Goal: Task Accomplishment & Management: Manage account settings

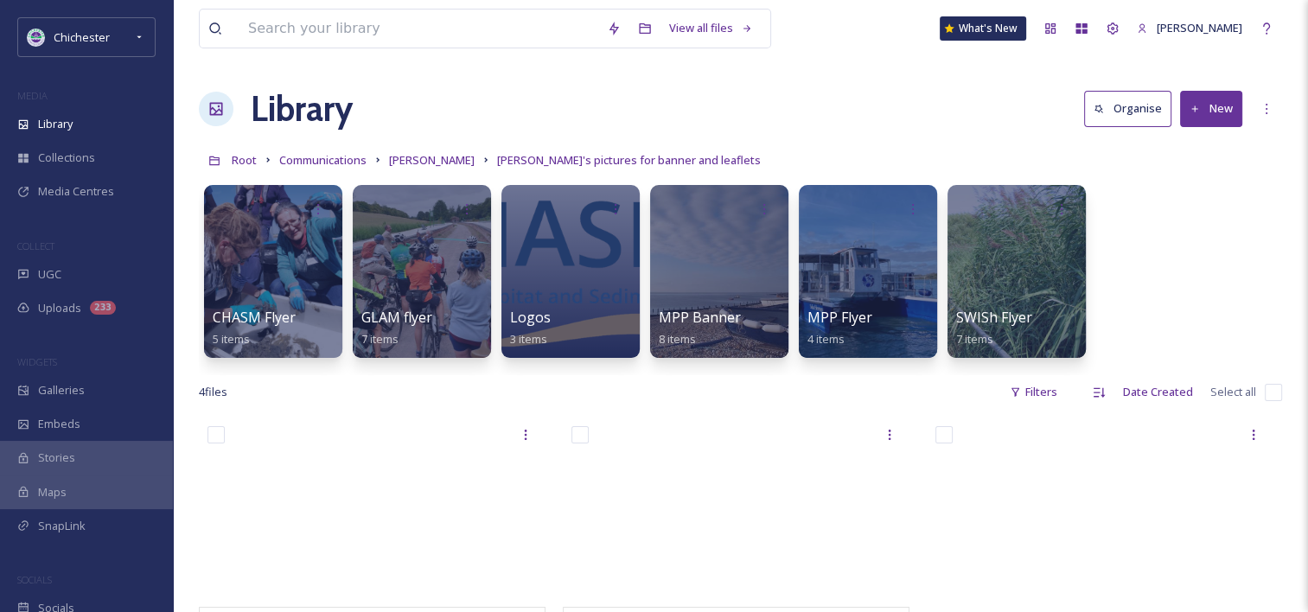
click at [747, 92] on div "Library Organise New" at bounding box center [740, 109] width 1083 height 52
click at [74, 302] on span "Uploads" at bounding box center [59, 308] width 43 height 16
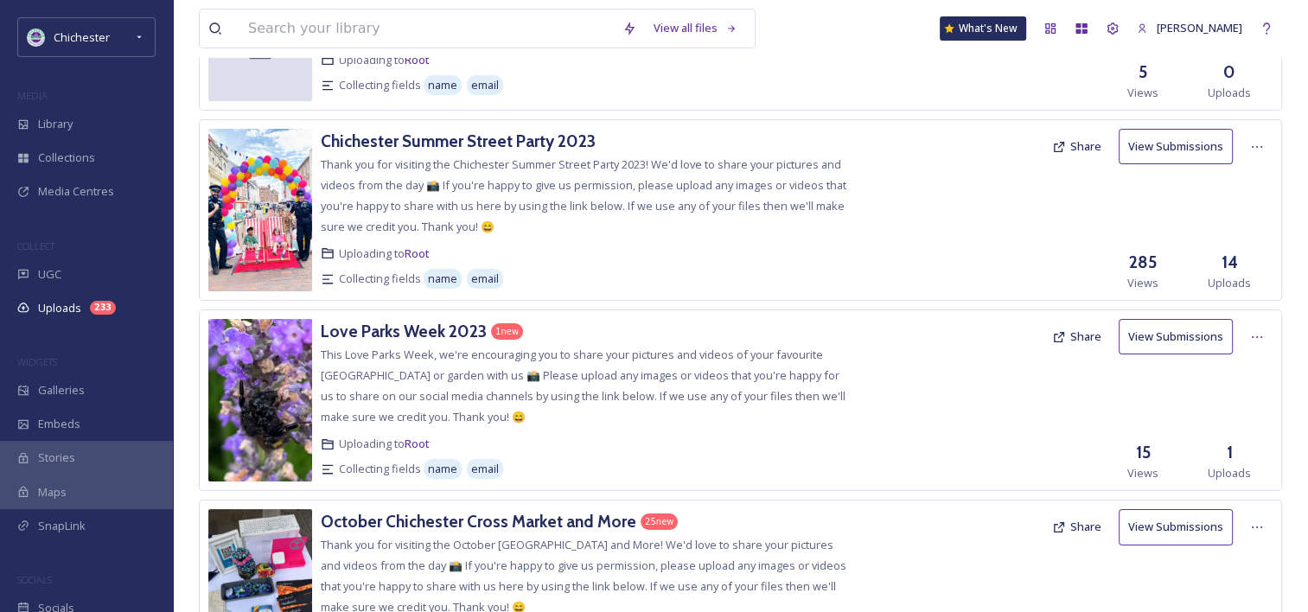
scroll to position [432, 0]
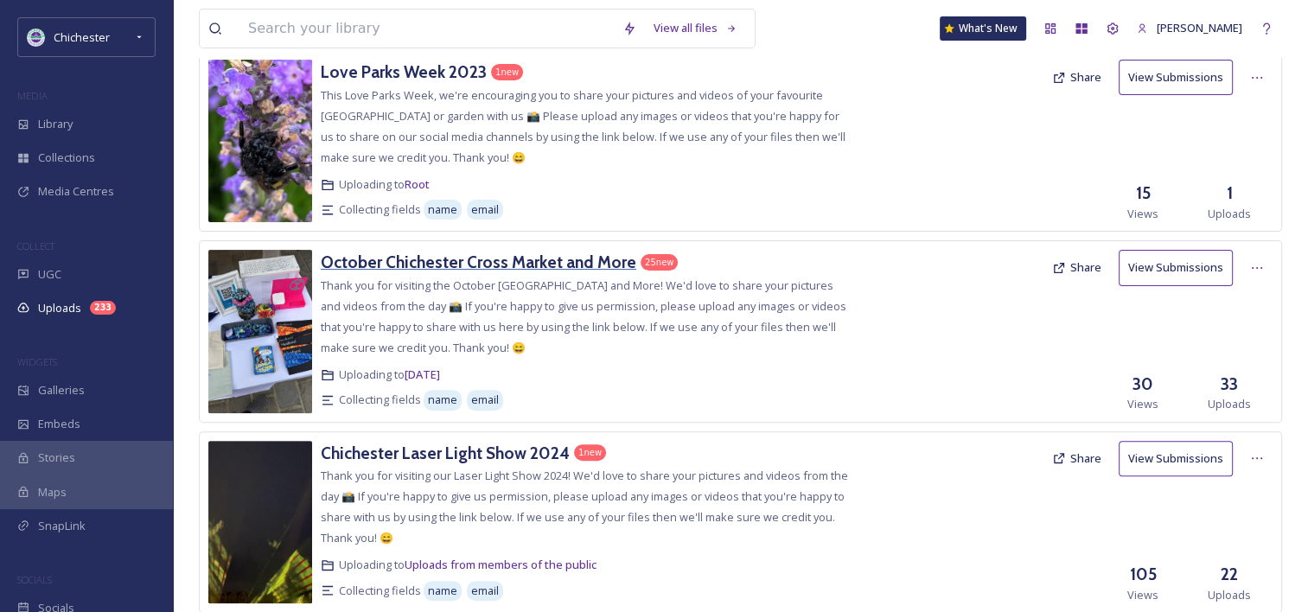
click at [589, 264] on h3 "October Chichester Cross Market and More" at bounding box center [478, 262] width 315 height 21
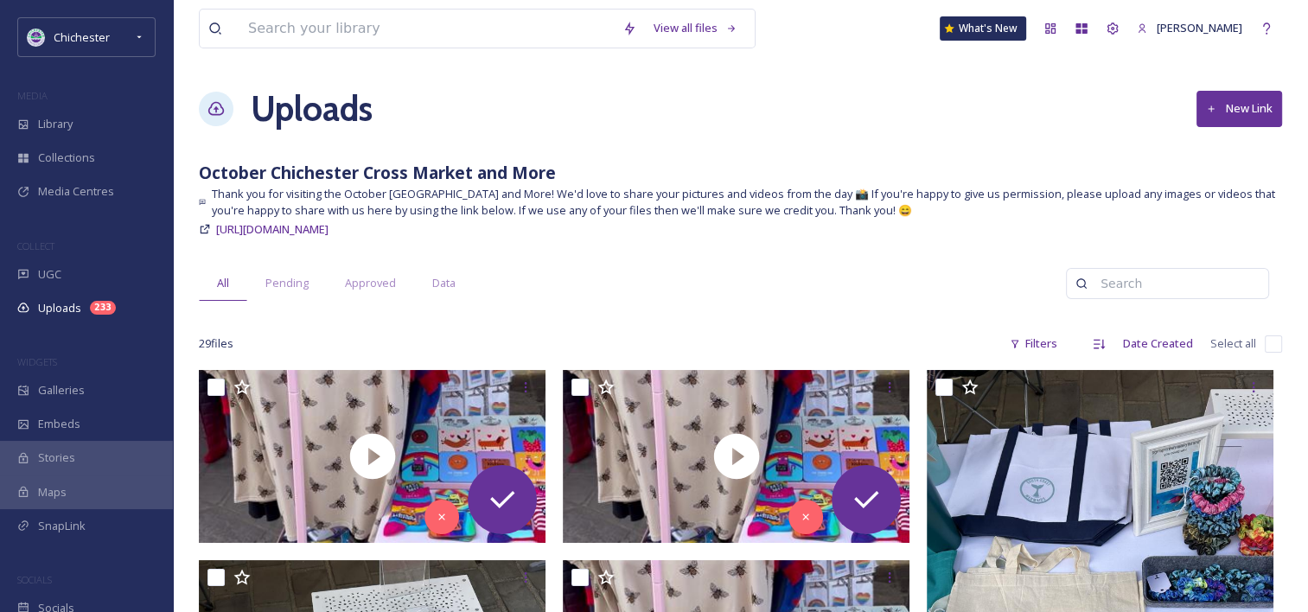
click at [287, 114] on h1 "Uploads" at bounding box center [312, 109] width 122 height 52
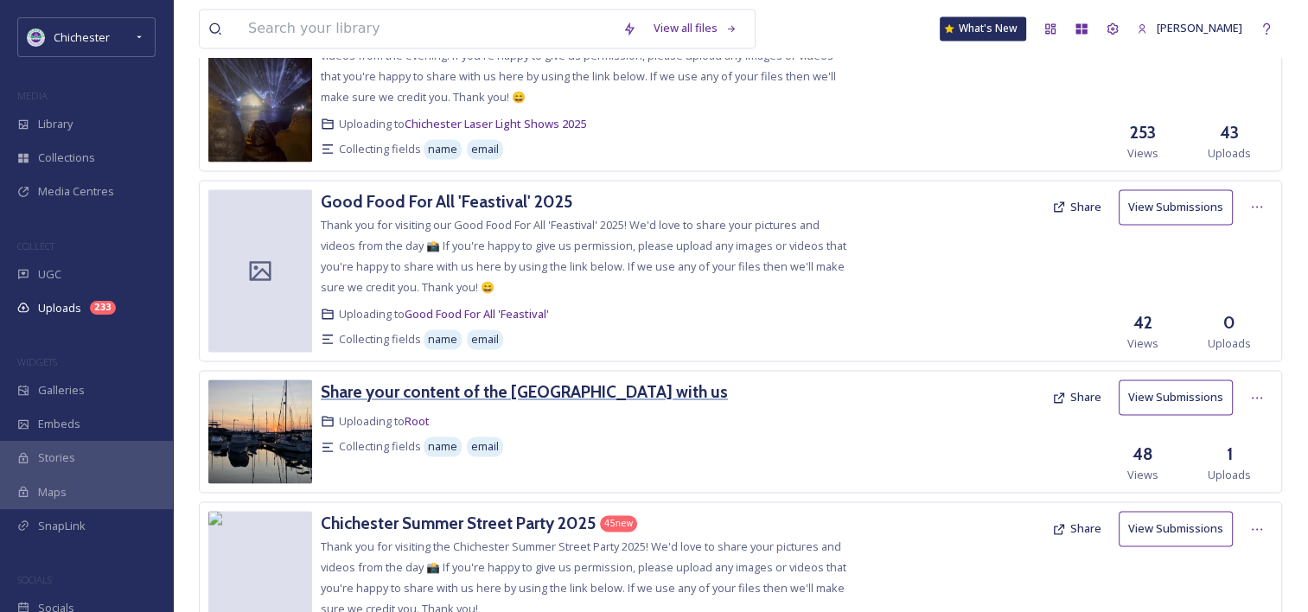
scroll to position [2593, 0]
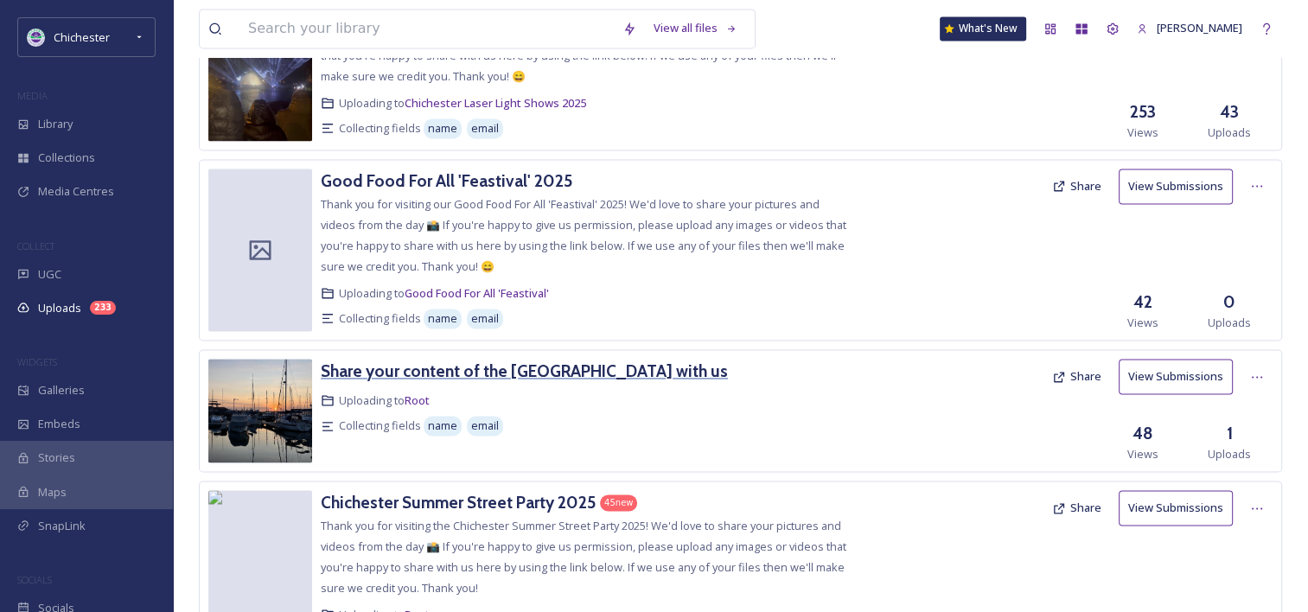
click at [634, 359] on div "Share your content of the [GEOGRAPHIC_DATA] with us" at bounding box center [524, 371] width 407 height 25
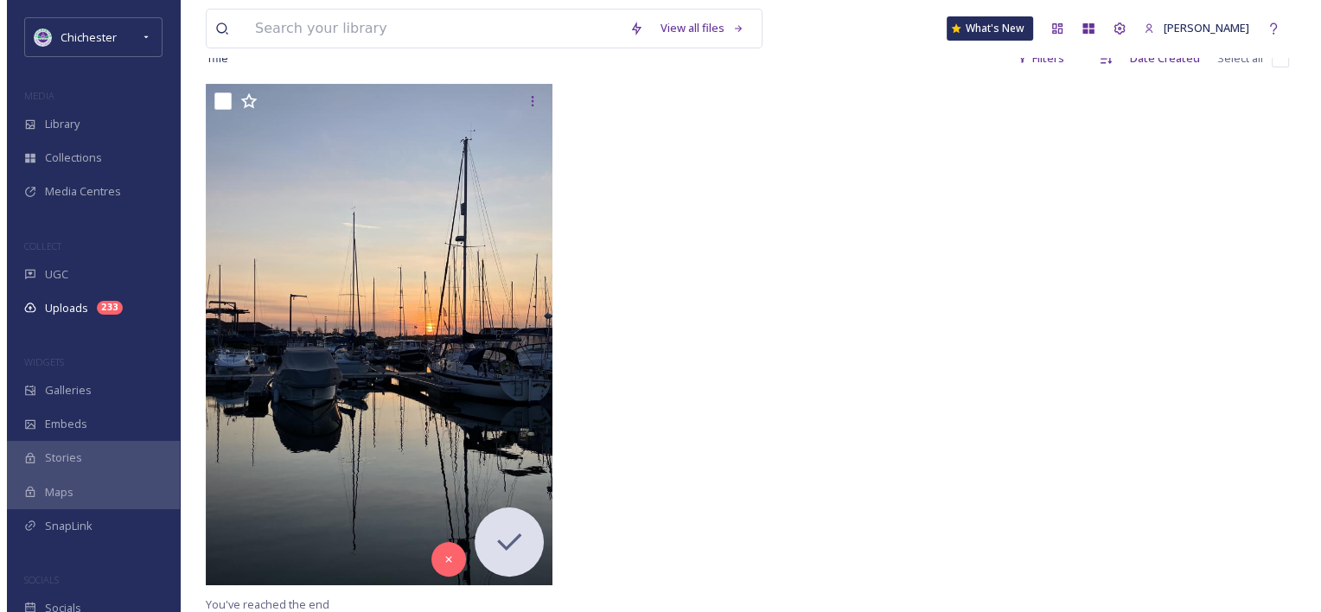
scroll to position [259, 0]
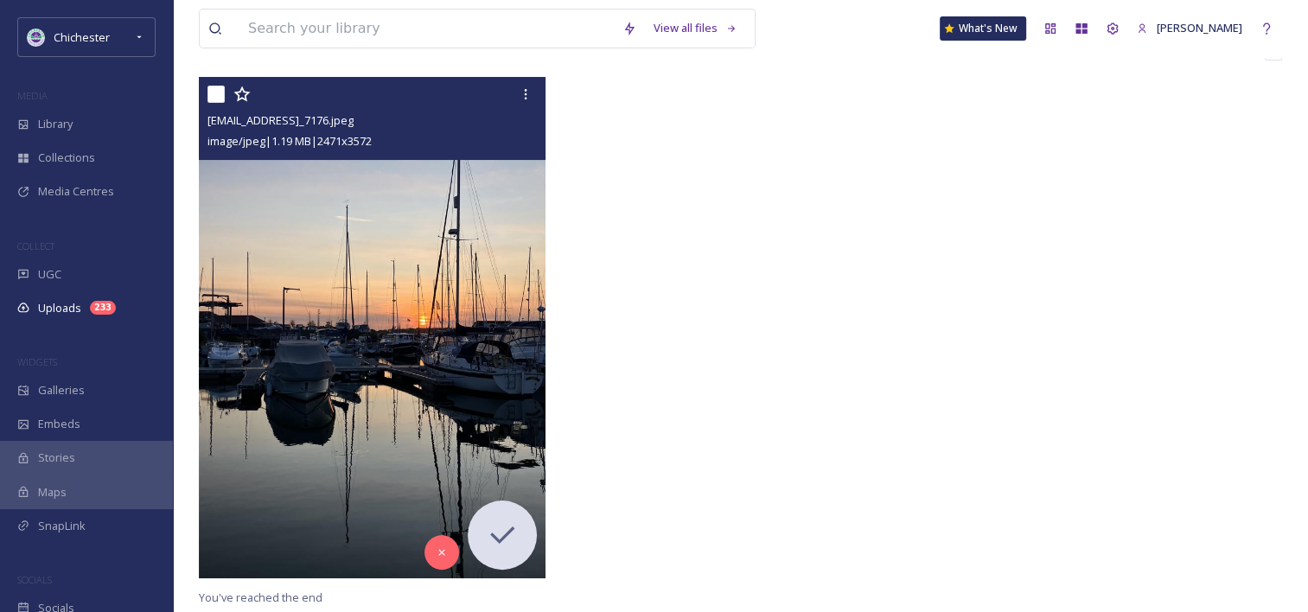
click at [398, 325] on img at bounding box center [372, 327] width 347 height 501
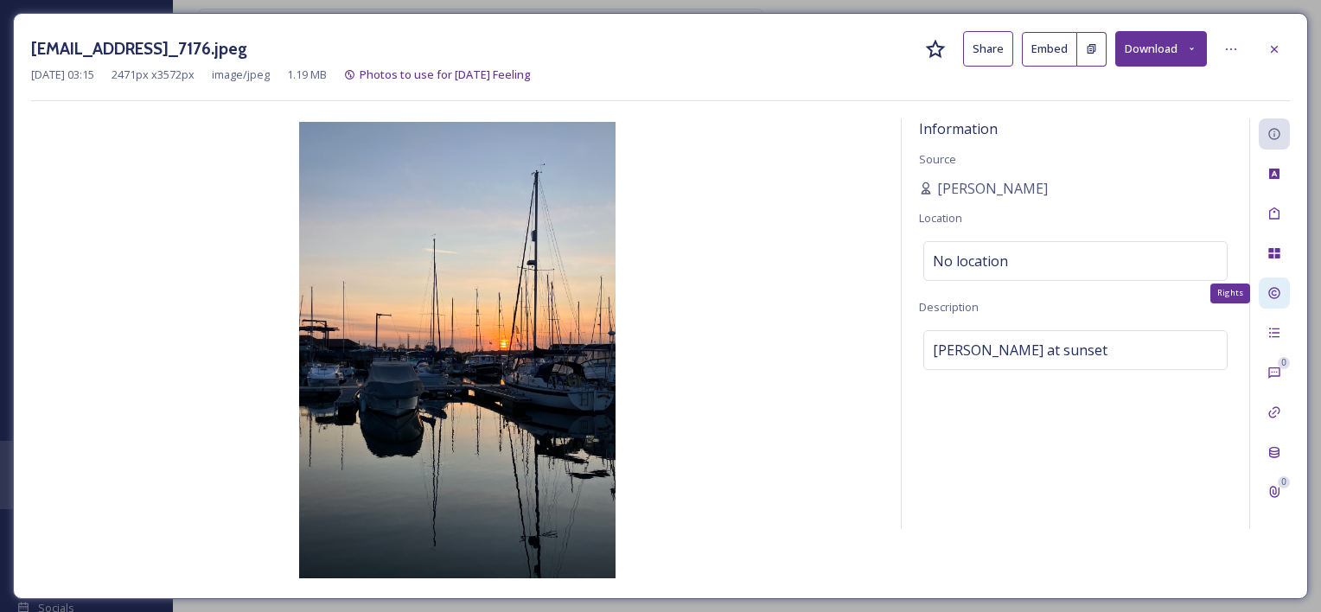
click at [1283, 303] on div "Rights" at bounding box center [1273, 292] width 31 height 31
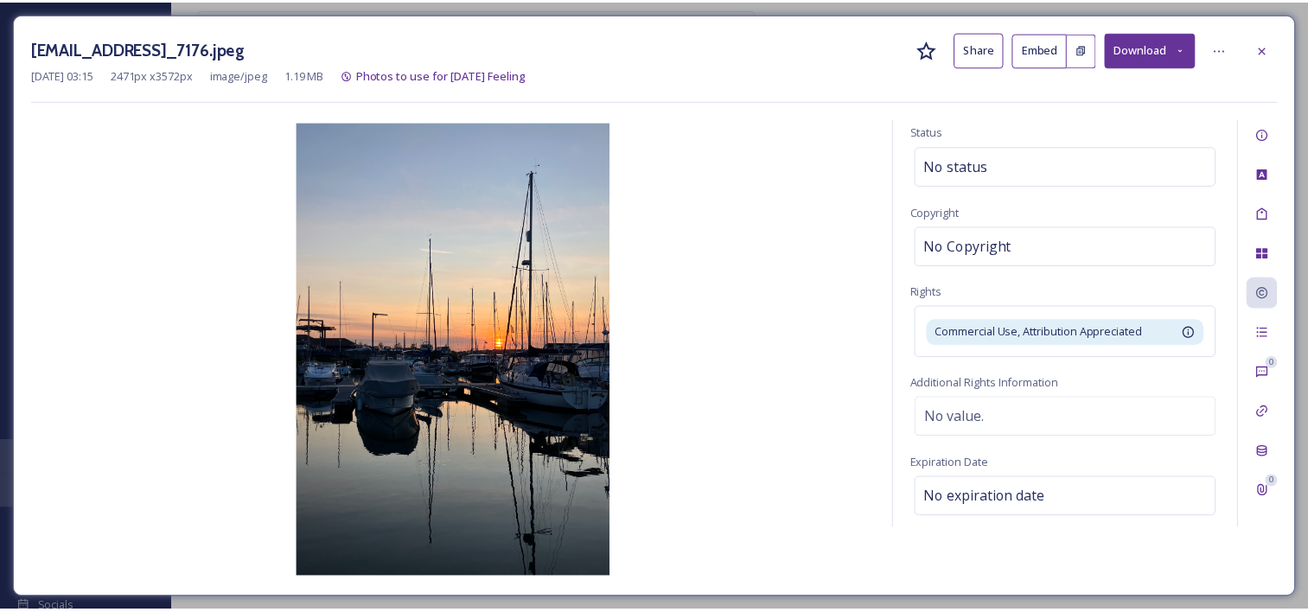
scroll to position [2, 0]
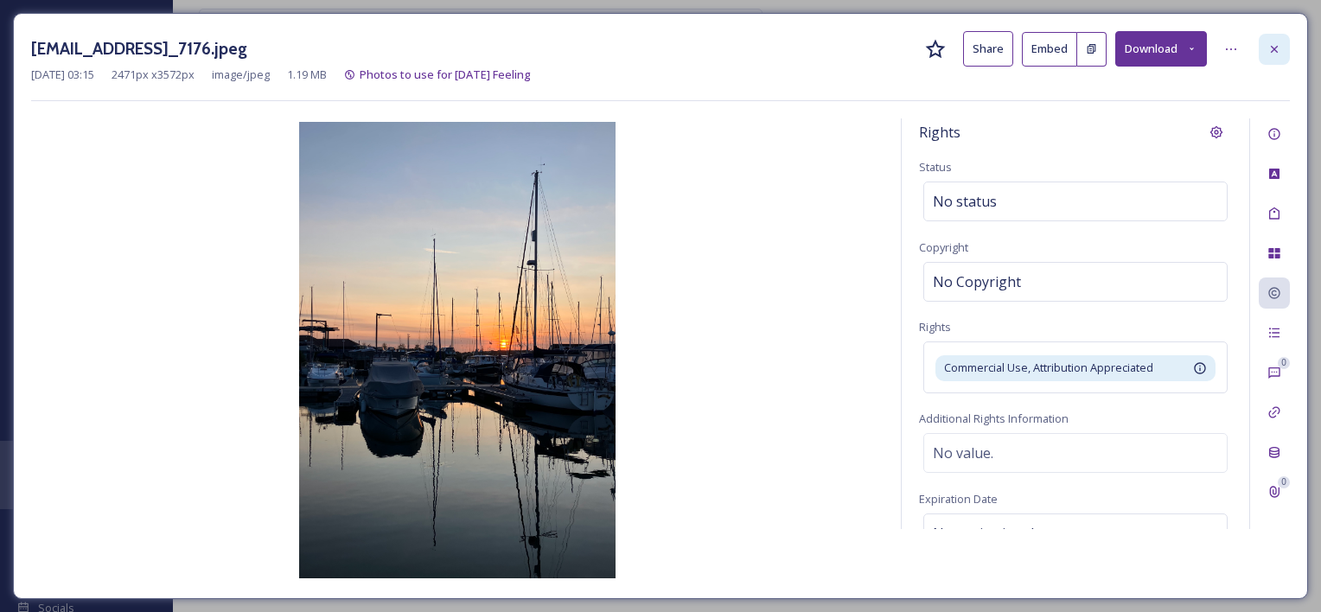
click at [1277, 52] on icon at bounding box center [1274, 49] width 14 height 14
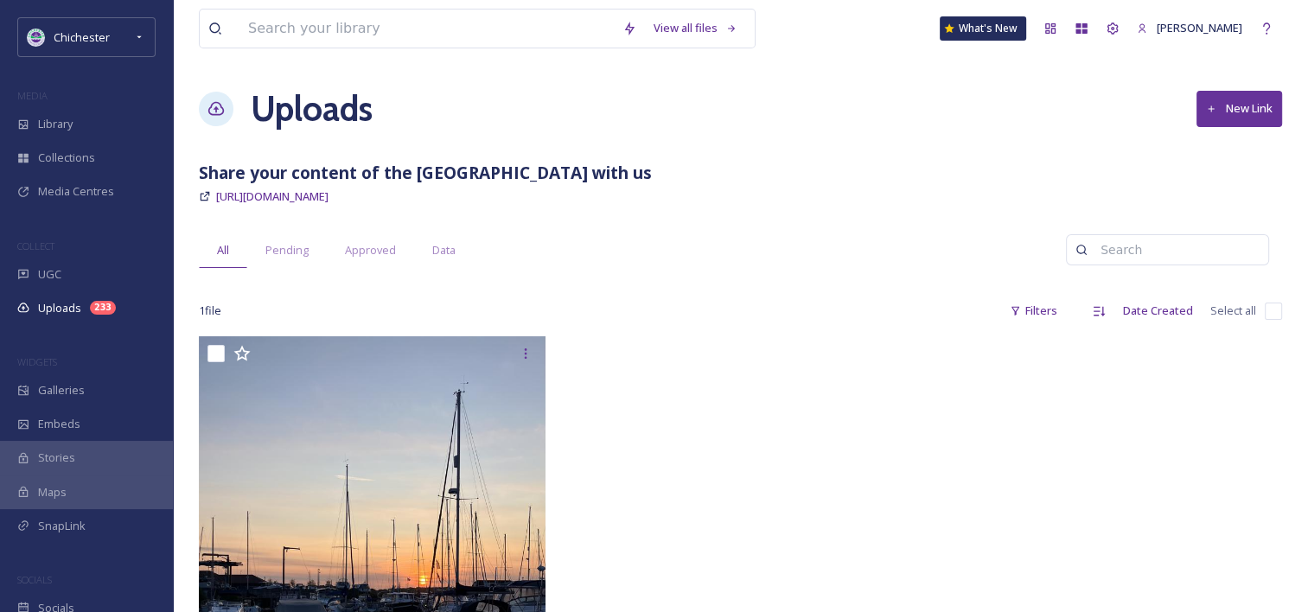
click at [308, 100] on h1 "Uploads" at bounding box center [312, 109] width 122 height 52
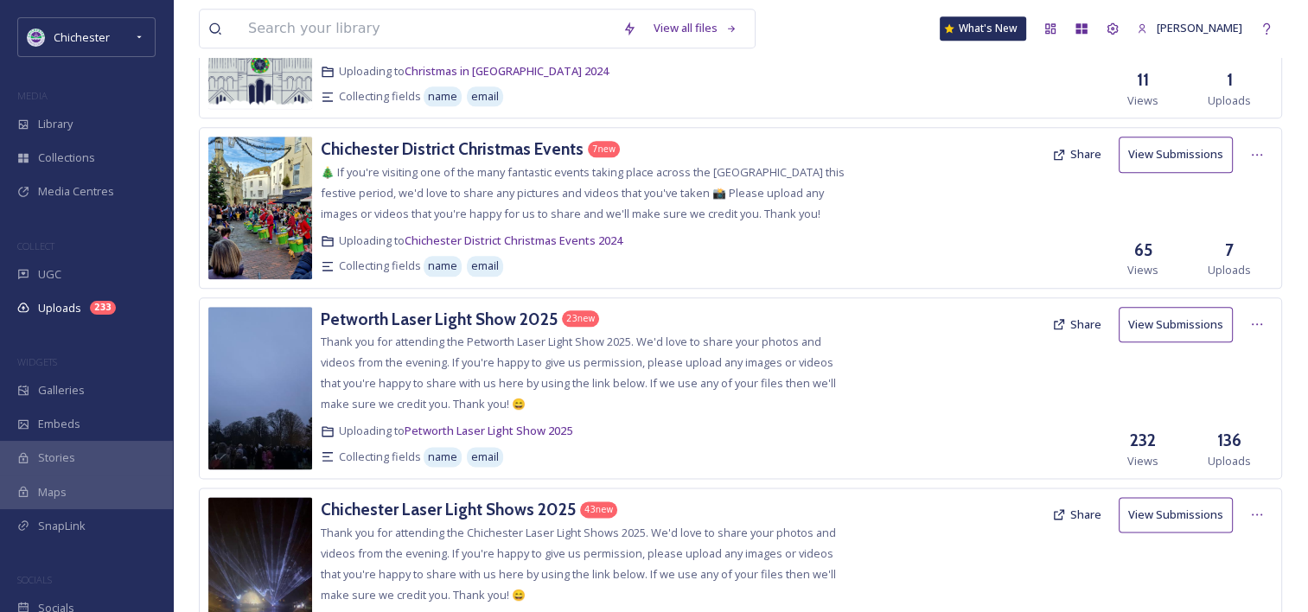
scroll to position [2161, 0]
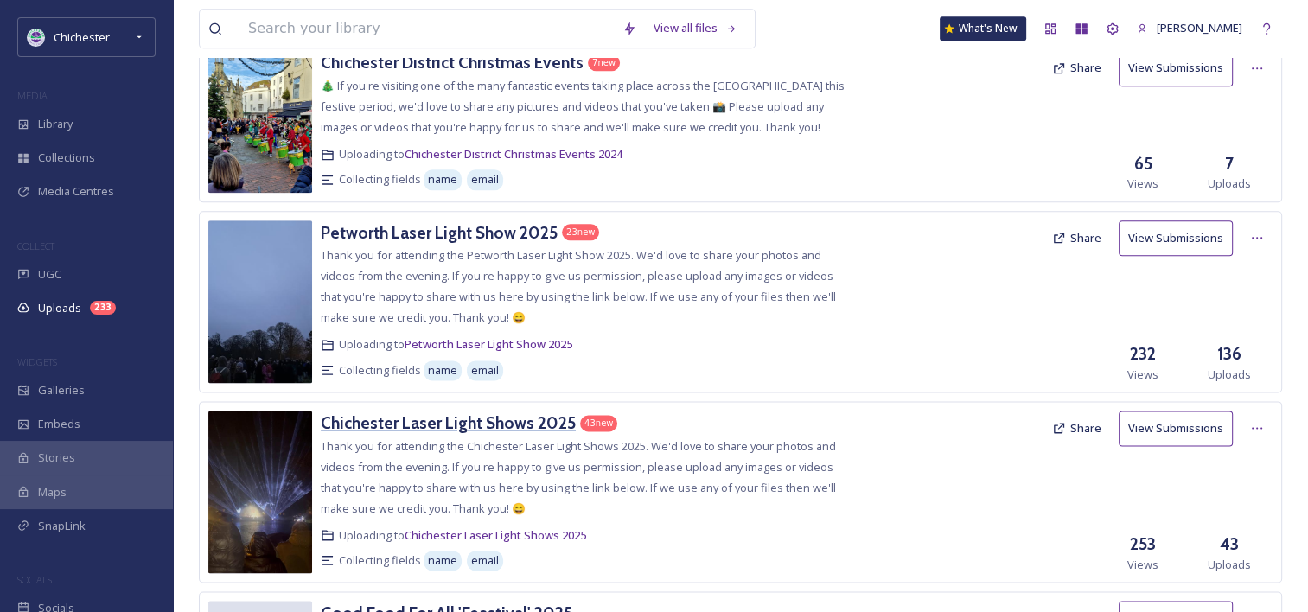
click at [549, 412] on h3 "Chichester Laser Light Shows 2025" at bounding box center [448, 422] width 255 height 21
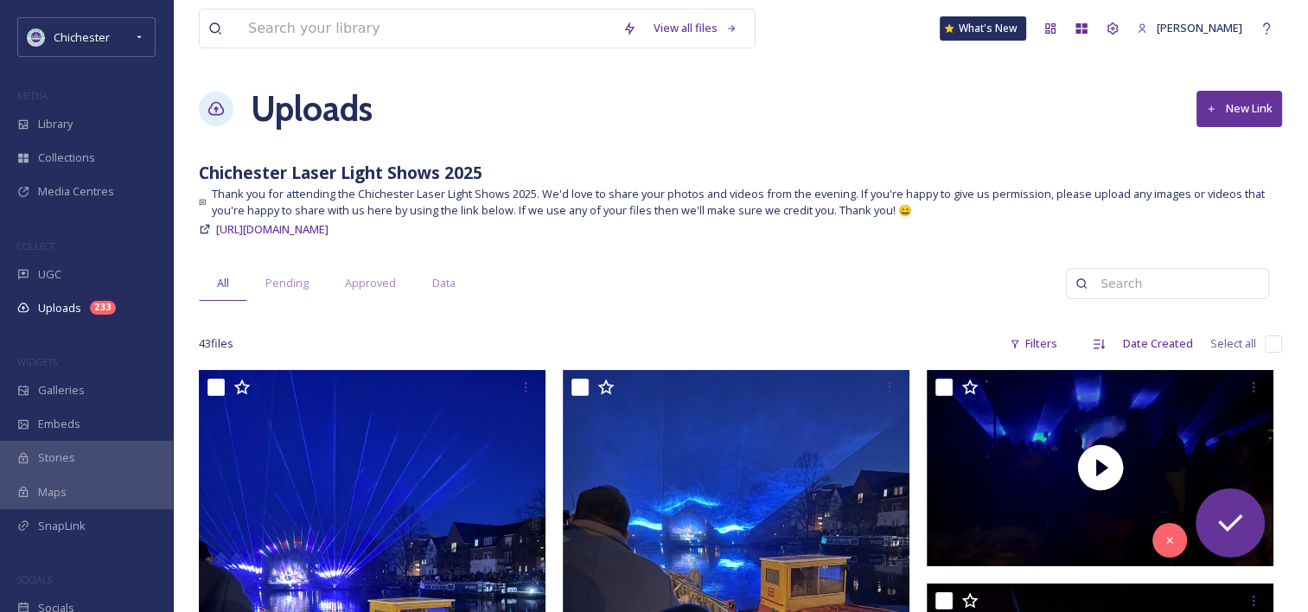
click at [304, 111] on h1 "Uploads" at bounding box center [312, 109] width 122 height 52
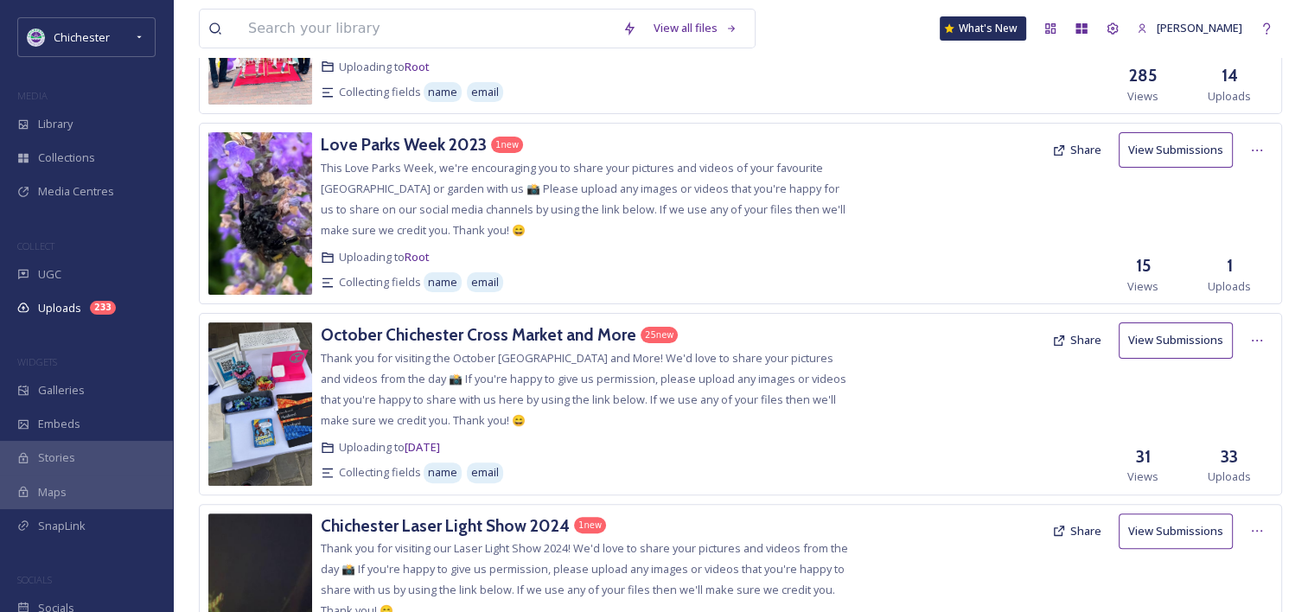
scroll to position [519, 0]
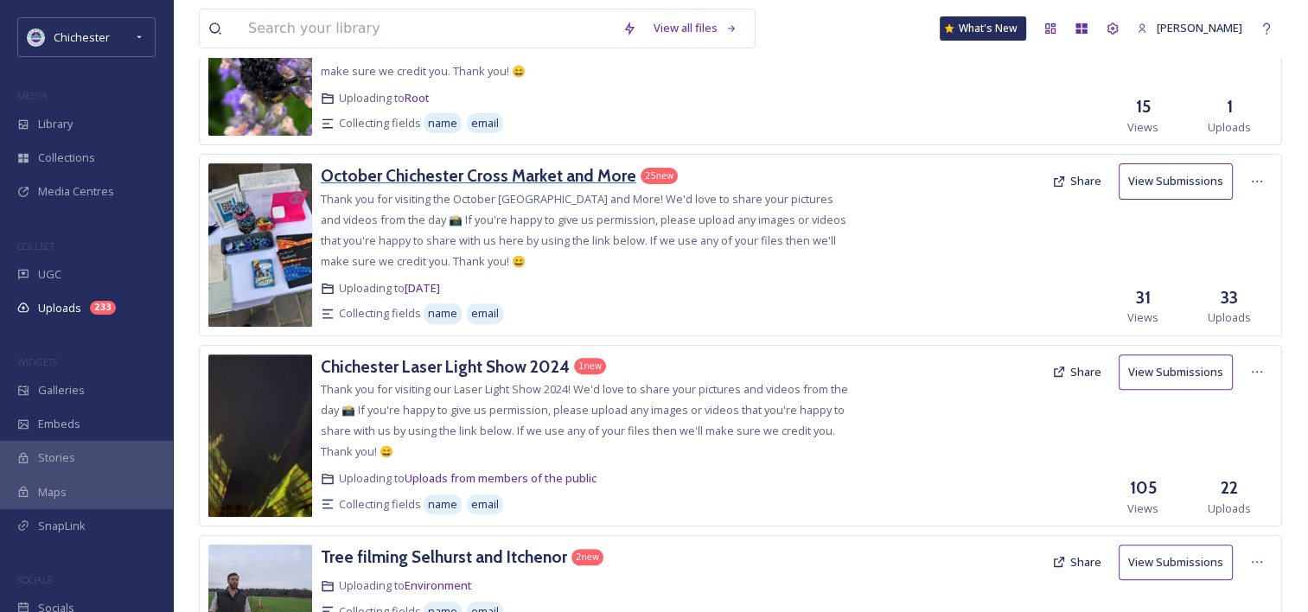
click at [532, 188] on div "October Chichester Cross Market and More 25 new Thank you for visiting the Octo…" at bounding box center [587, 244] width 532 height 162
click at [534, 180] on h3 "October Chichester Cross Market and More" at bounding box center [478, 175] width 315 height 21
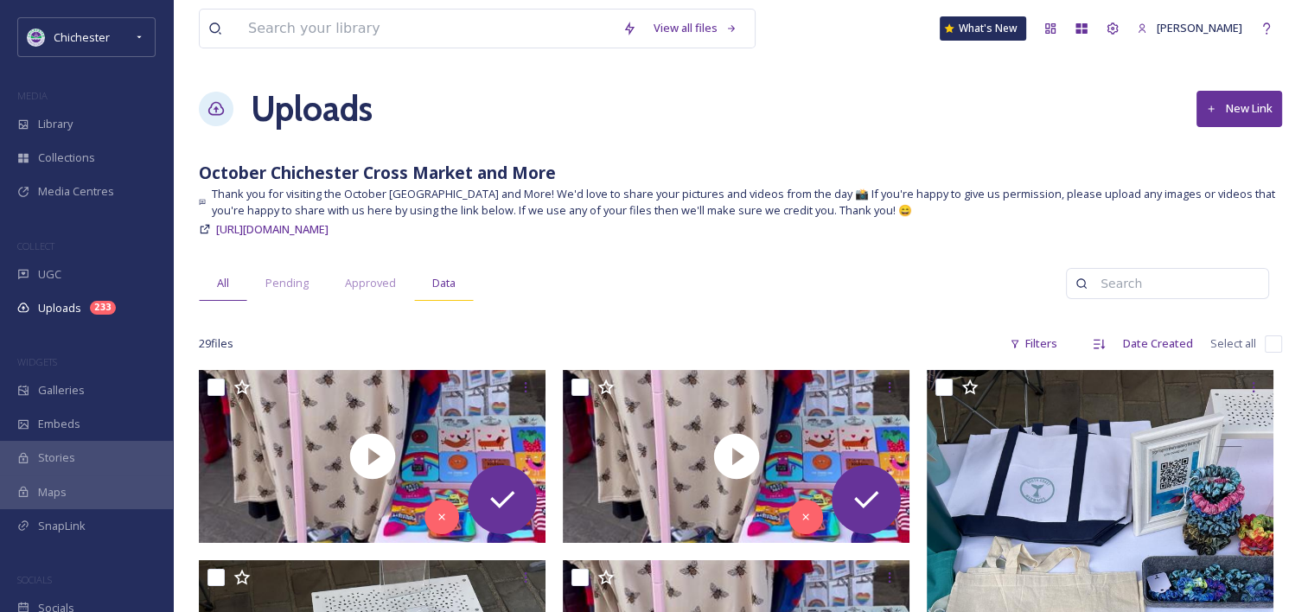
click at [447, 286] on span "Data" at bounding box center [443, 283] width 23 height 16
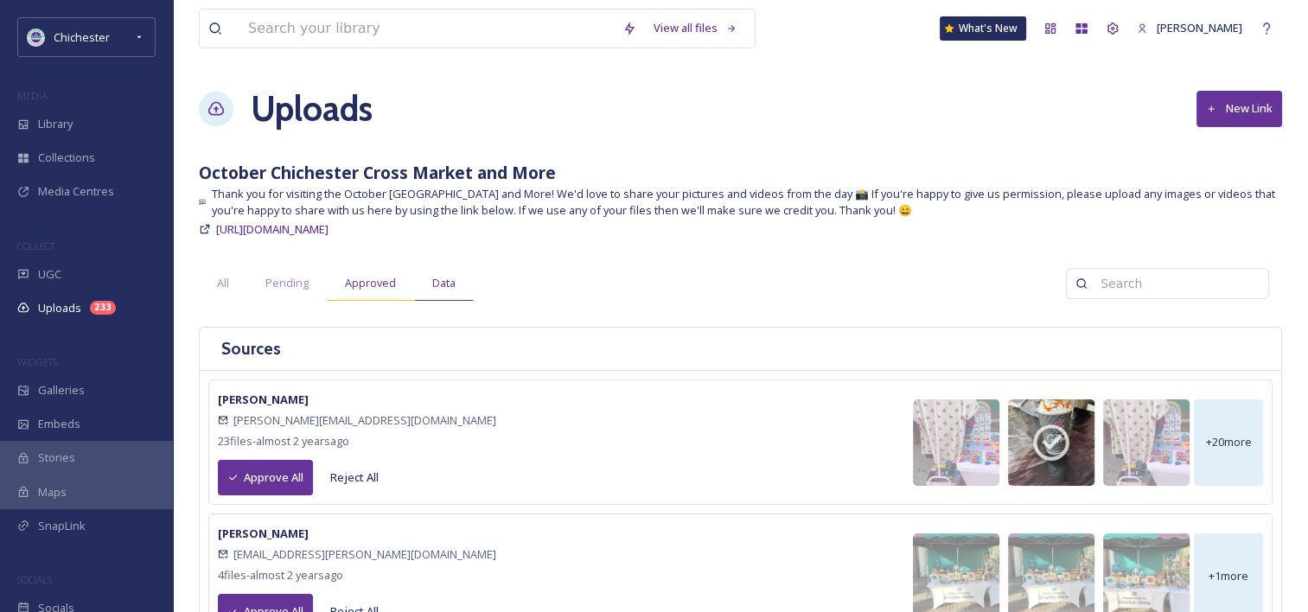
click at [377, 286] on span "Approved" at bounding box center [370, 283] width 51 height 16
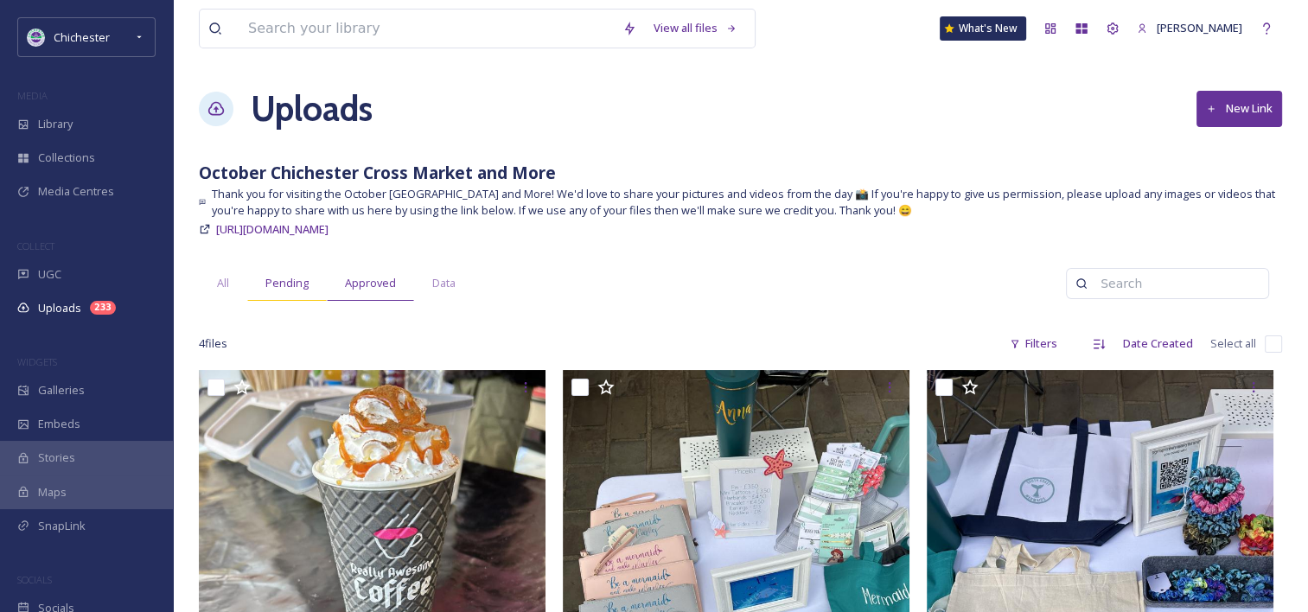
click at [280, 283] on span "Pending" at bounding box center [286, 283] width 43 height 16
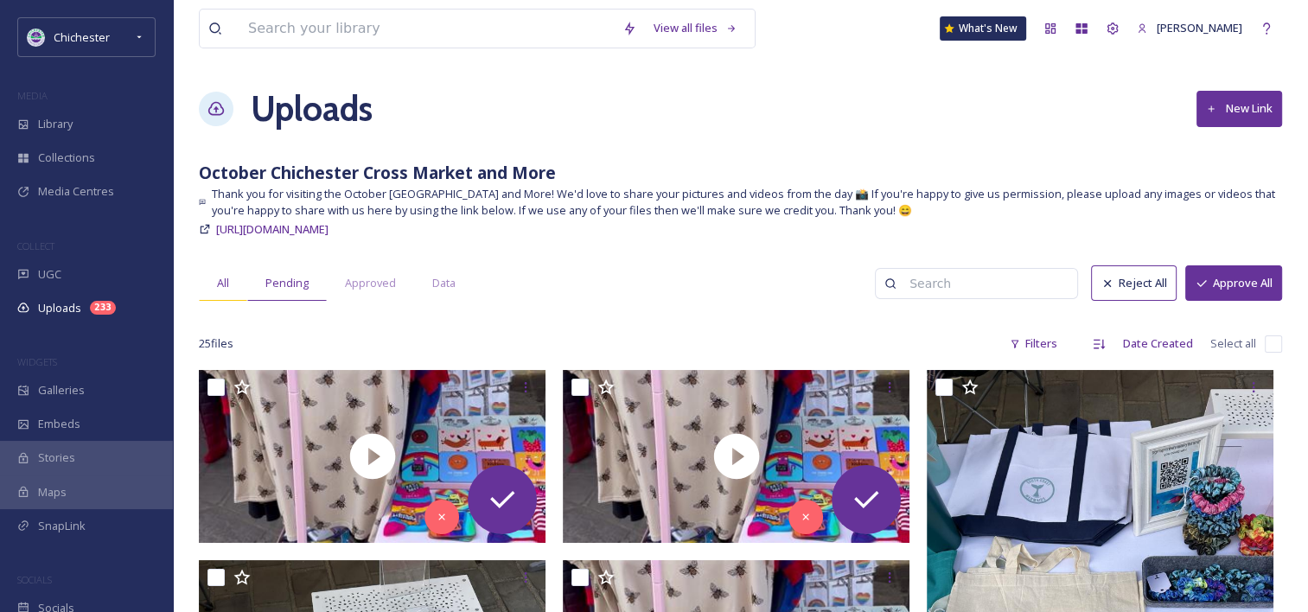
click at [219, 286] on span "All" at bounding box center [223, 283] width 12 height 16
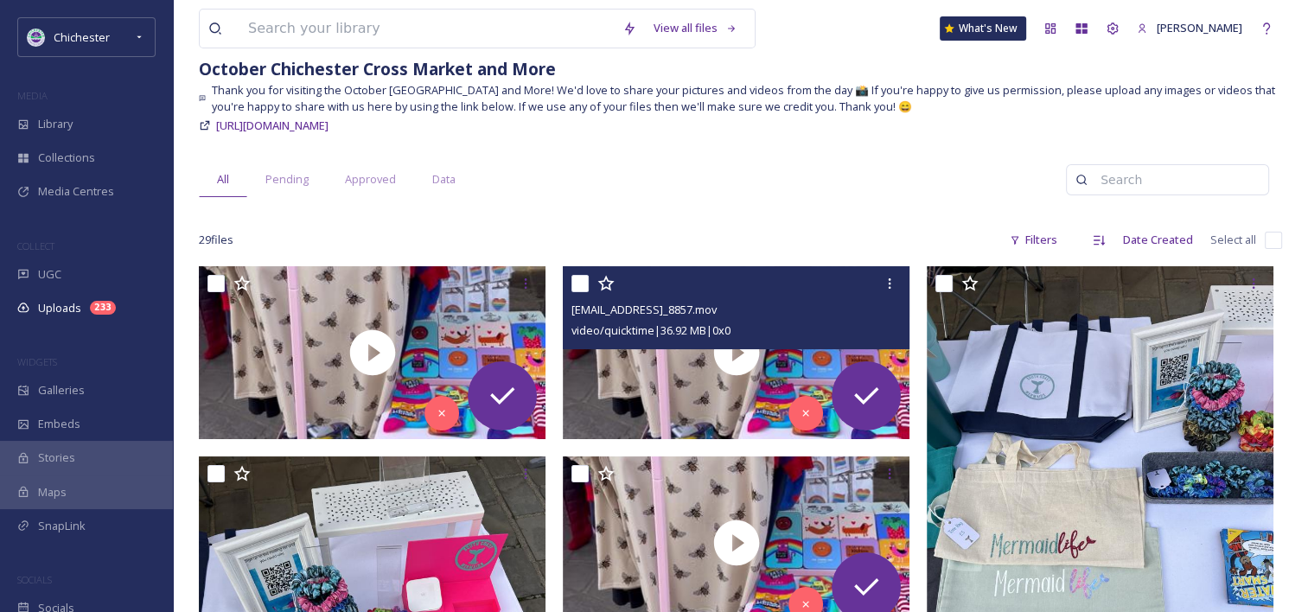
scroll to position [259, 0]
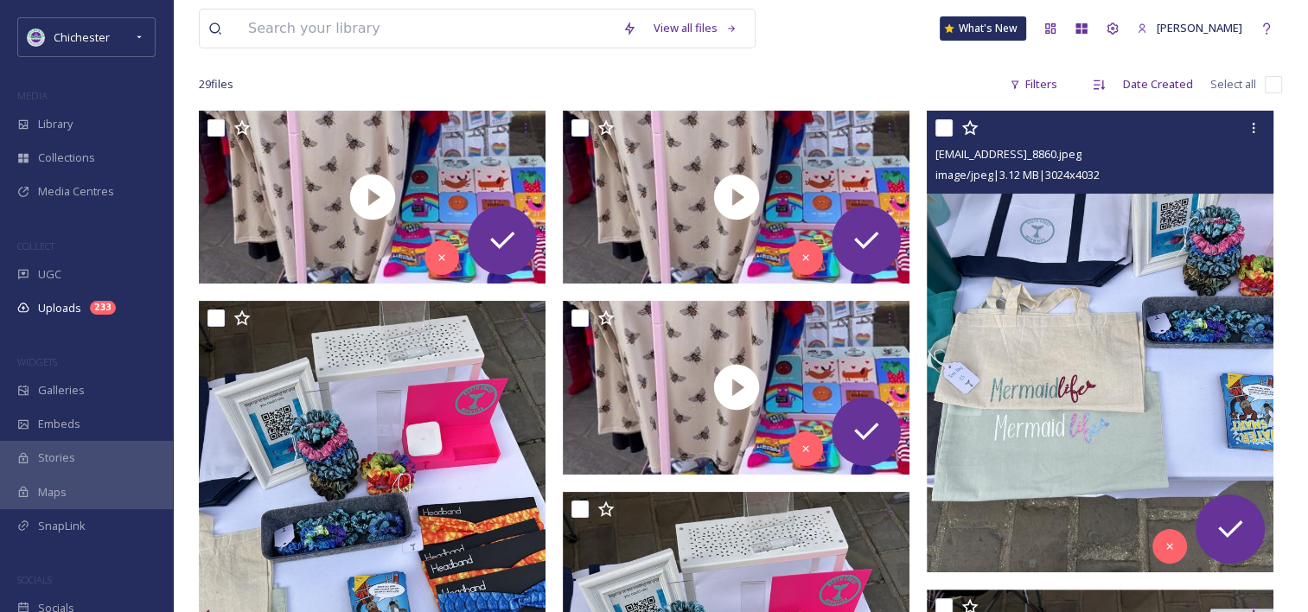
click at [1134, 418] on img at bounding box center [1100, 342] width 347 height 462
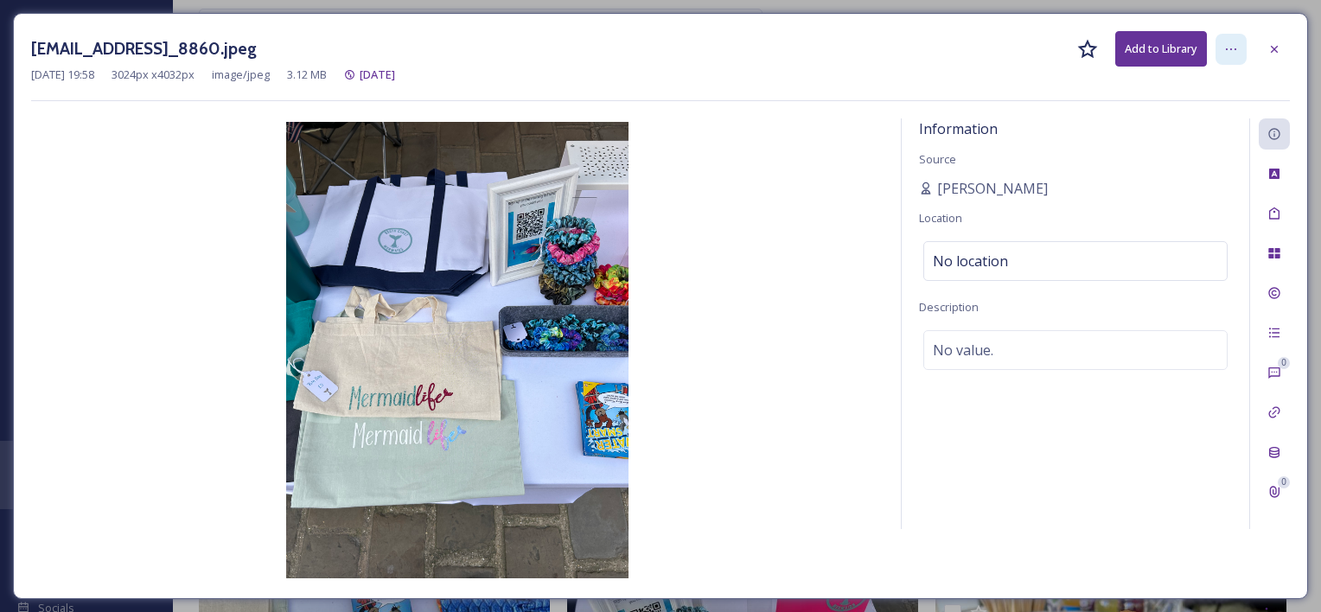
click at [1224, 45] on icon at bounding box center [1231, 49] width 14 height 14
click at [910, 84] on div "[EMAIL_ADDRESS]_8860.jpeg Add to Library [DATE] 19:58 3024 px x 4032 px image/j…" at bounding box center [660, 66] width 1258 height 70
click at [1268, 61] on div at bounding box center [1273, 49] width 31 height 31
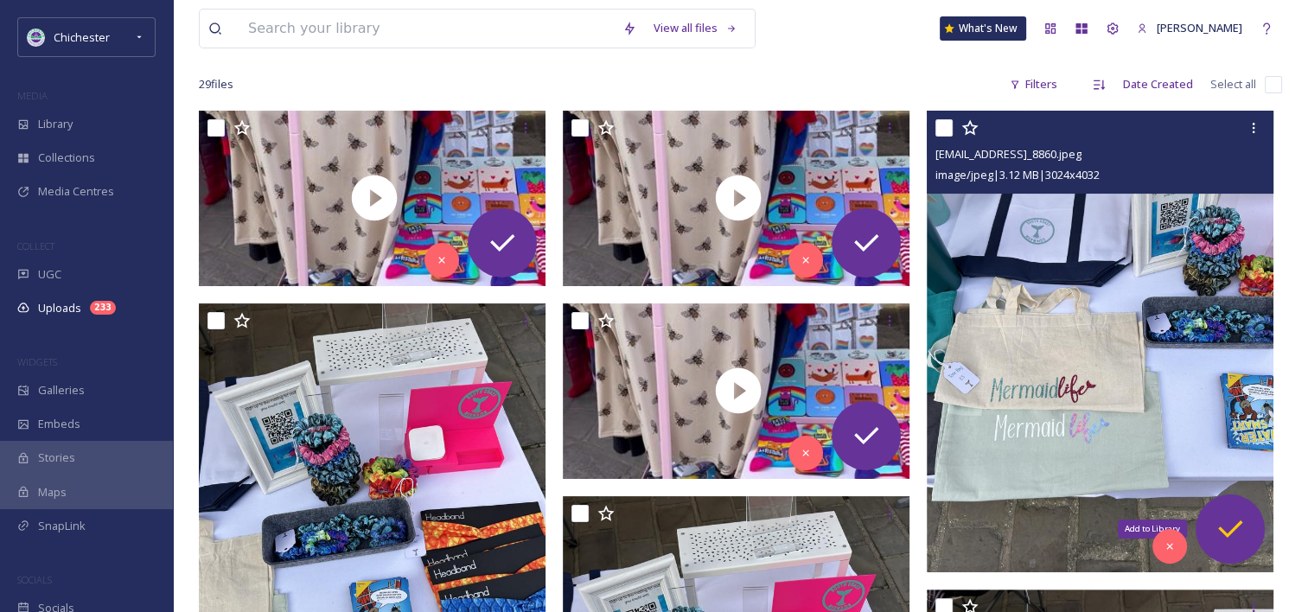
click at [1217, 498] on div "Add to Library" at bounding box center [1229, 528] width 69 height 69
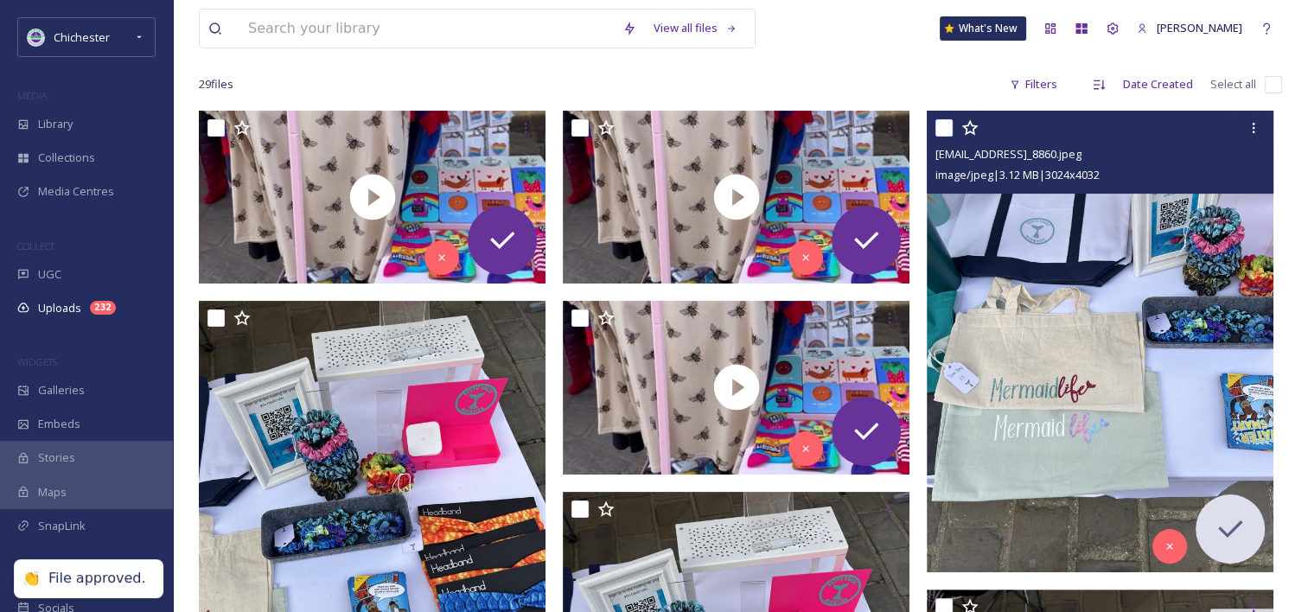
click at [1120, 378] on img at bounding box center [1100, 342] width 347 height 462
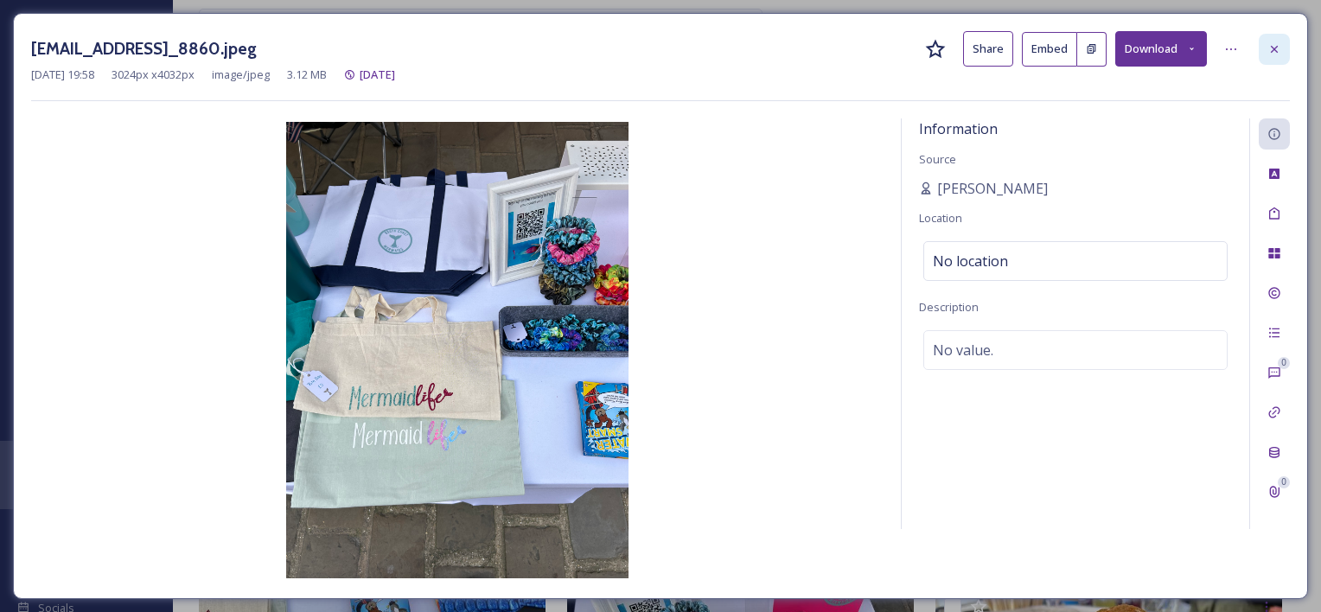
click at [1276, 48] on icon at bounding box center [1274, 48] width 7 height 7
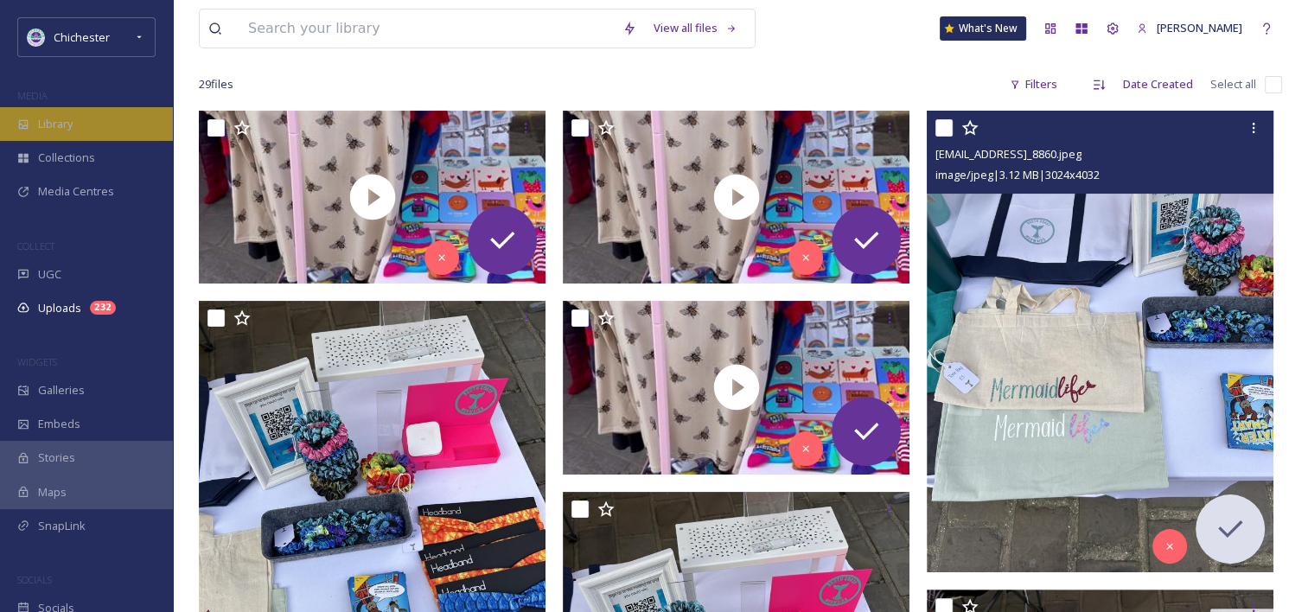
click at [54, 118] on span "Library" at bounding box center [55, 124] width 35 height 16
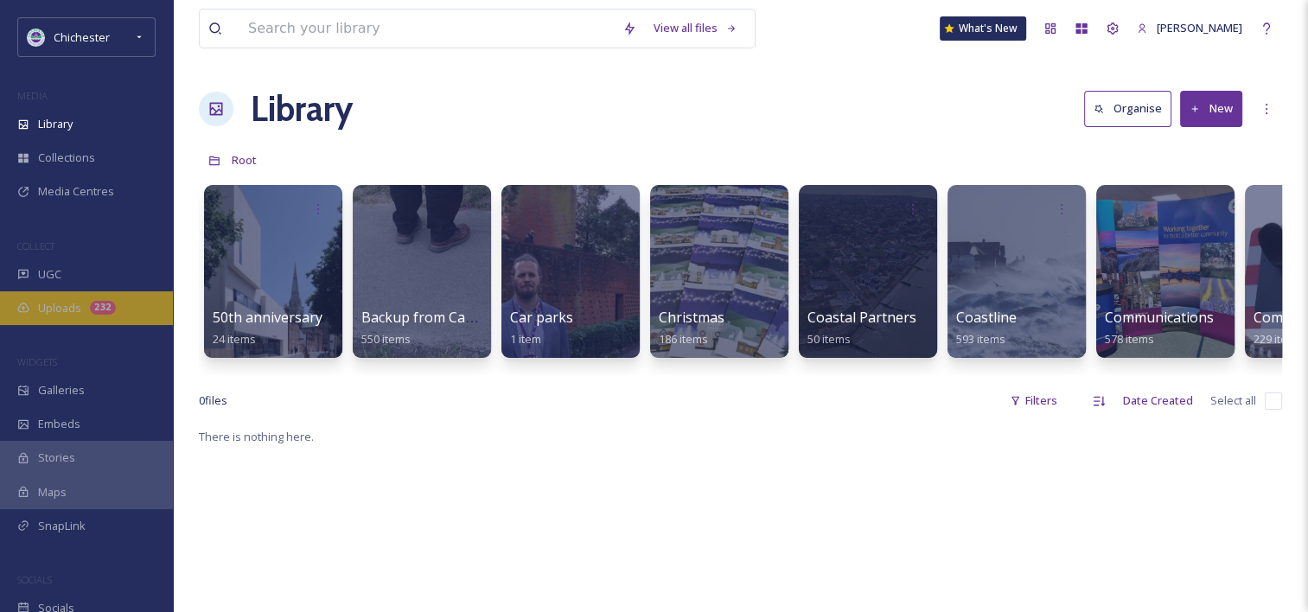
click at [97, 308] on div "232" at bounding box center [103, 308] width 26 height 14
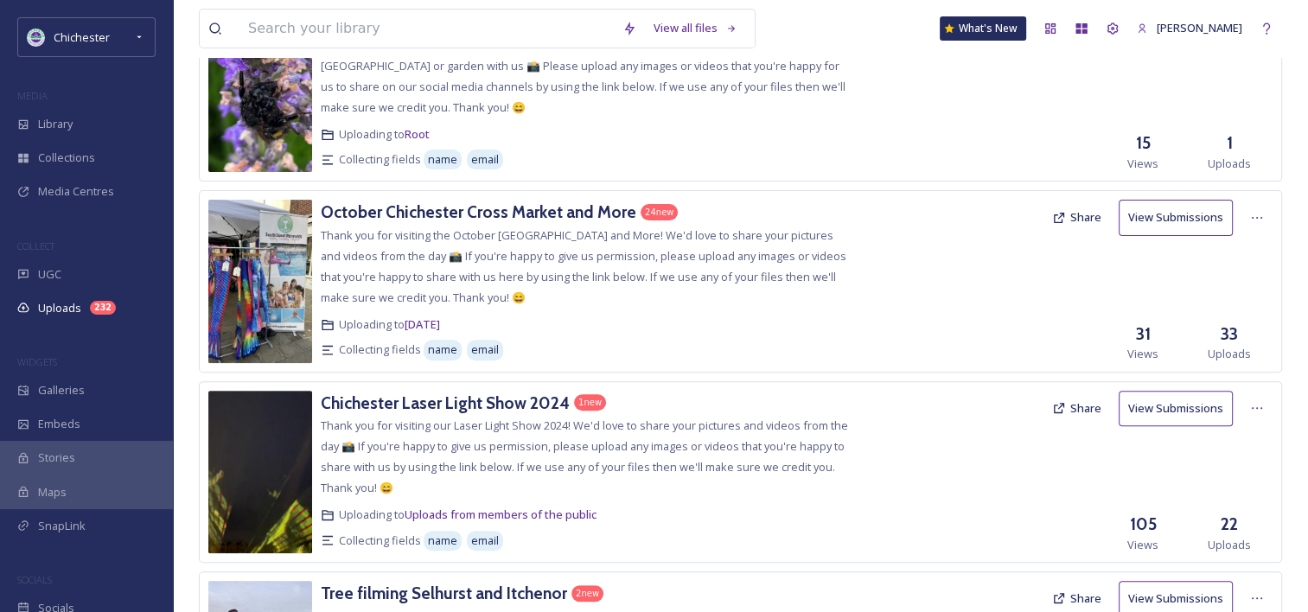
scroll to position [432, 0]
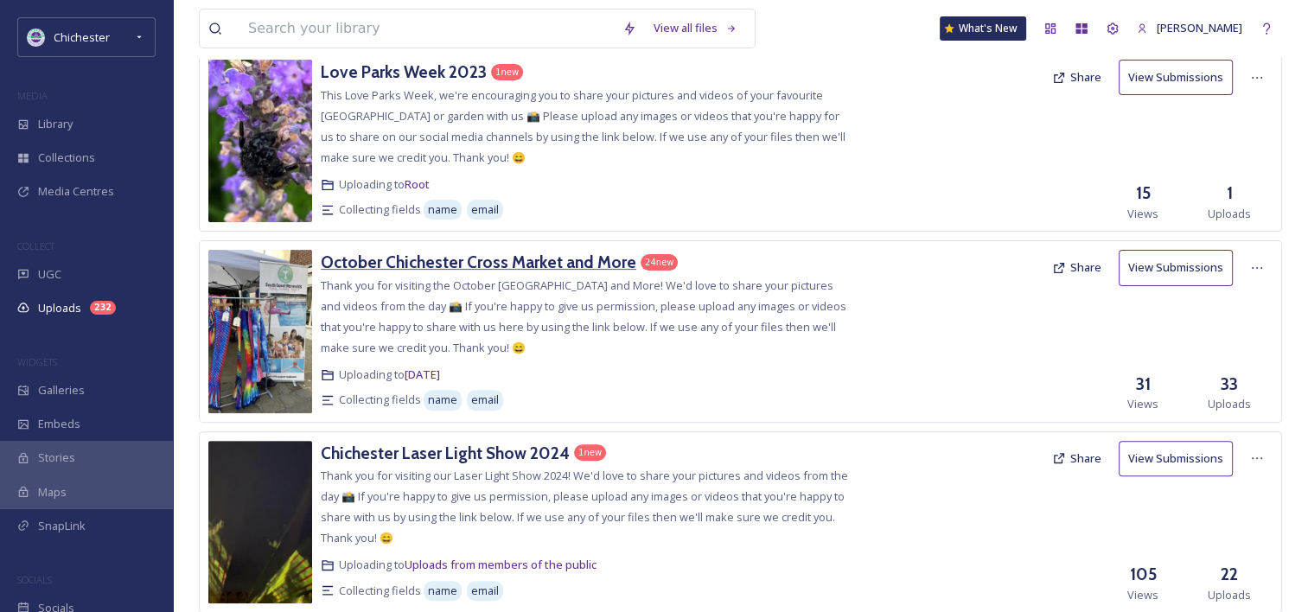
click at [424, 264] on h3 "October Chichester Cross Market and More" at bounding box center [478, 262] width 315 height 21
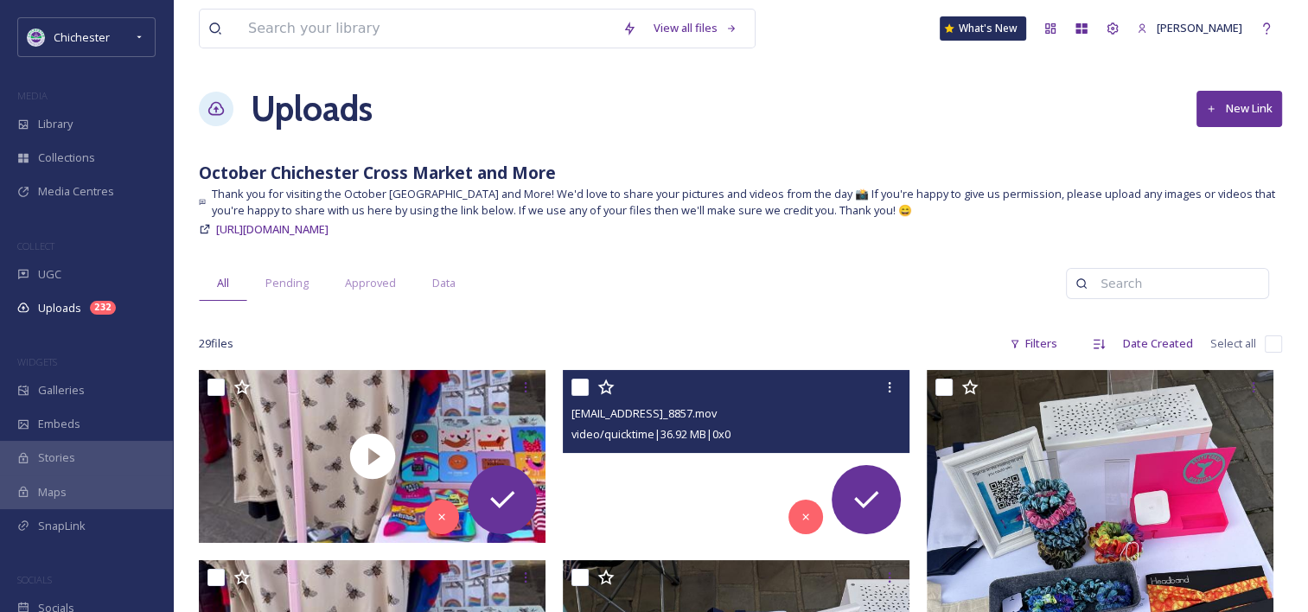
scroll to position [259, 0]
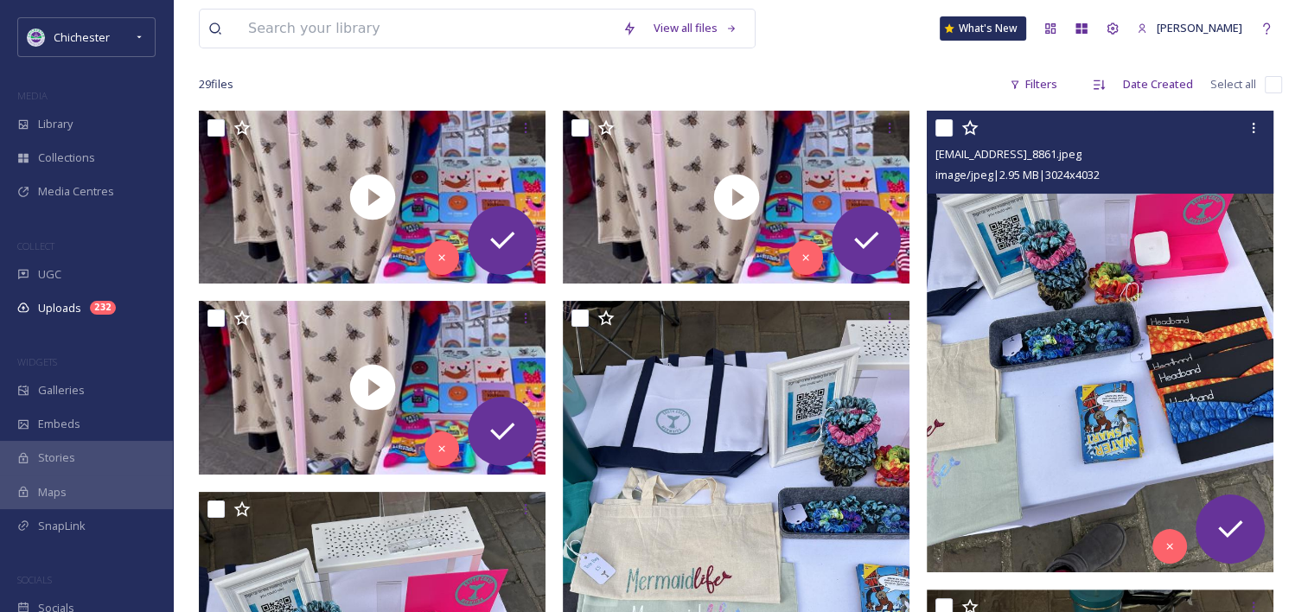
click at [1103, 316] on img at bounding box center [1100, 342] width 347 height 462
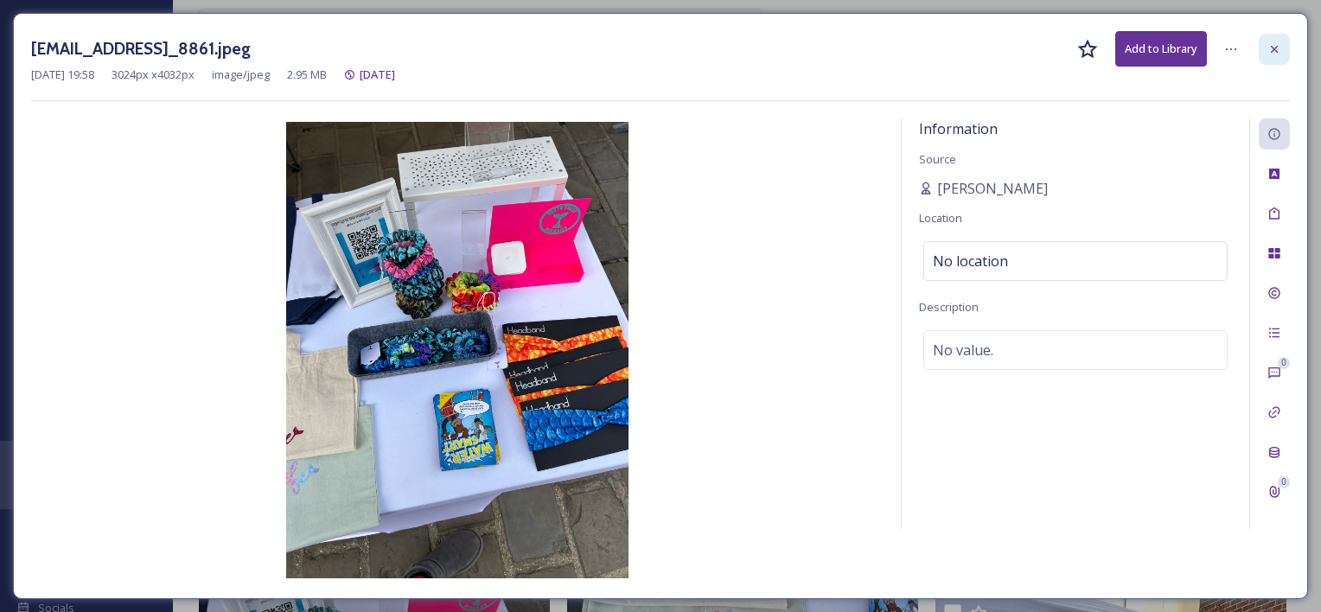
click at [1280, 40] on div at bounding box center [1273, 49] width 31 height 31
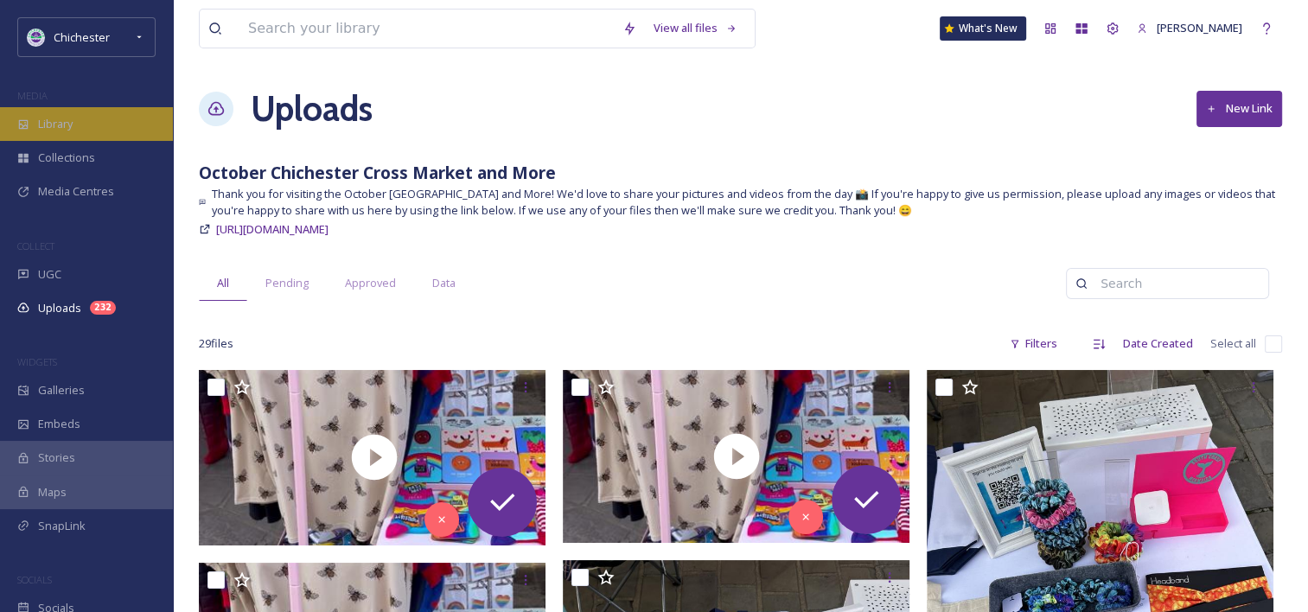
click at [130, 114] on div "Library" at bounding box center [86, 124] width 173 height 34
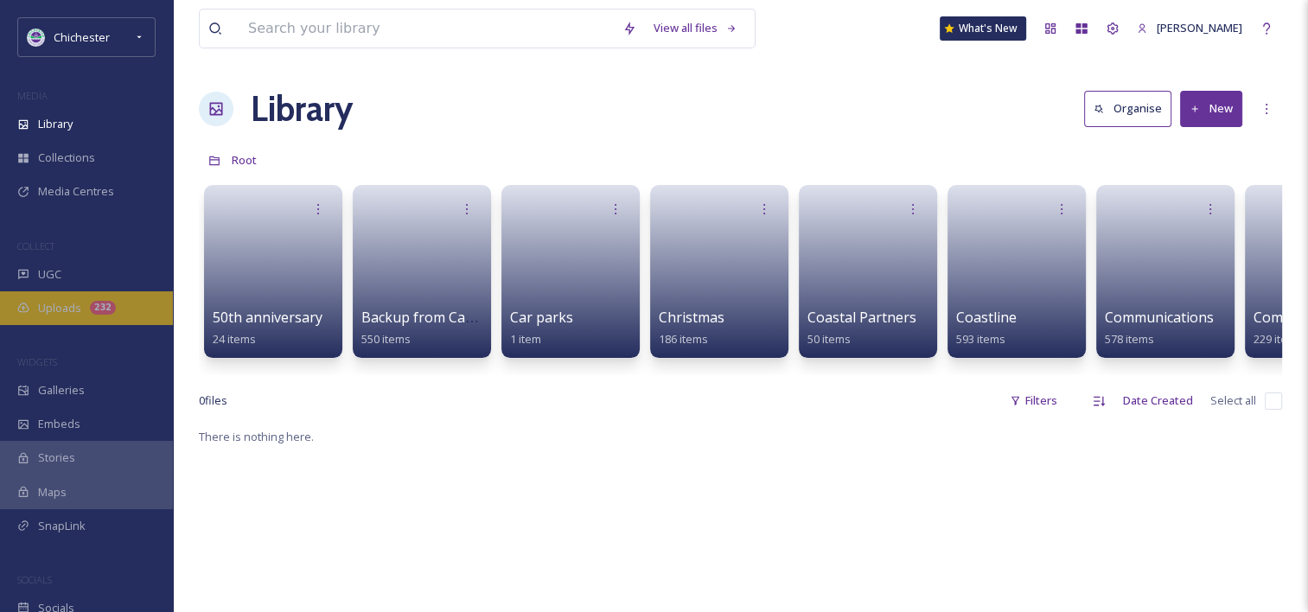
click at [80, 300] on div "Uploads 232" at bounding box center [86, 308] width 173 height 34
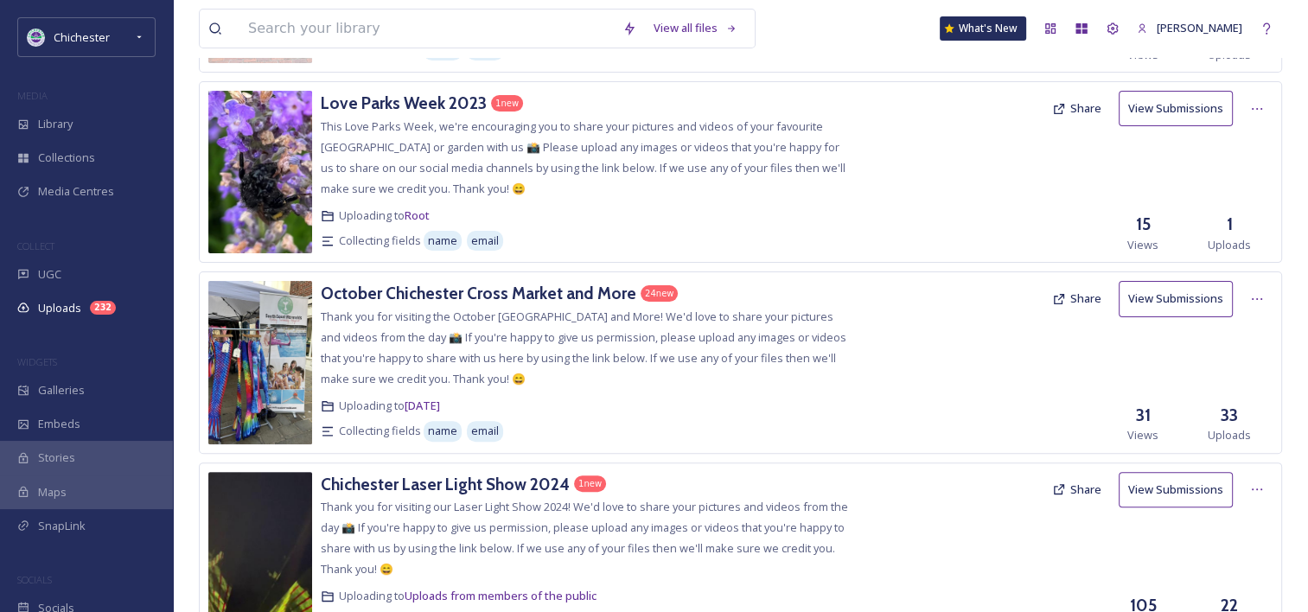
scroll to position [432, 0]
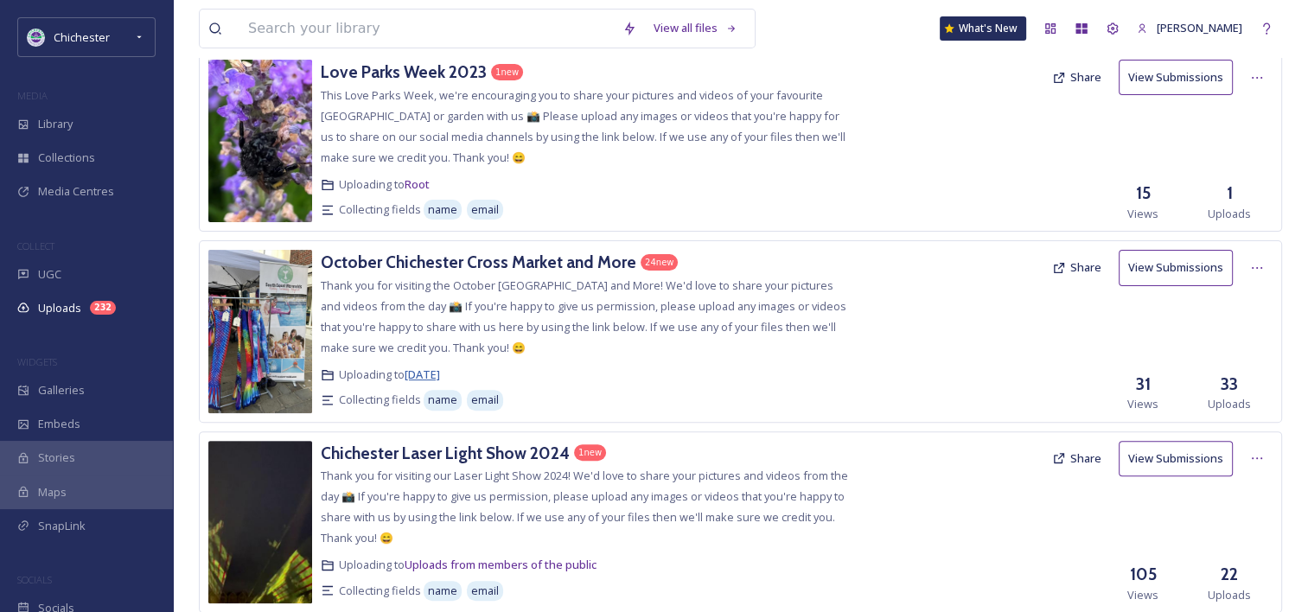
click at [440, 373] on span "[DATE]" at bounding box center [421, 374] width 35 height 16
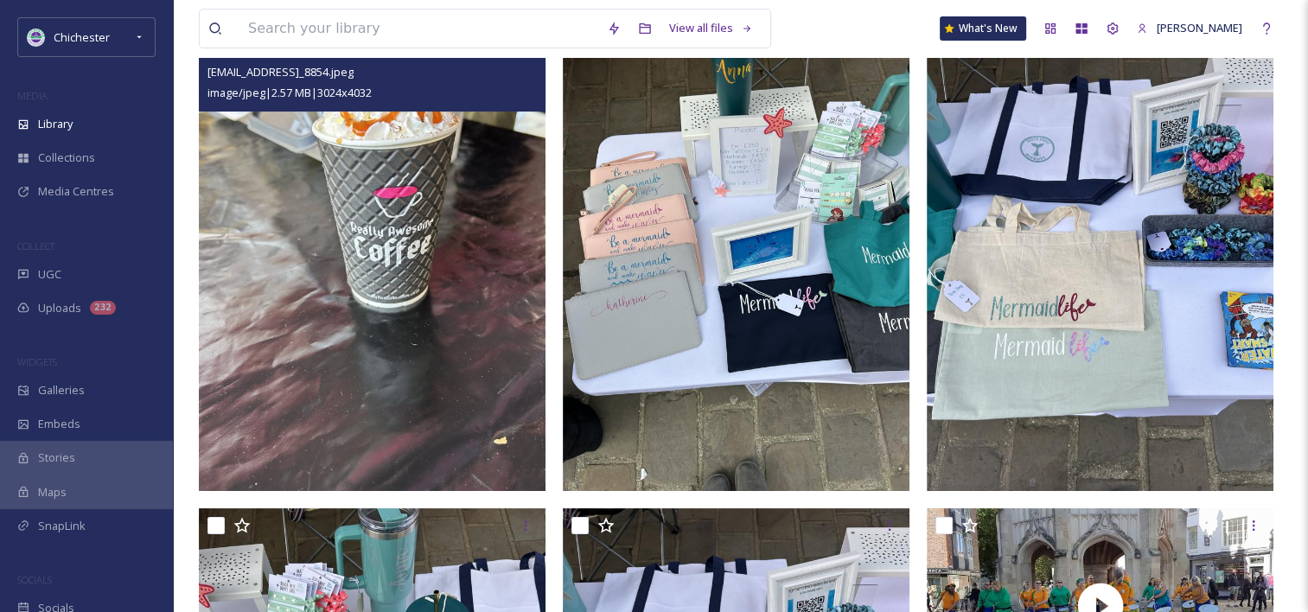
scroll to position [86, 0]
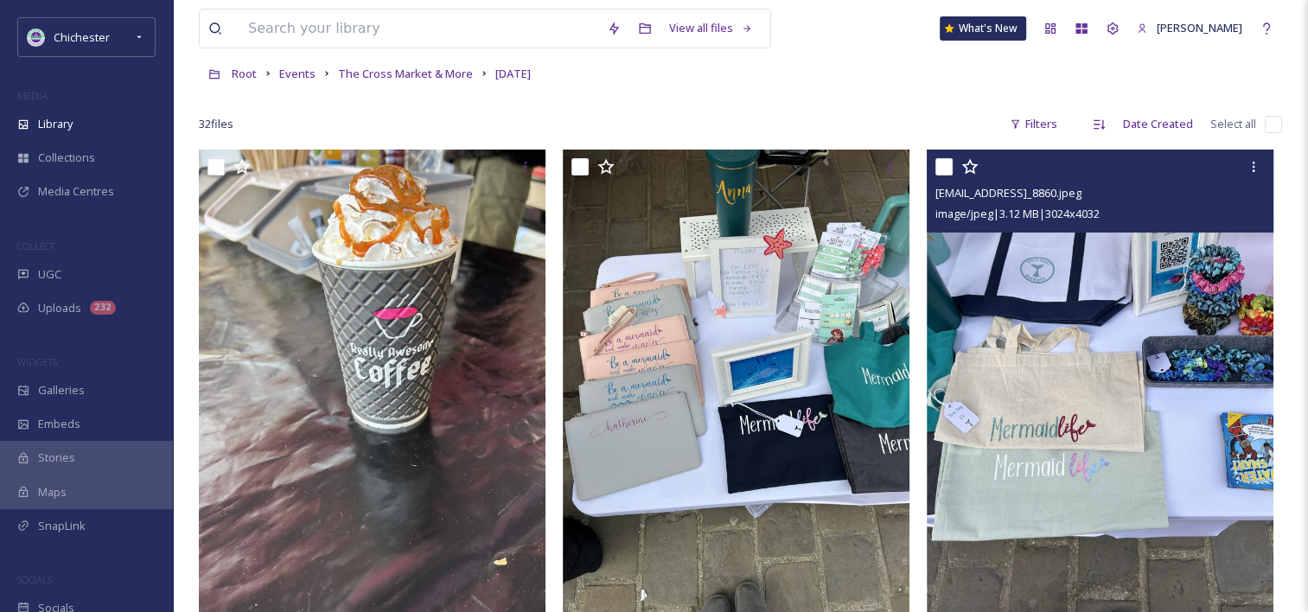
click at [1124, 399] on img at bounding box center [1100, 381] width 347 height 462
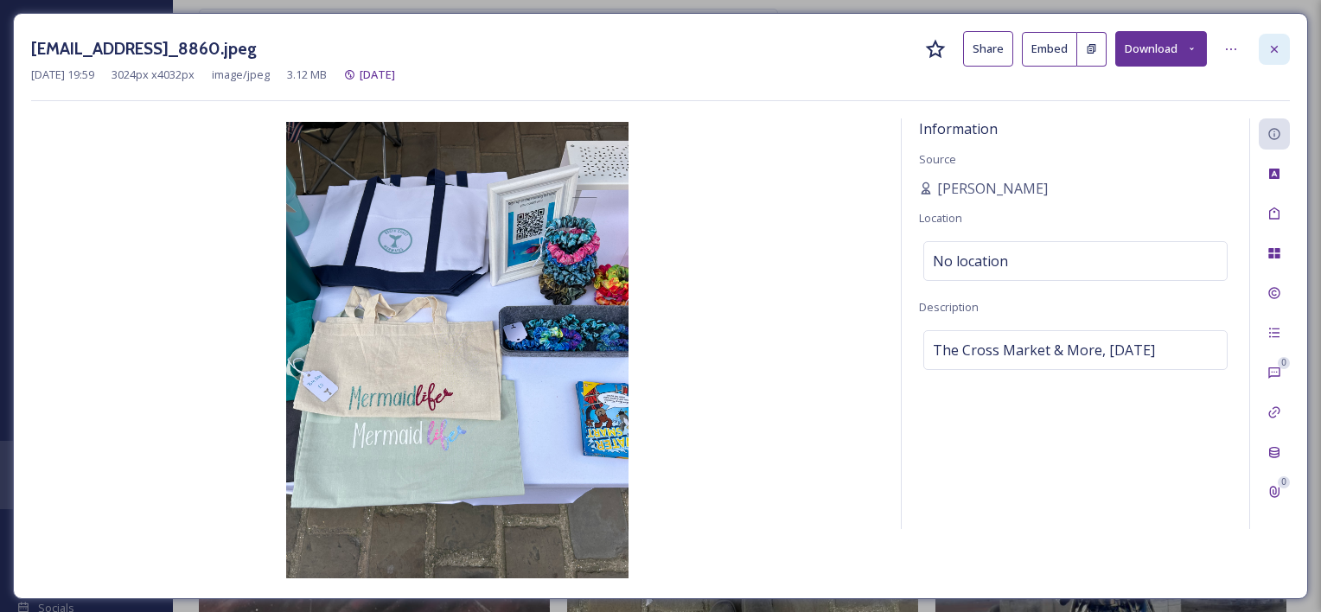
click at [1268, 40] on div at bounding box center [1273, 49] width 31 height 31
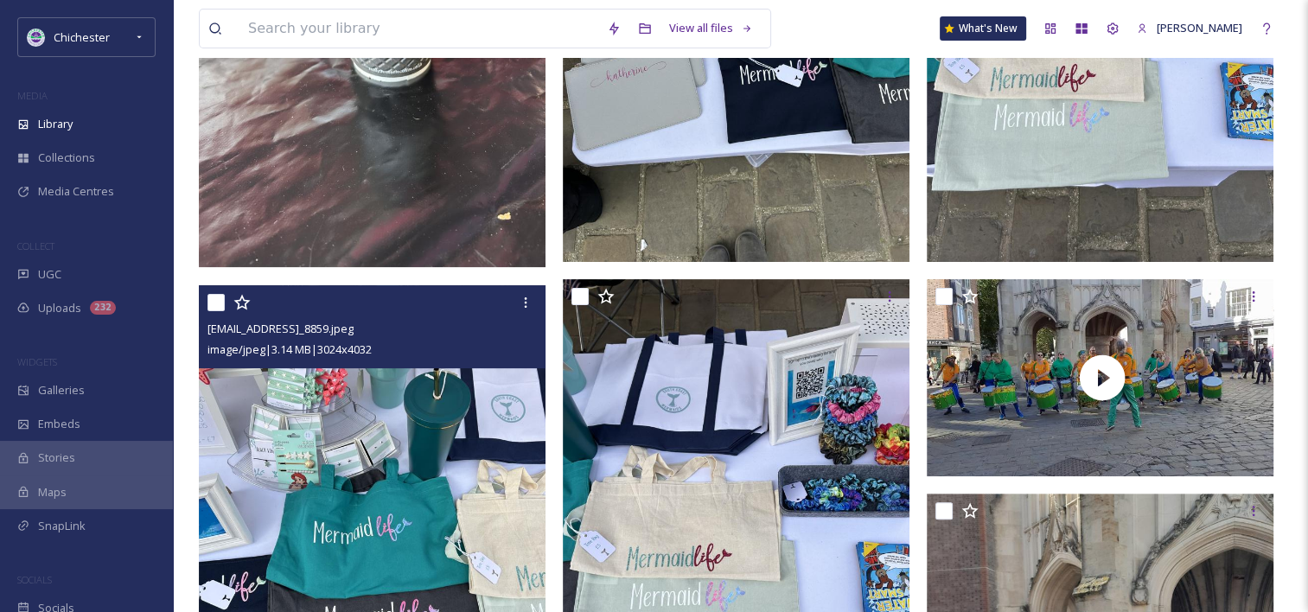
scroll to position [691, 0]
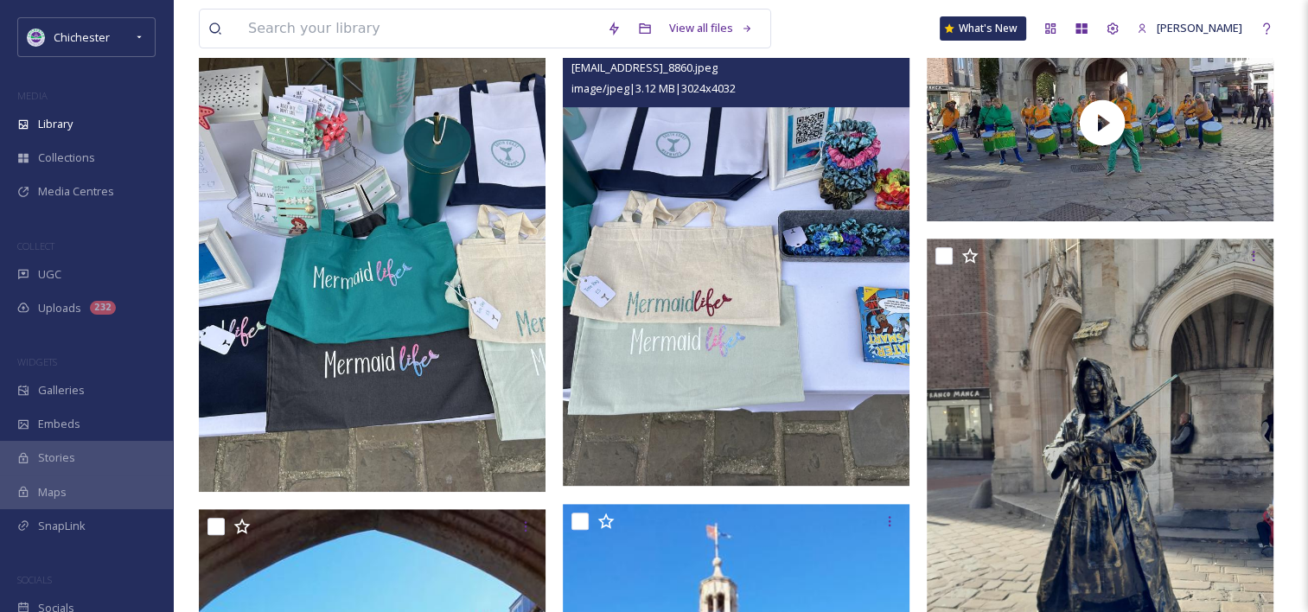
click at [675, 332] on img at bounding box center [736, 255] width 347 height 462
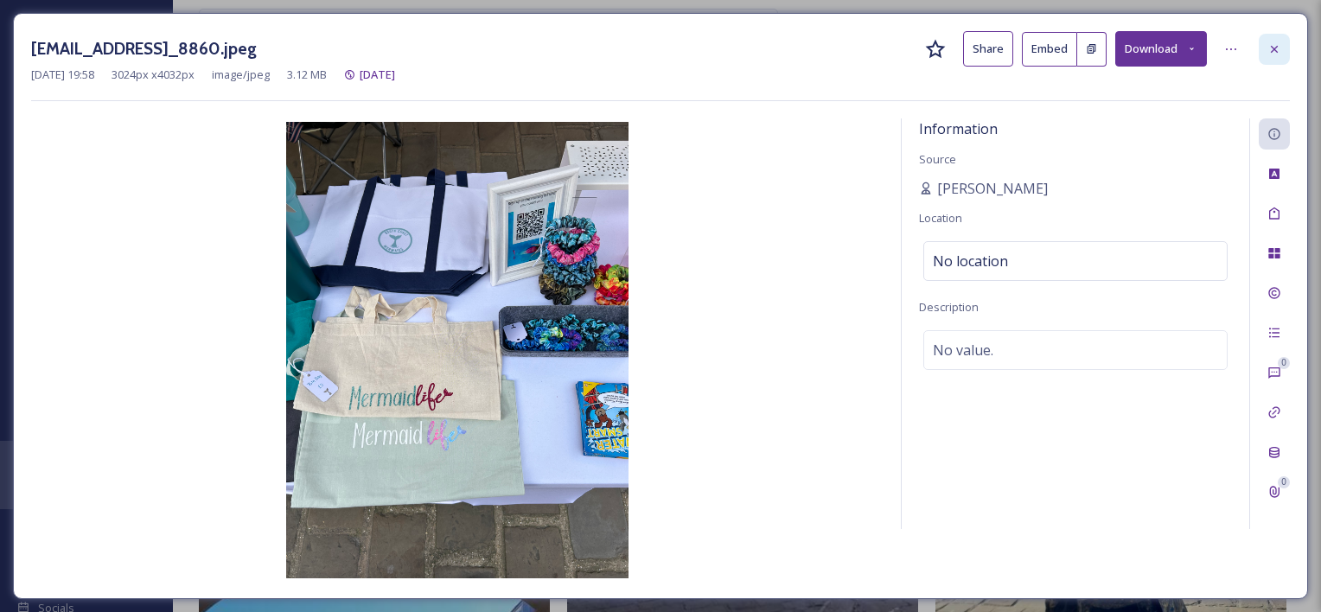
drag, startPoint x: 1283, startPoint y: 40, endPoint x: 1155, endPoint y: 133, distance: 159.1
click at [1283, 39] on div at bounding box center [1273, 49] width 31 height 31
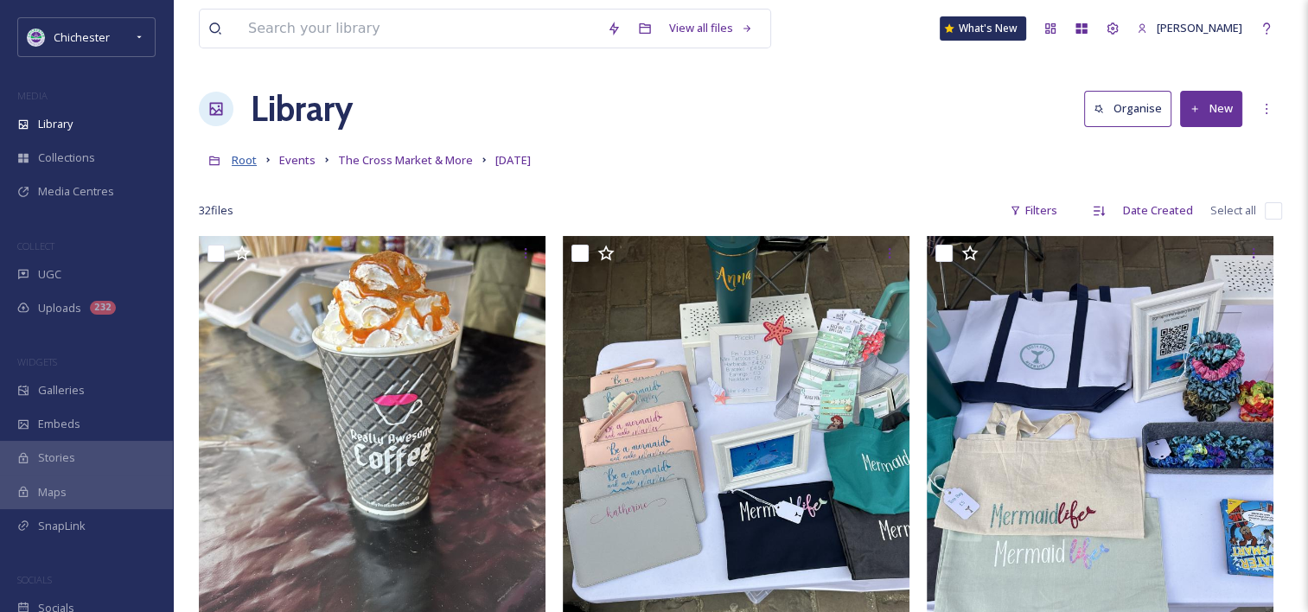
click at [245, 166] on span "Root" at bounding box center [244, 160] width 25 height 16
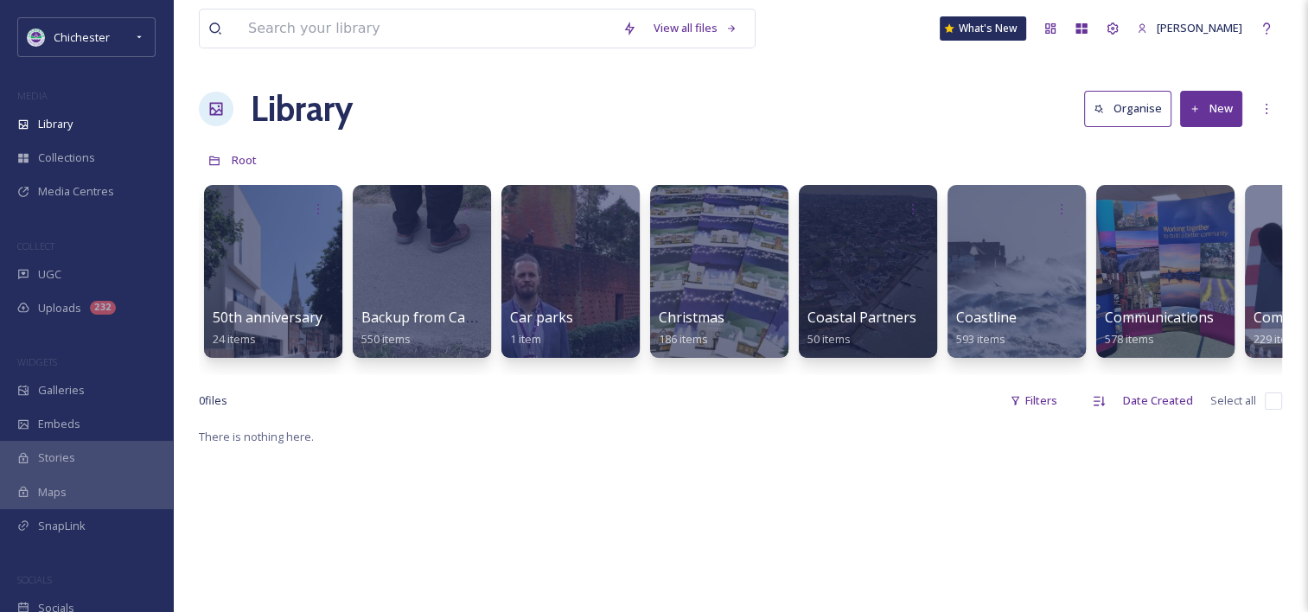
scroll to position [0, 16]
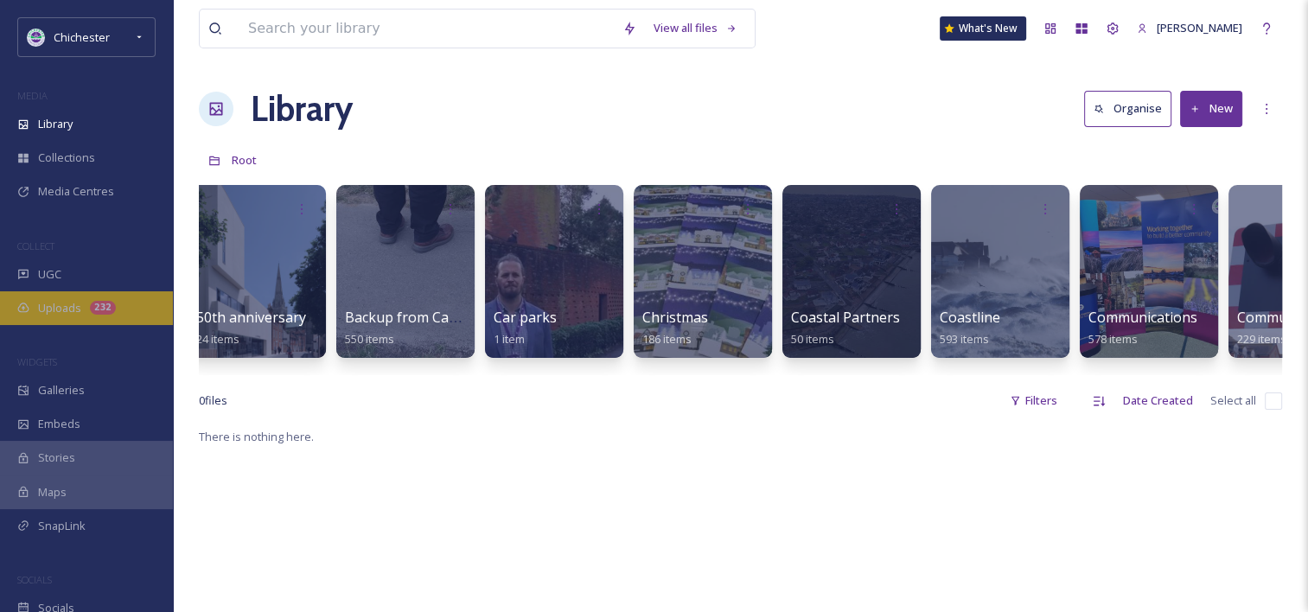
click at [124, 310] on div "Uploads 232" at bounding box center [86, 308] width 173 height 34
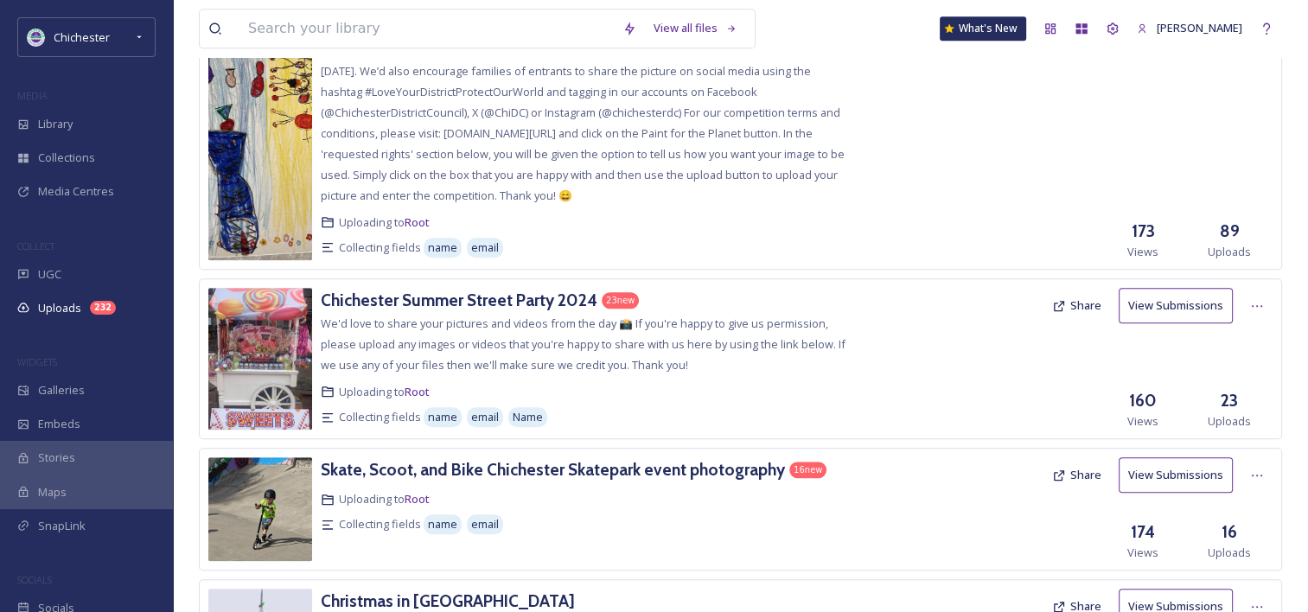
scroll to position [1469, 0]
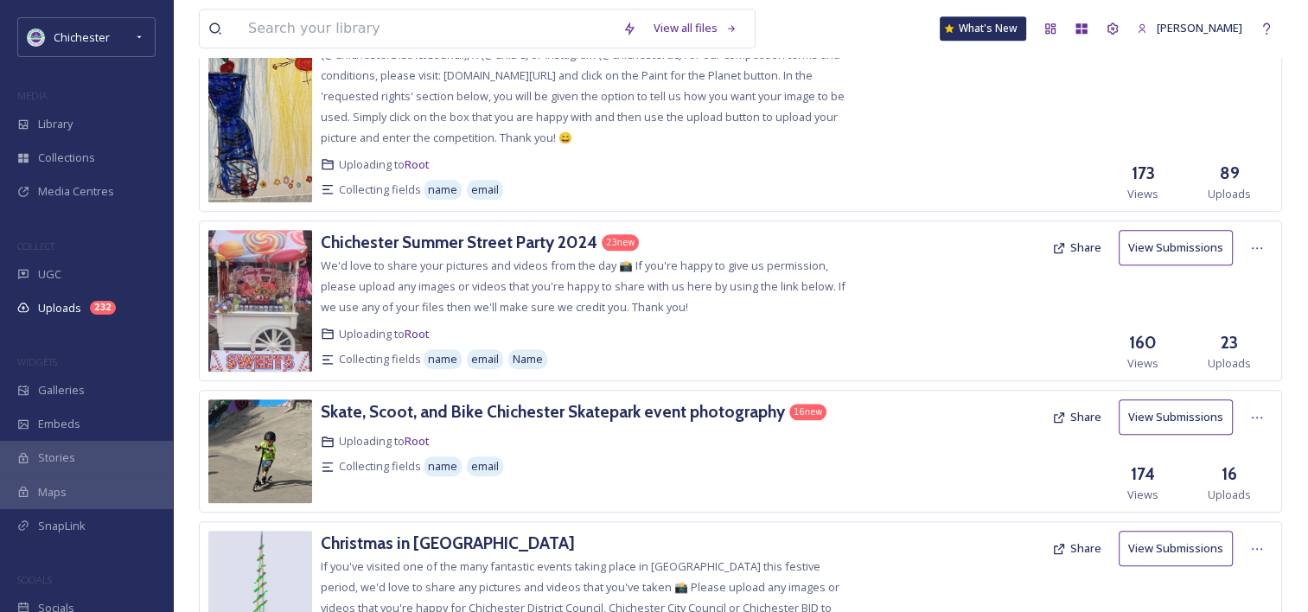
click at [1267, 261] on div "Share View Submissions" at bounding box center [1157, 247] width 229 height 35
click at [1267, 256] on div at bounding box center [1256, 247] width 31 height 31
click at [1233, 315] on span "Edit" at bounding box center [1223, 319] width 19 height 16
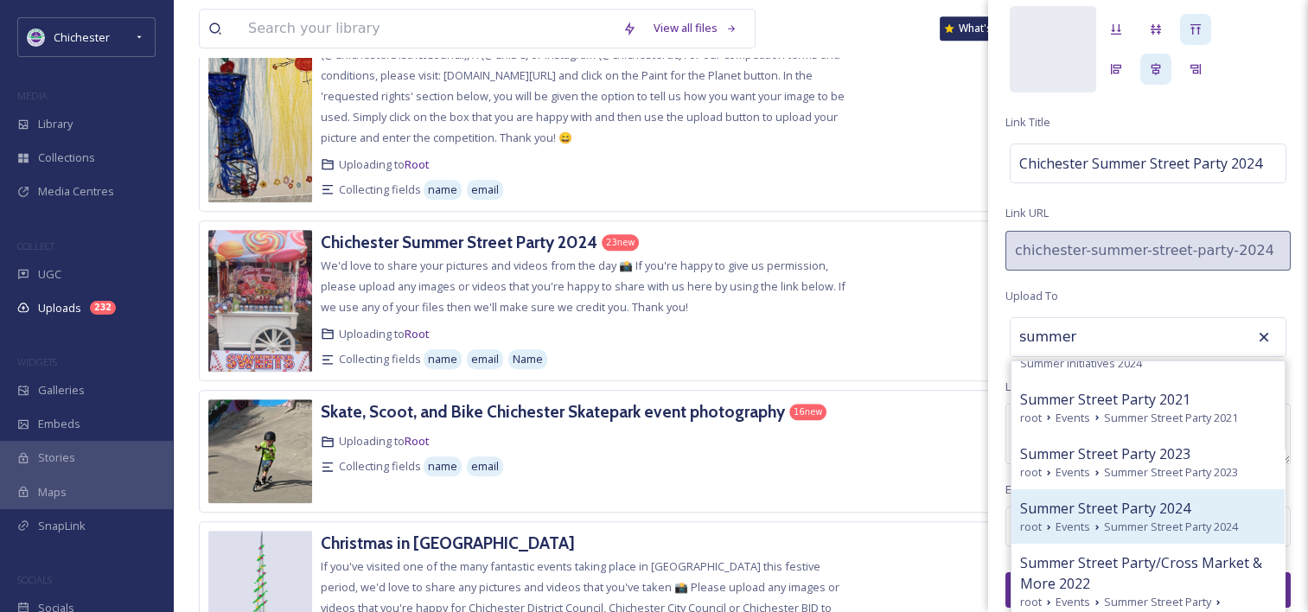
scroll to position [100, 0]
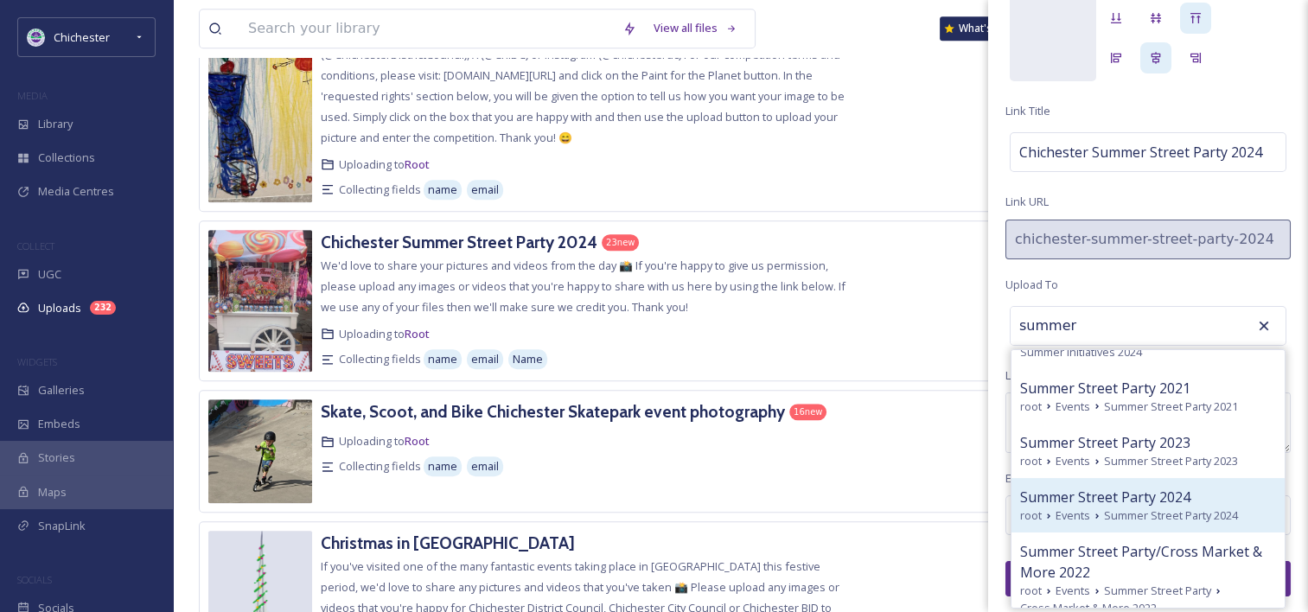
click at [1154, 487] on span "Summer Street Party 2024" at bounding box center [1105, 497] width 170 height 21
type input "Summer Street Party 2024"
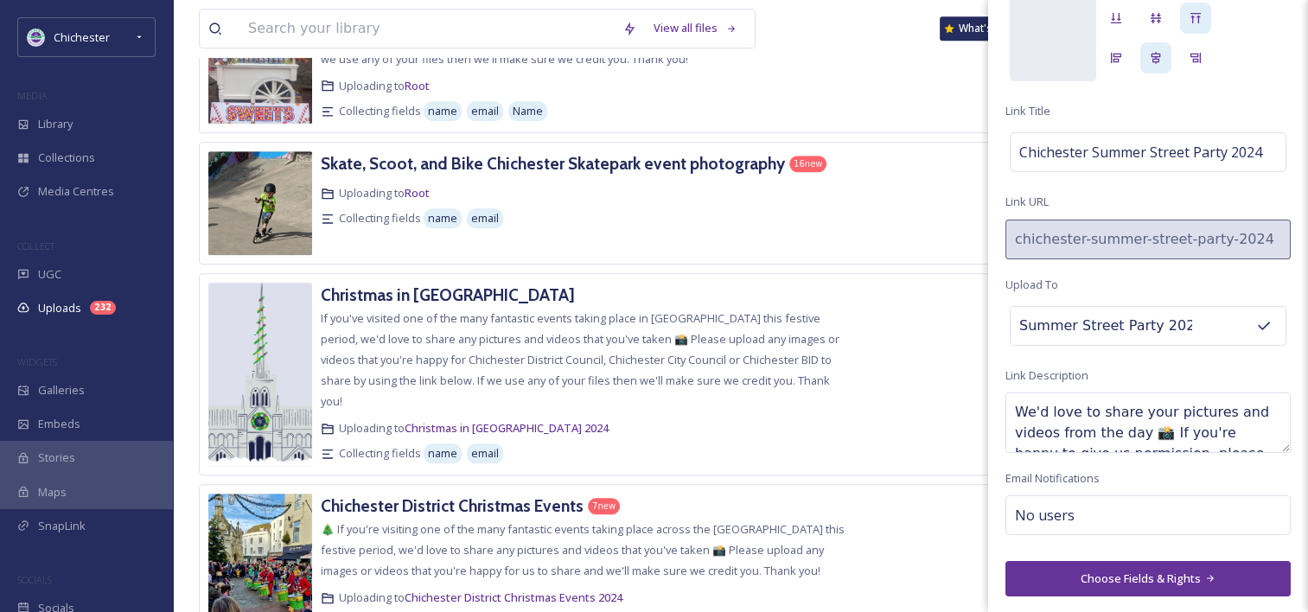
scroll to position [1729, 0]
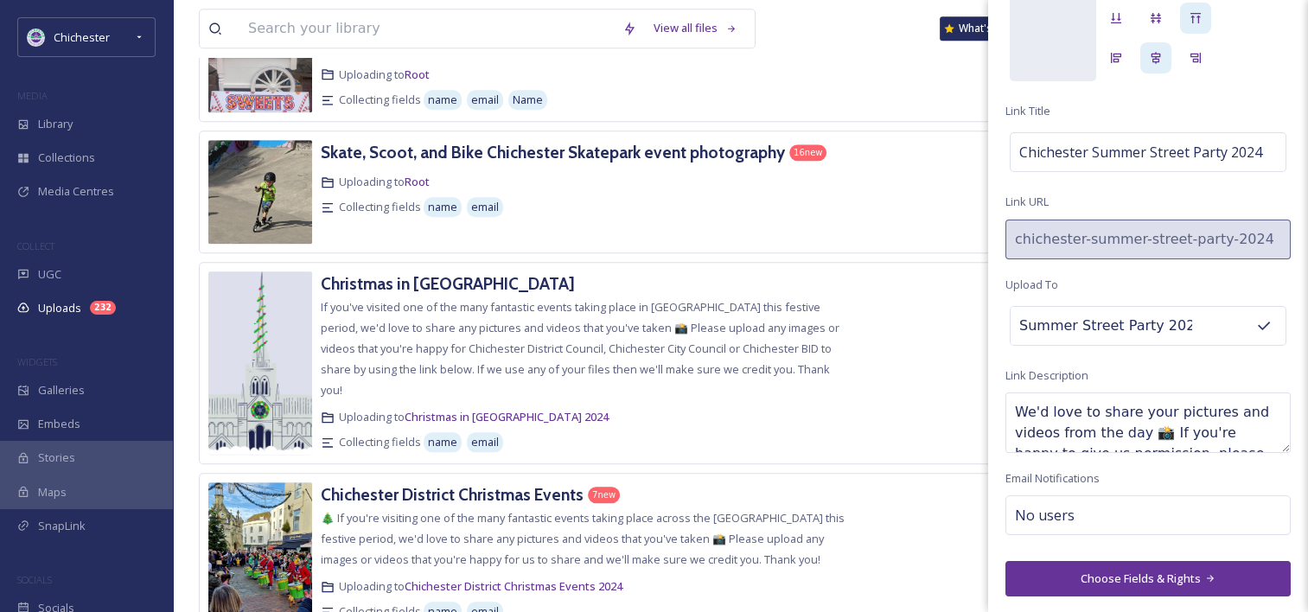
click at [1137, 566] on button "Choose Fields & Rights" at bounding box center [1147, 578] width 285 height 35
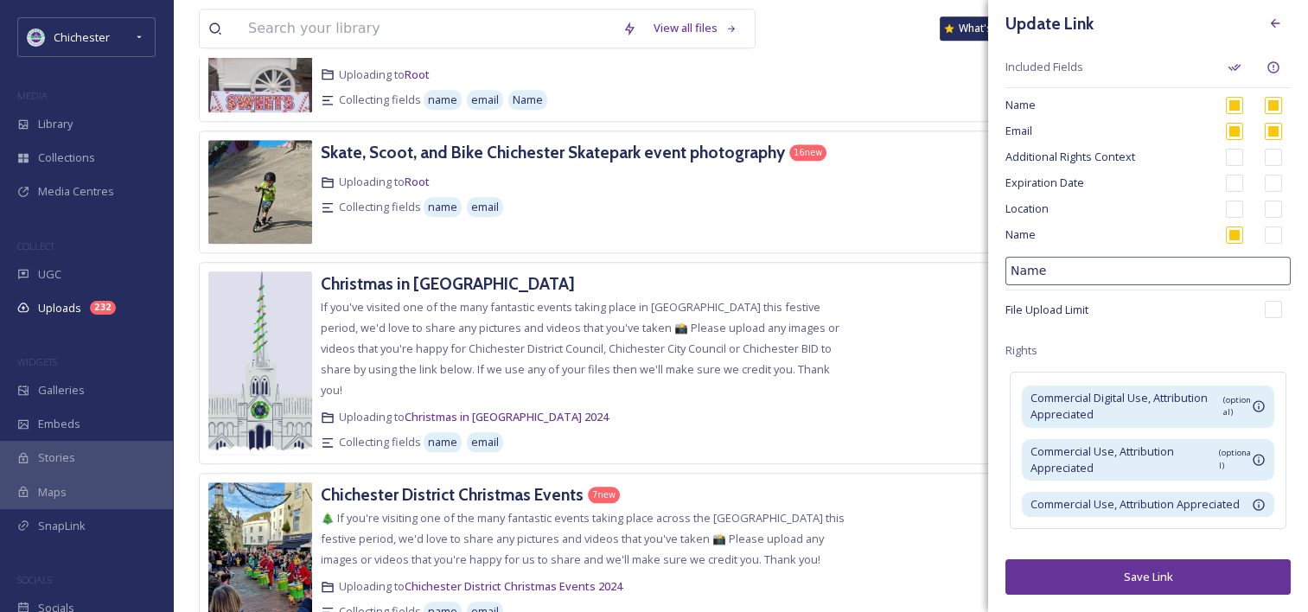
scroll to position [24, 0]
click at [1156, 583] on button "Save Link" at bounding box center [1147, 576] width 285 height 35
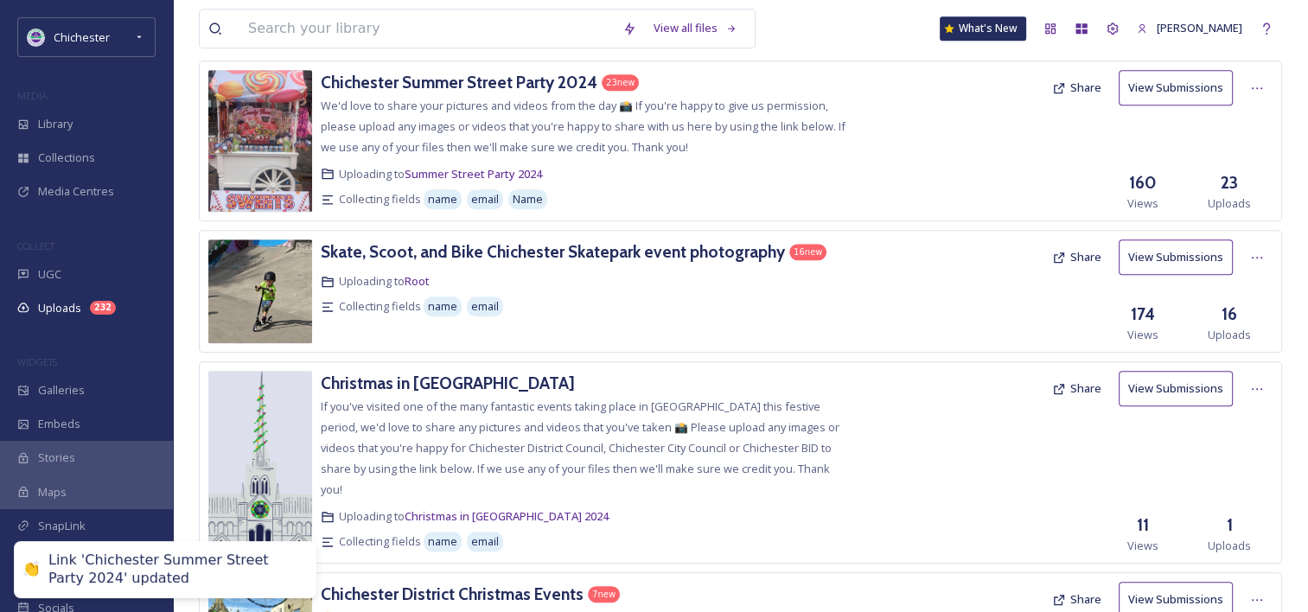
scroll to position [1556, 0]
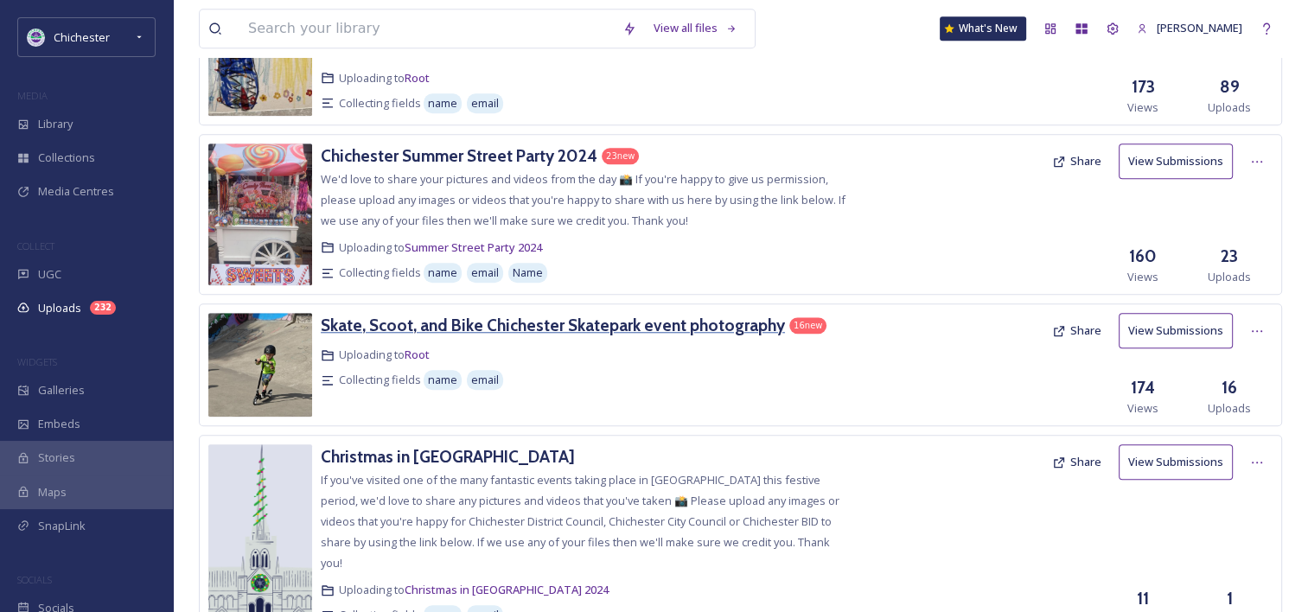
click at [550, 320] on h3 "Skate, Scoot, and Bike Chichester Skatepark event photography" at bounding box center [553, 325] width 464 height 21
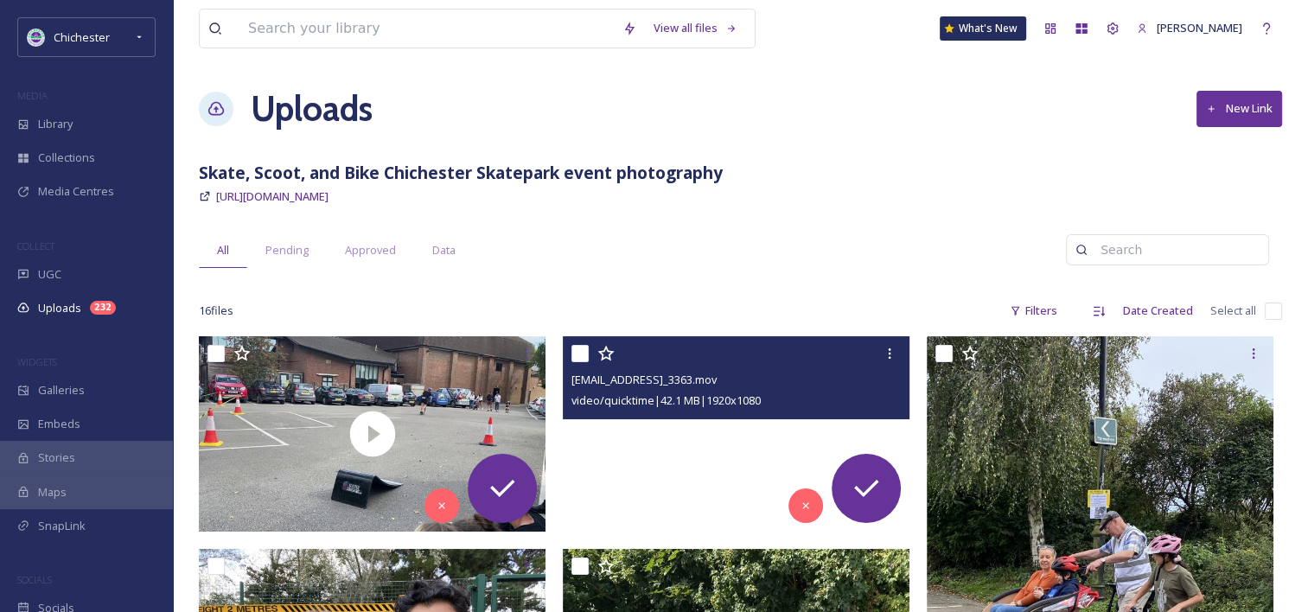
click at [627, 458] on video "ext_1726905185.898821_Harshardesai@yahoo.co.uk-IMG_3363.mov" at bounding box center [736, 433] width 347 height 195
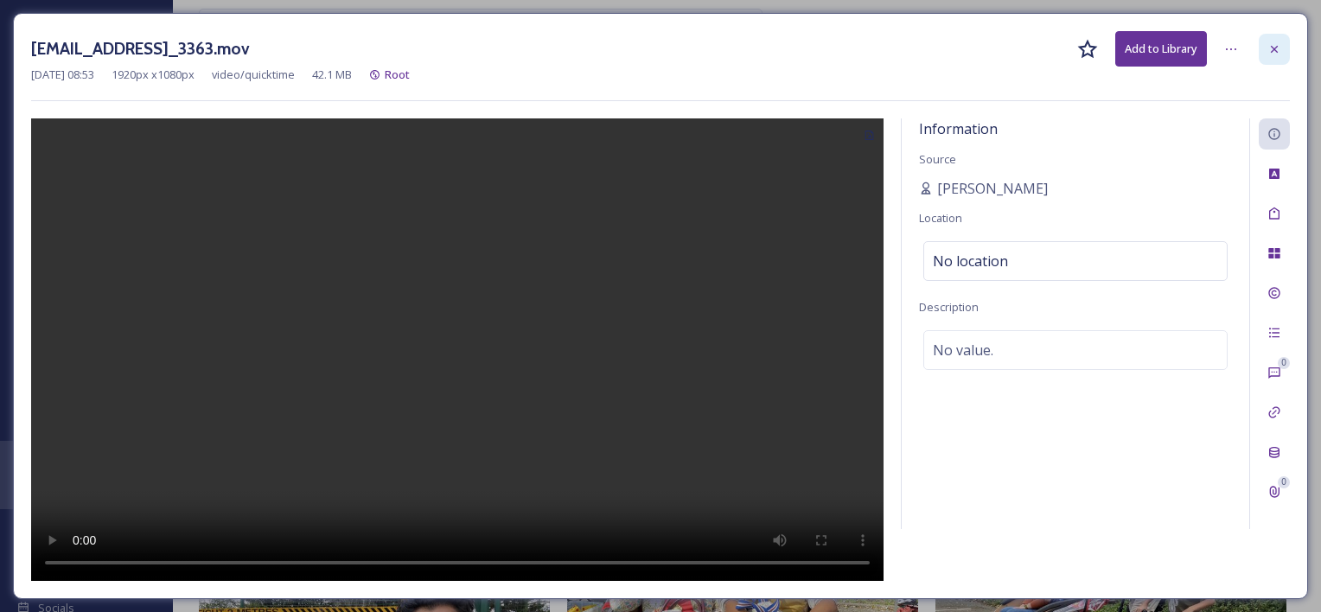
click at [1272, 54] on icon at bounding box center [1274, 49] width 14 height 14
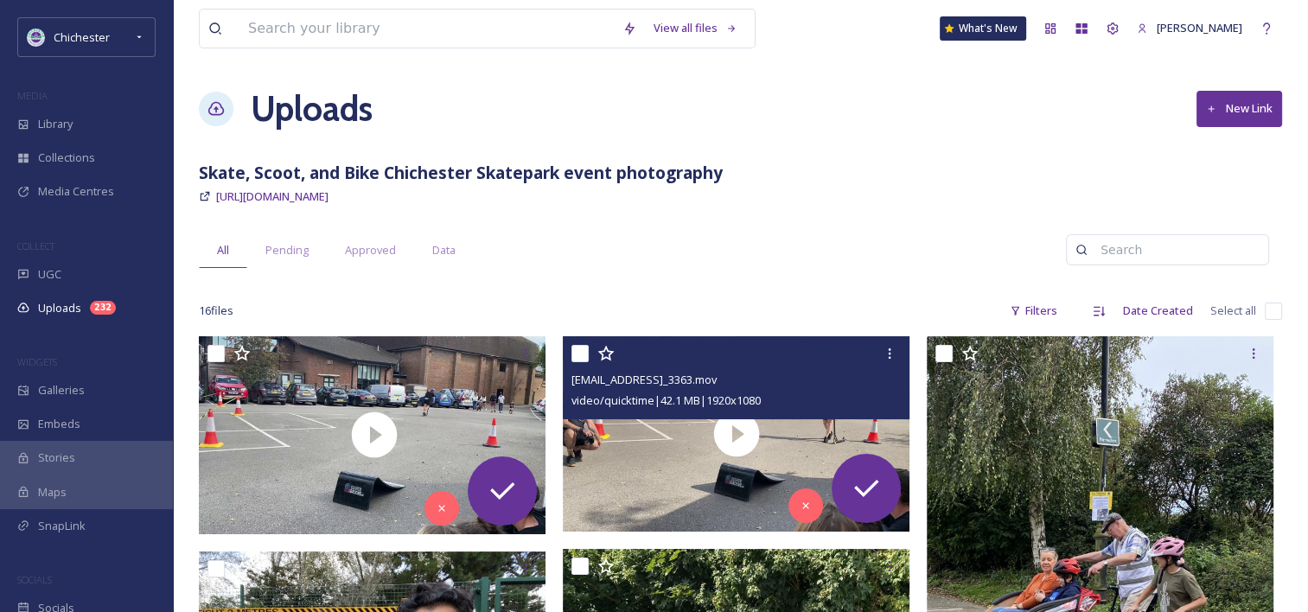
click at [311, 113] on h1 "Uploads" at bounding box center [312, 109] width 122 height 52
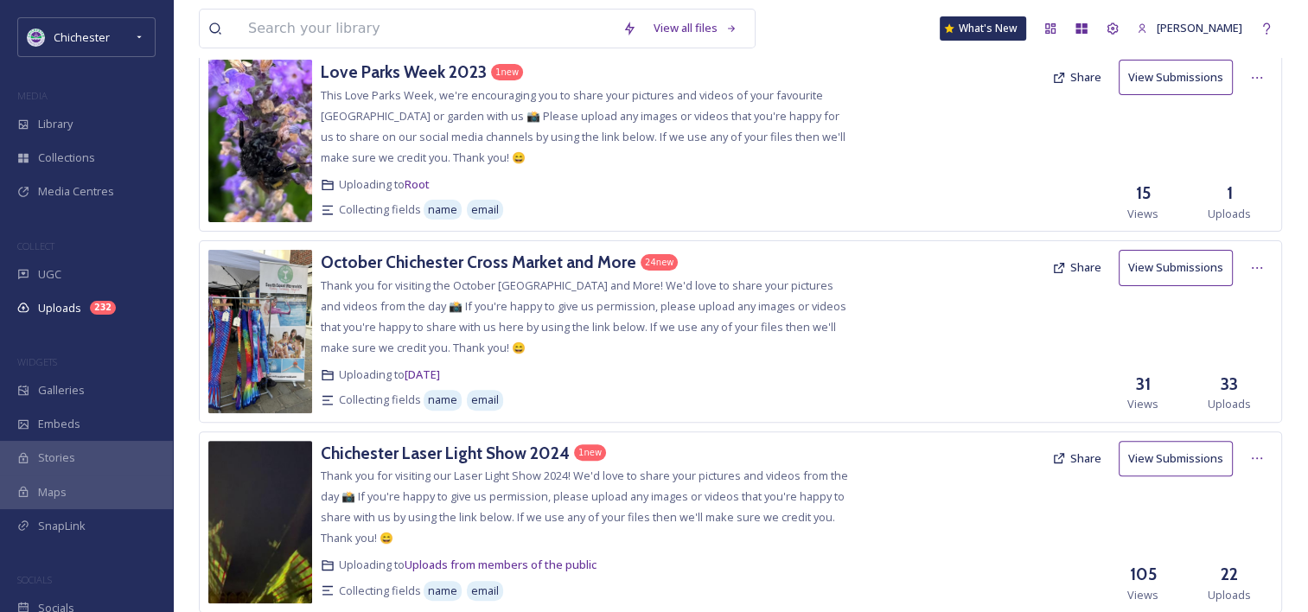
scroll to position [605, 0]
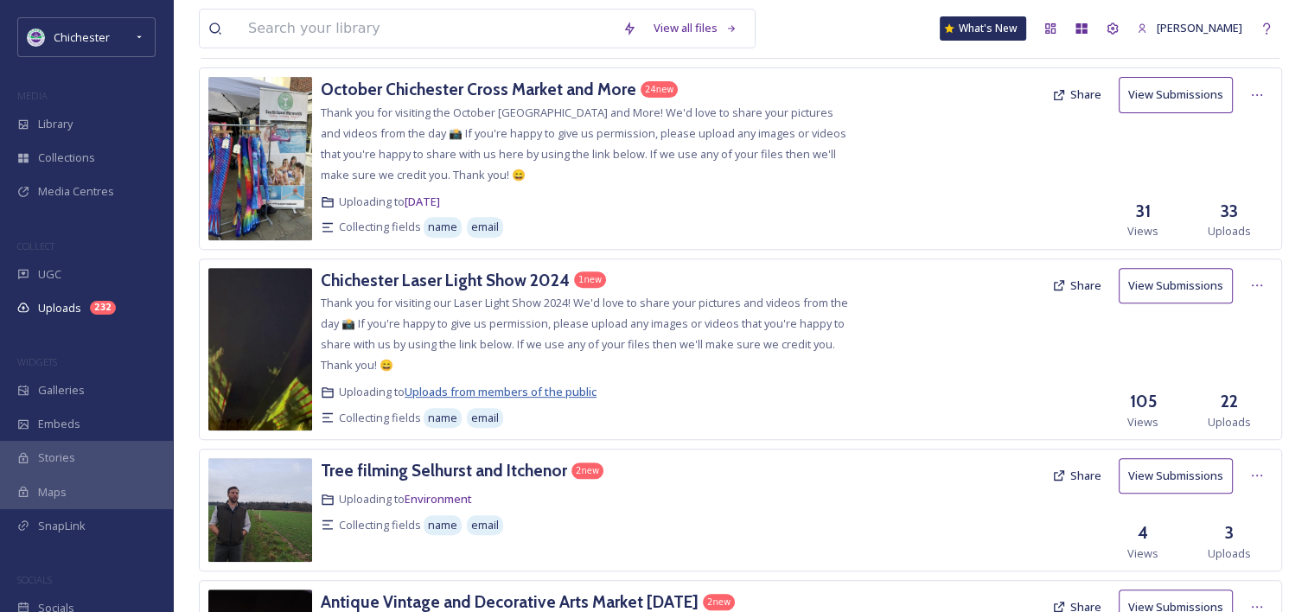
click at [465, 388] on span "Uploads from members of the public" at bounding box center [500, 392] width 192 height 16
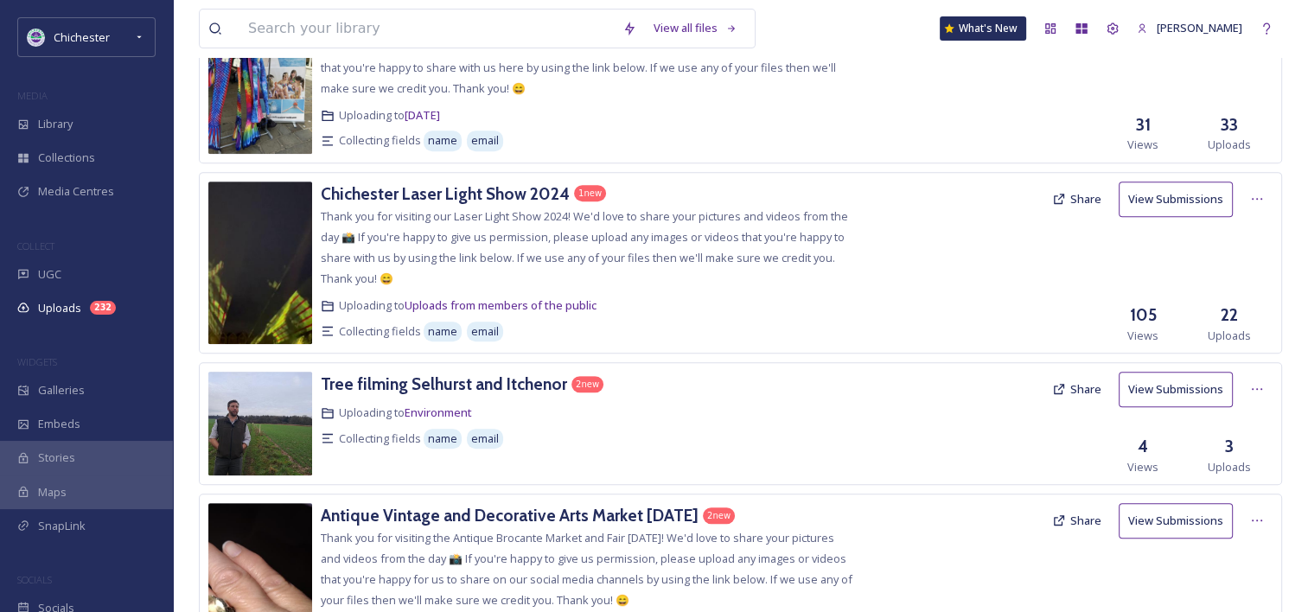
scroll to position [951, 0]
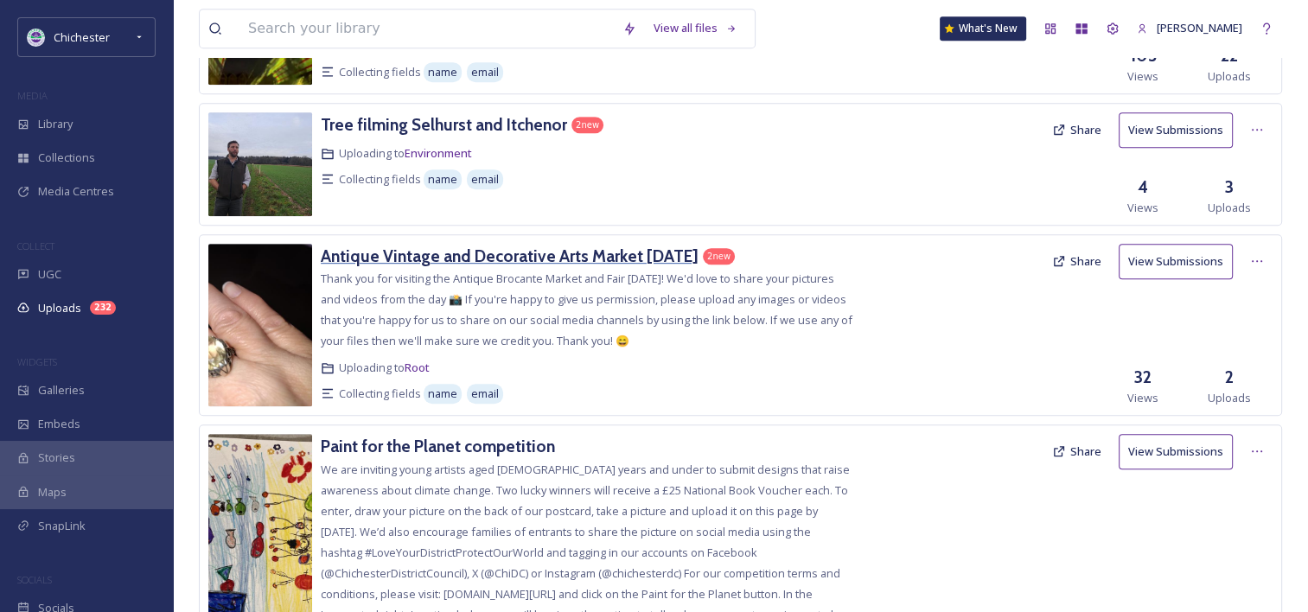
click at [401, 256] on h3 "Antique Vintage and Decorative Arts Market [DATE]" at bounding box center [510, 255] width 378 height 21
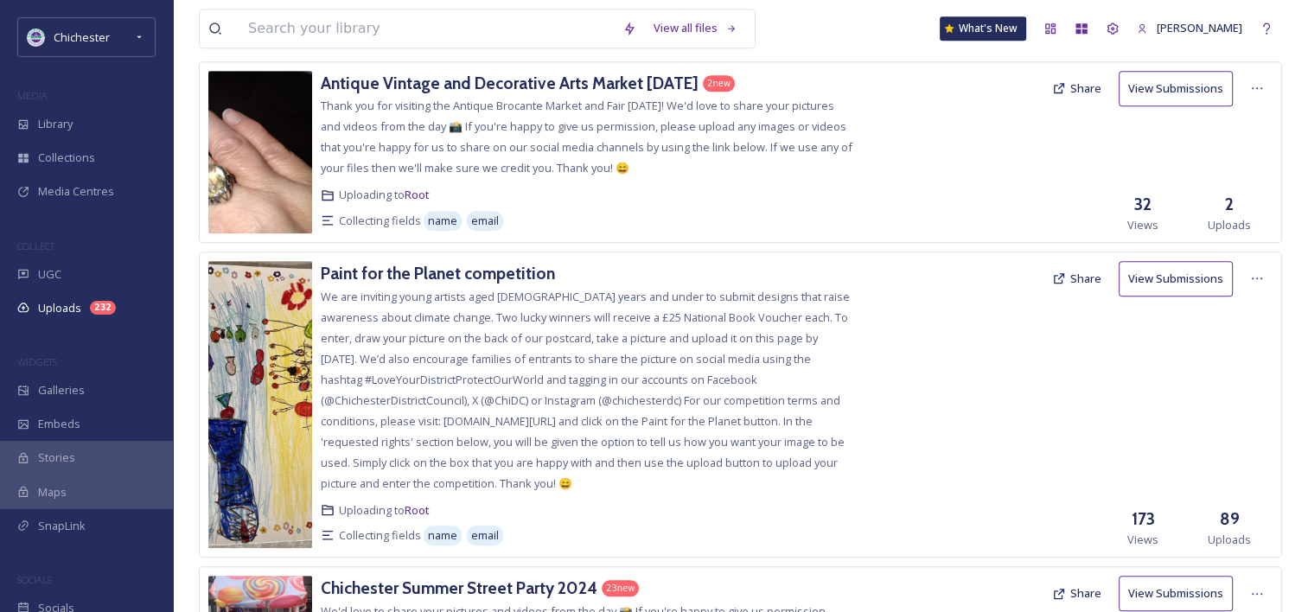
scroll to position [1037, 0]
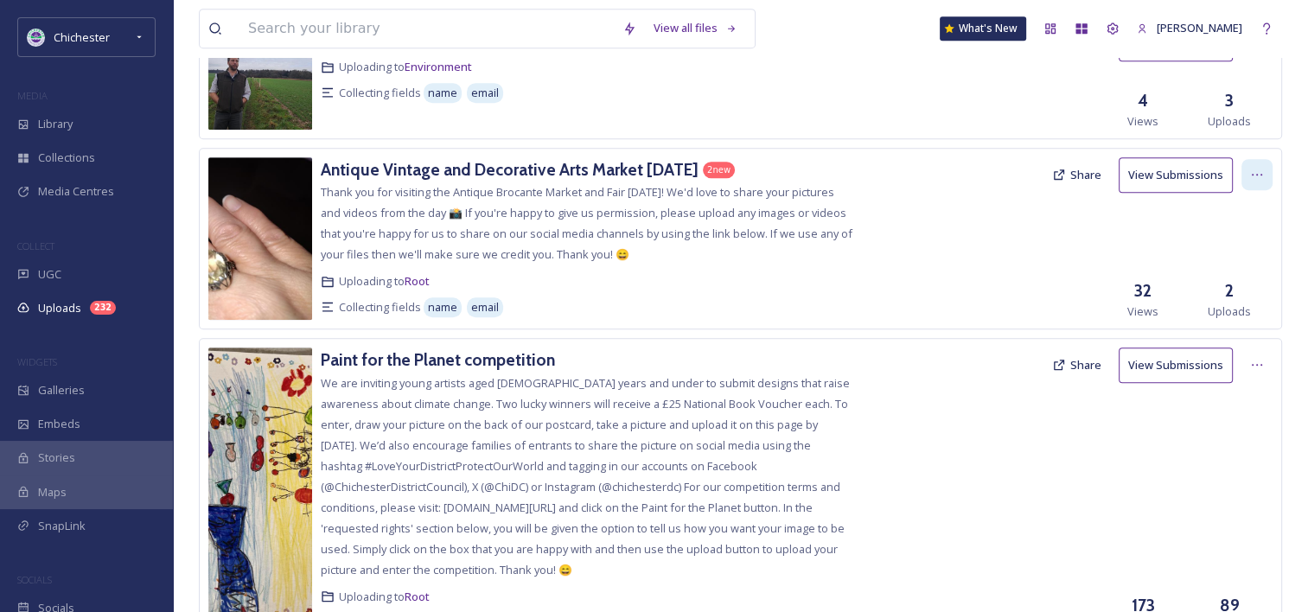
click at [1257, 180] on div at bounding box center [1256, 174] width 31 height 31
click at [1232, 251] on span "Edit" at bounding box center [1223, 246] width 19 height 16
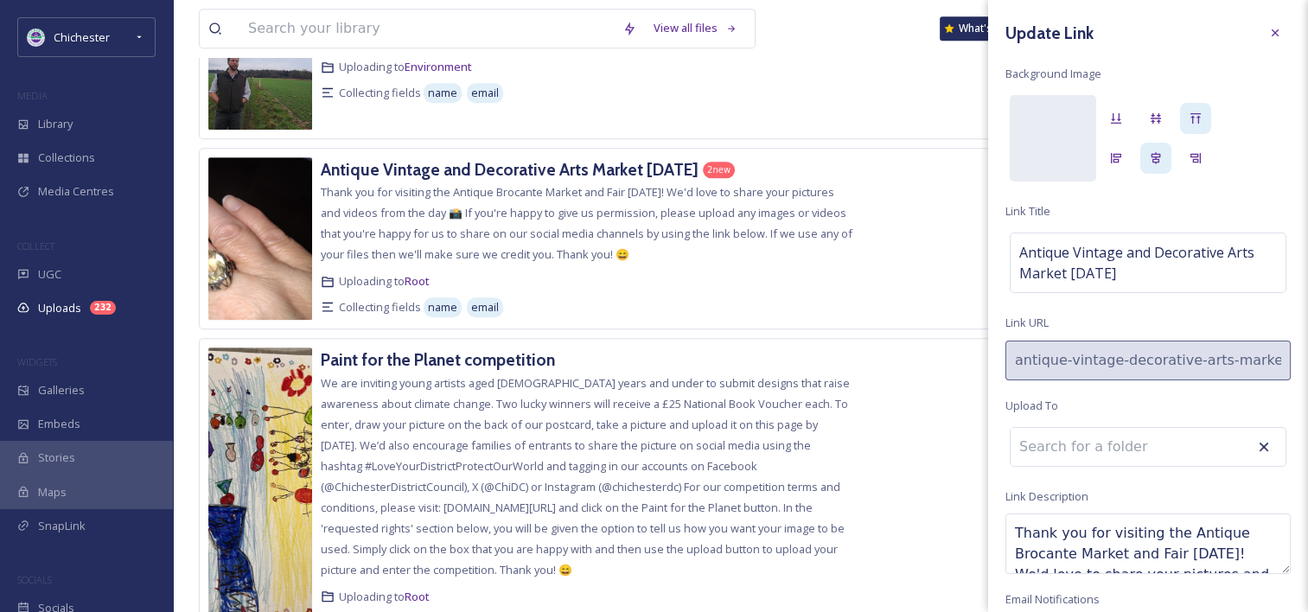
click at [1259, 26] on div at bounding box center [1274, 32] width 31 height 31
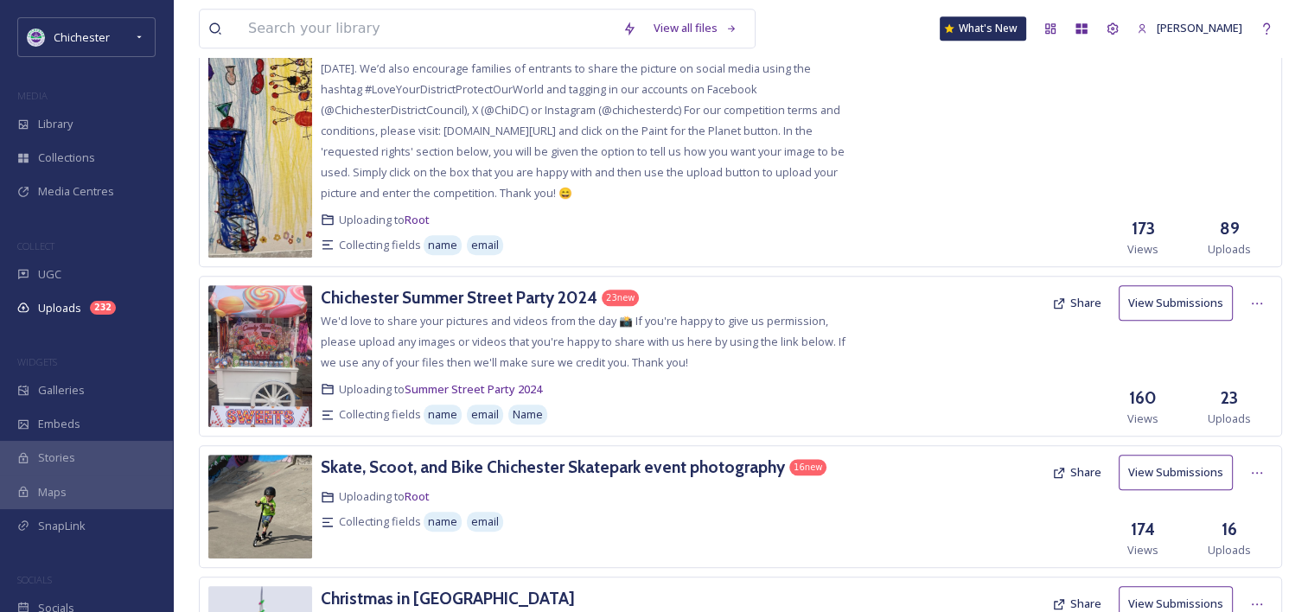
scroll to position [1469, 0]
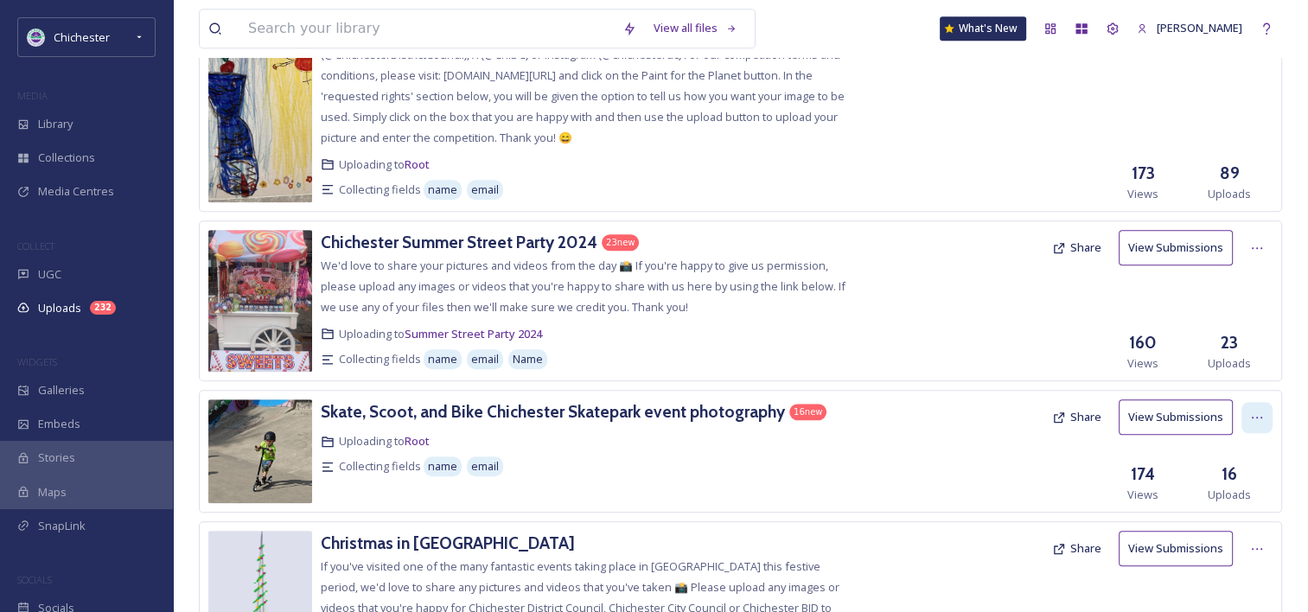
click at [1257, 417] on icon at bounding box center [1257, 418] width 10 height 2
click at [1217, 481] on span "Edit" at bounding box center [1223, 489] width 19 height 16
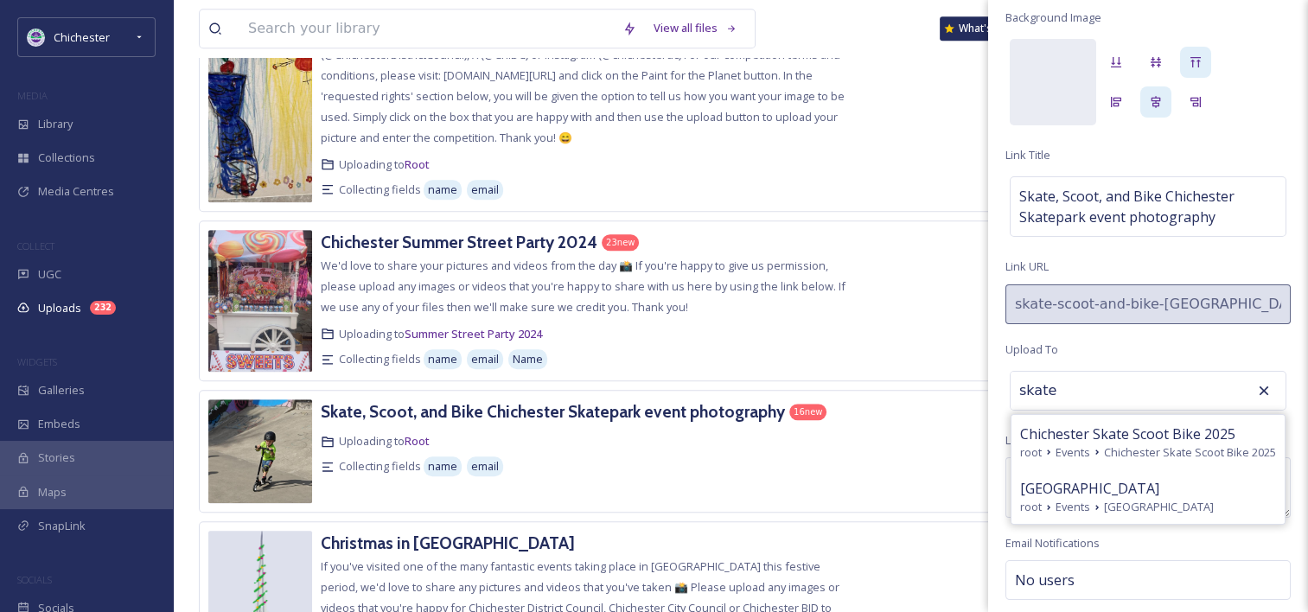
scroll to position [86, 0]
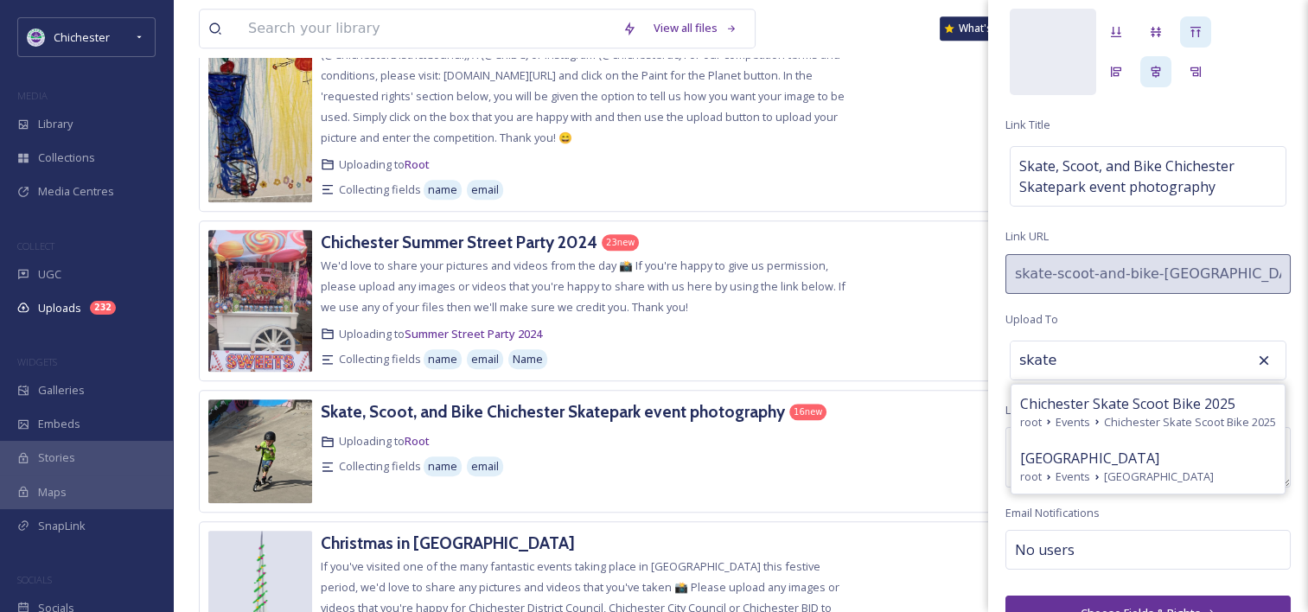
click at [1173, 485] on span "Chichester Skatepark" at bounding box center [1159, 476] width 110 height 16
type input "Chichester Skatepark"
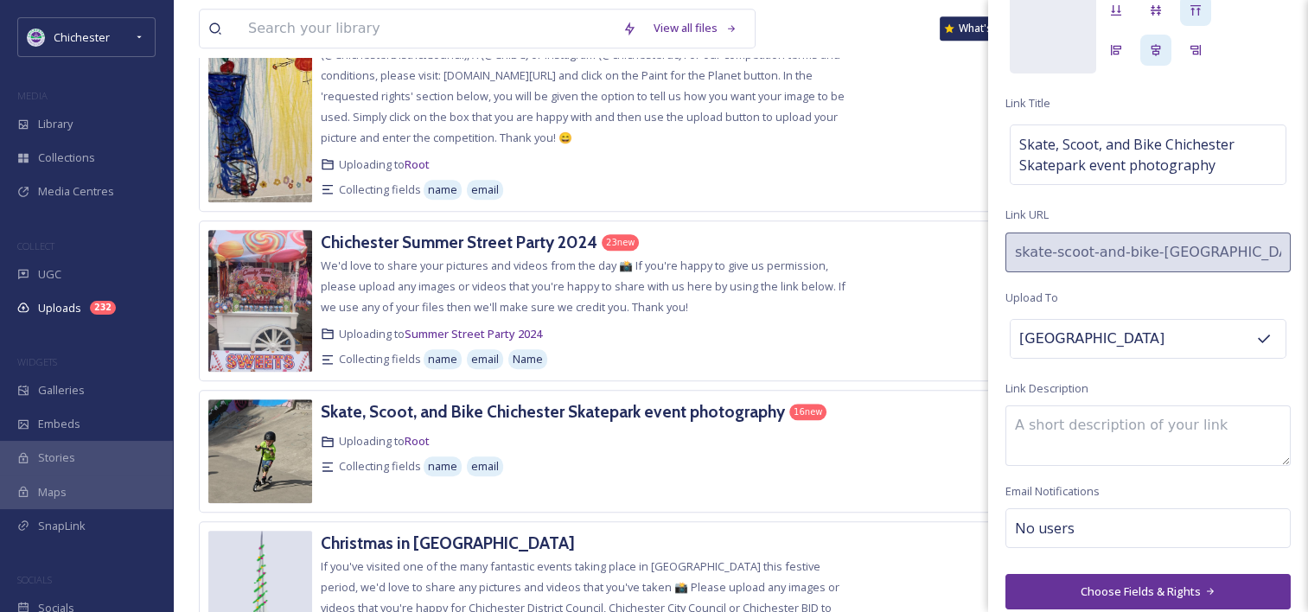
scroll to position [121, 0]
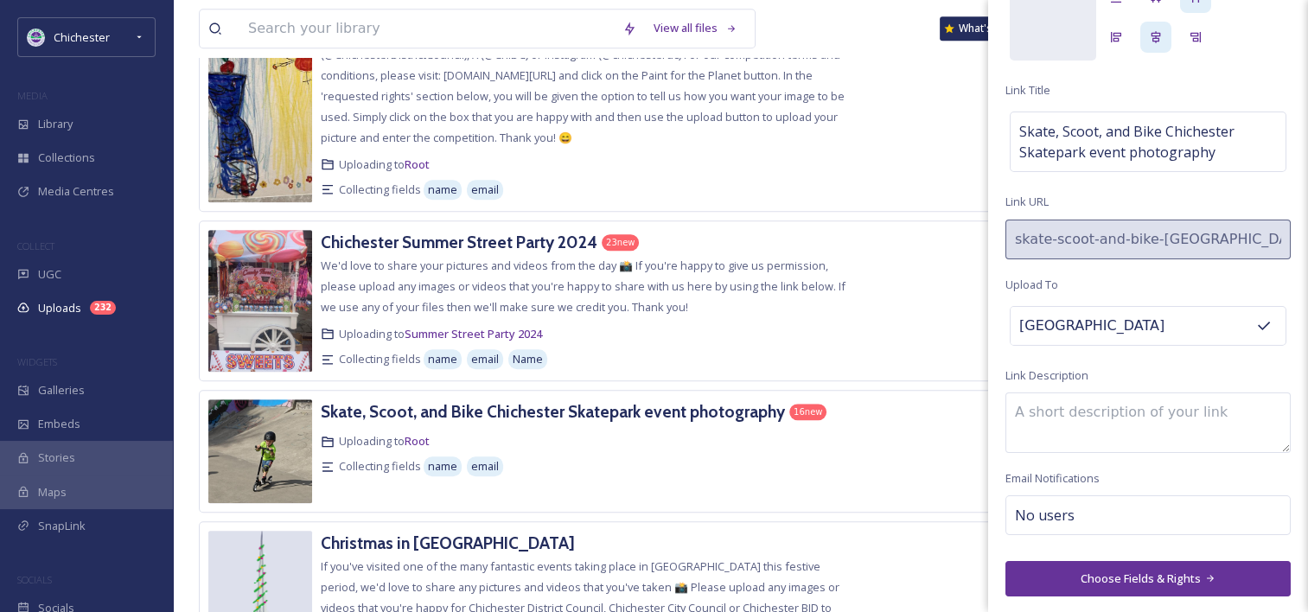
click at [1151, 571] on button "Choose Fields & Rights" at bounding box center [1147, 578] width 285 height 35
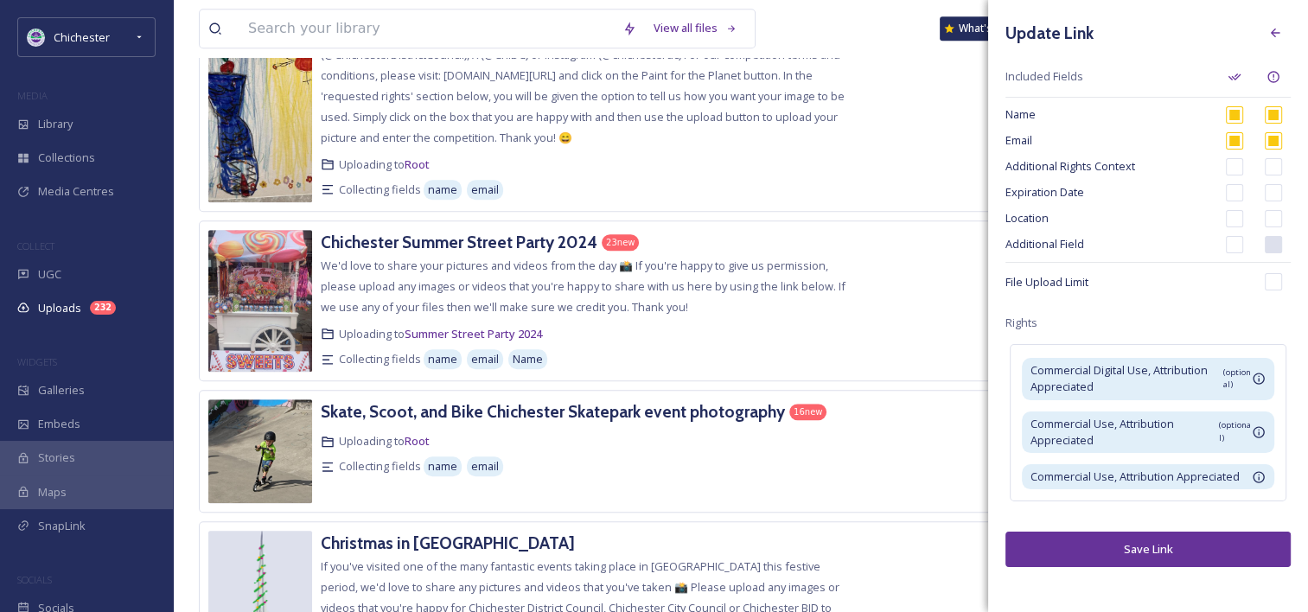
click at [1141, 547] on button "Save Link" at bounding box center [1147, 549] width 285 height 35
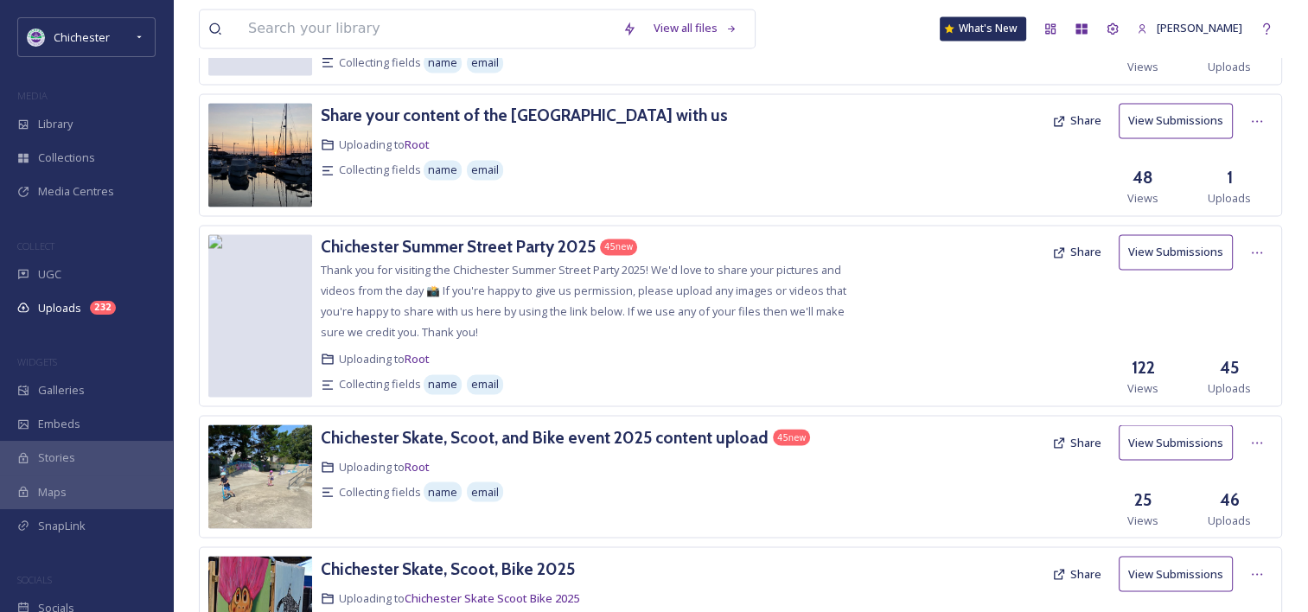
scroll to position [2852, 0]
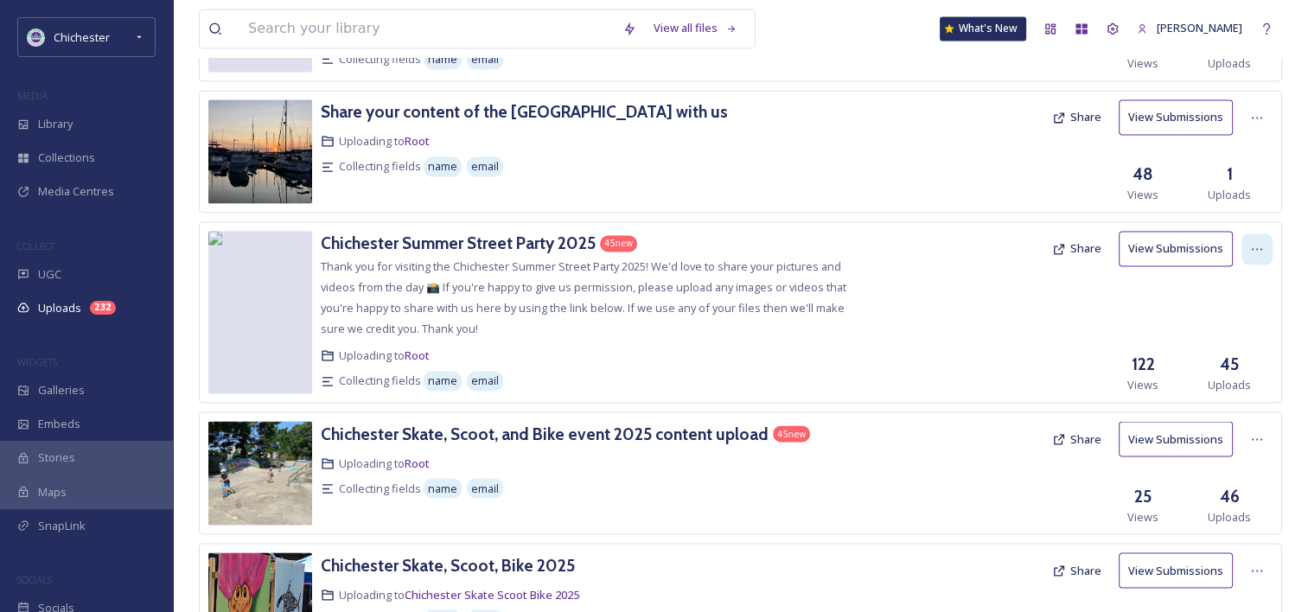
click at [1258, 242] on icon at bounding box center [1257, 249] width 14 height 14
click at [1245, 303] on div "Edit" at bounding box center [1239, 320] width 66 height 34
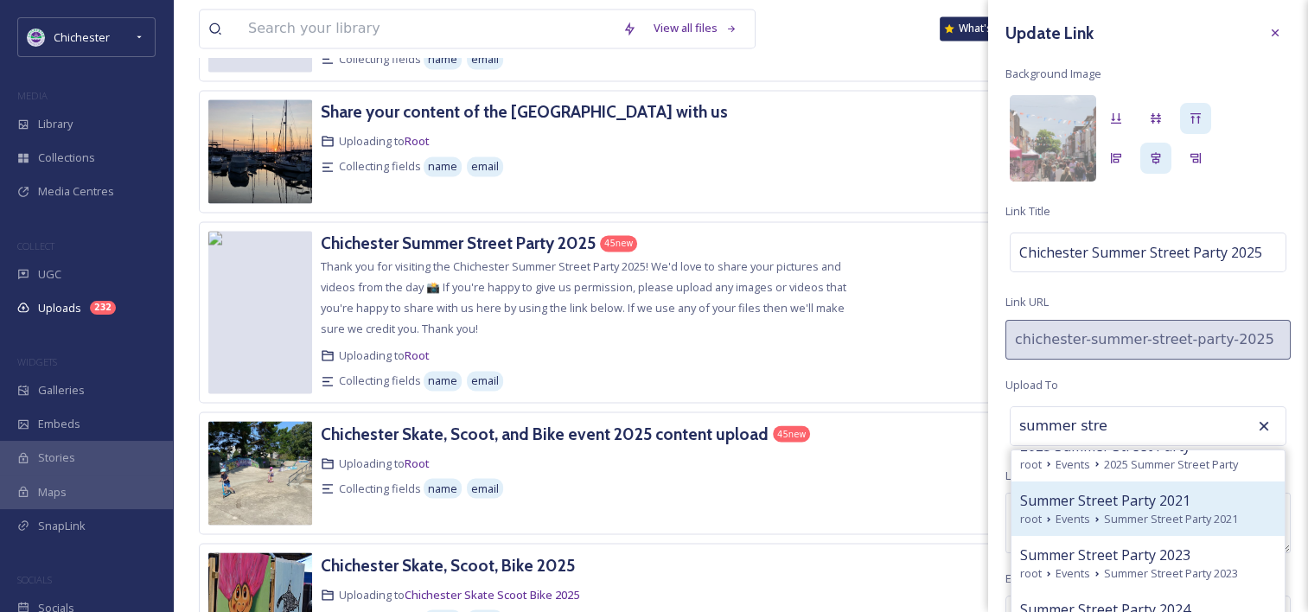
scroll to position [0, 0]
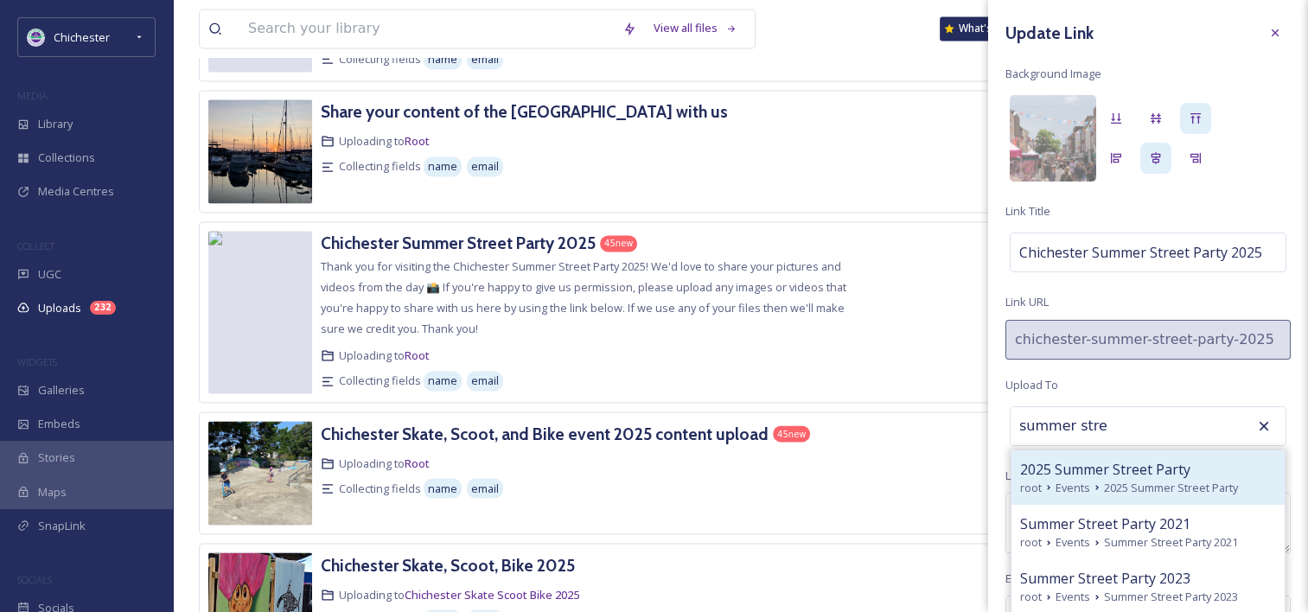
click at [1132, 480] on span "2025 Summer Street Party" at bounding box center [1171, 488] width 134 height 16
type input "2025 Summer Street Party"
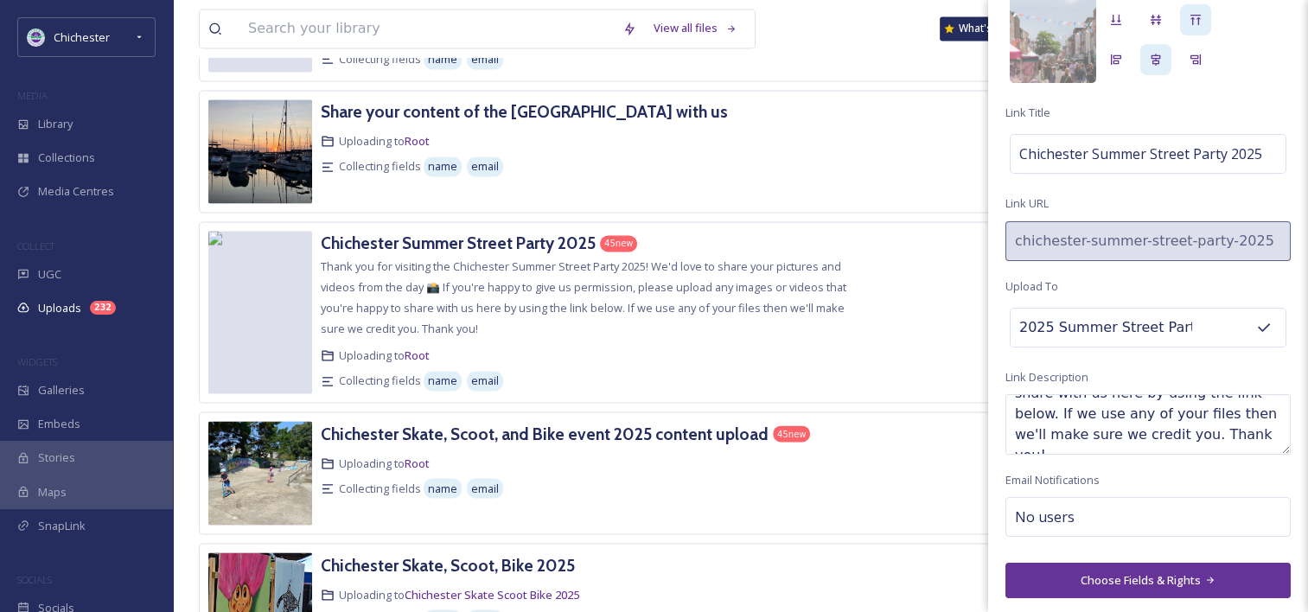
scroll to position [100, 0]
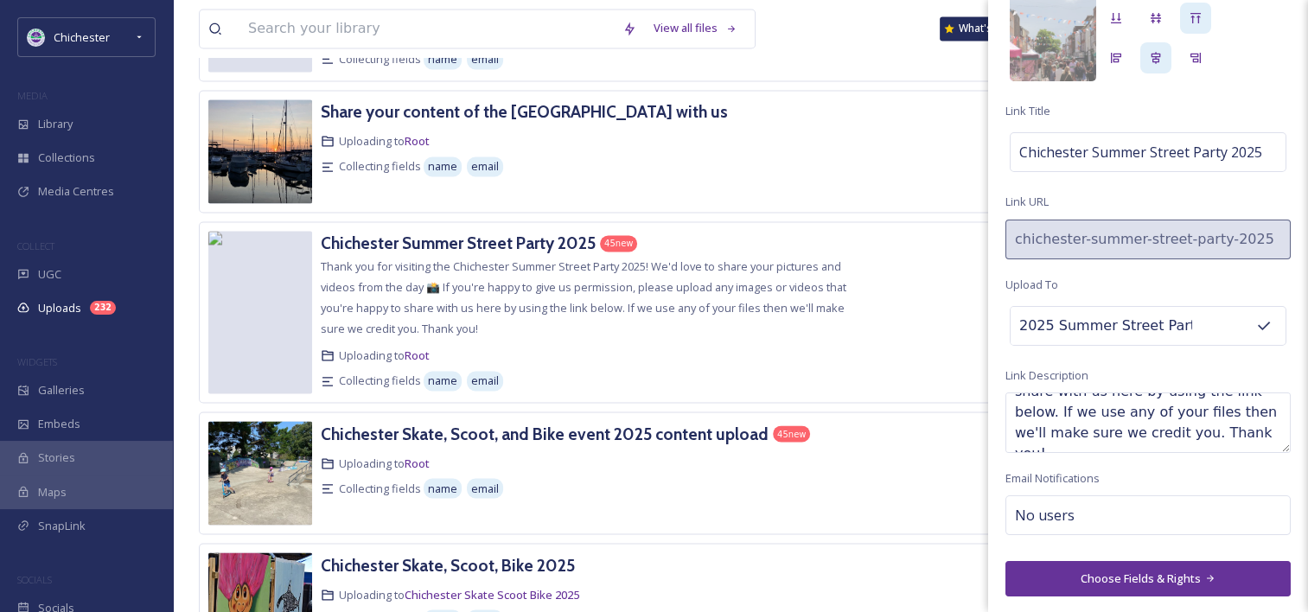
click at [1213, 572] on button "Choose Fields & Rights" at bounding box center [1147, 578] width 285 height 35
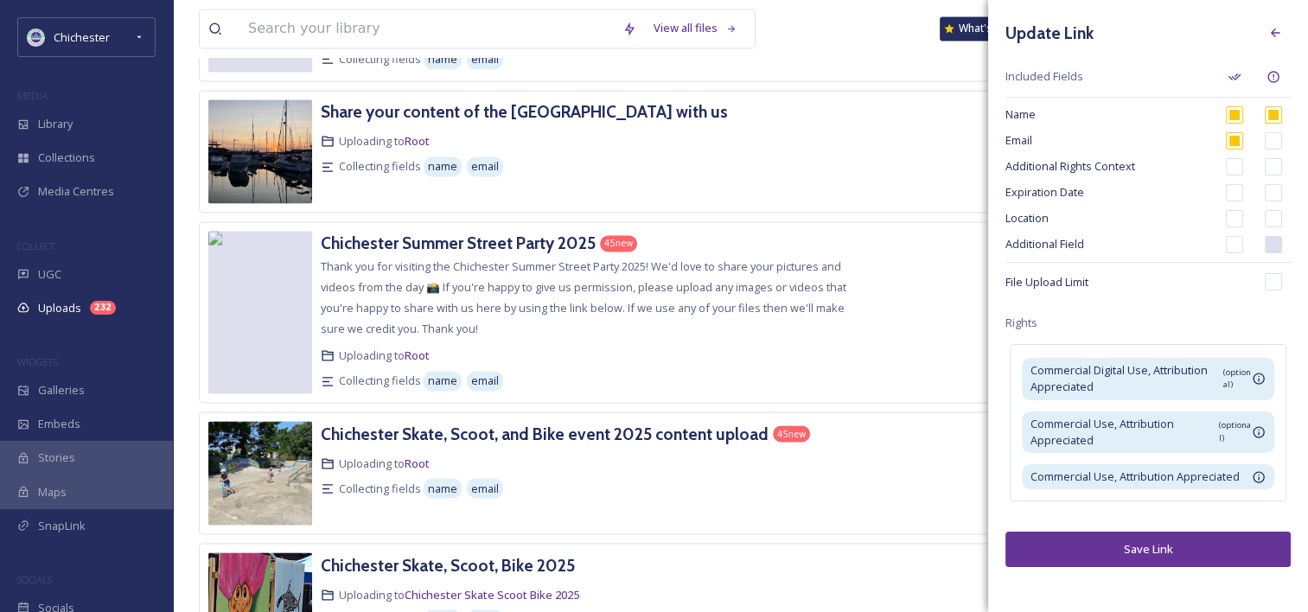
click at [1200, 544] on button "Save Link" at bounding box center [1147, 549] width 285 height 35
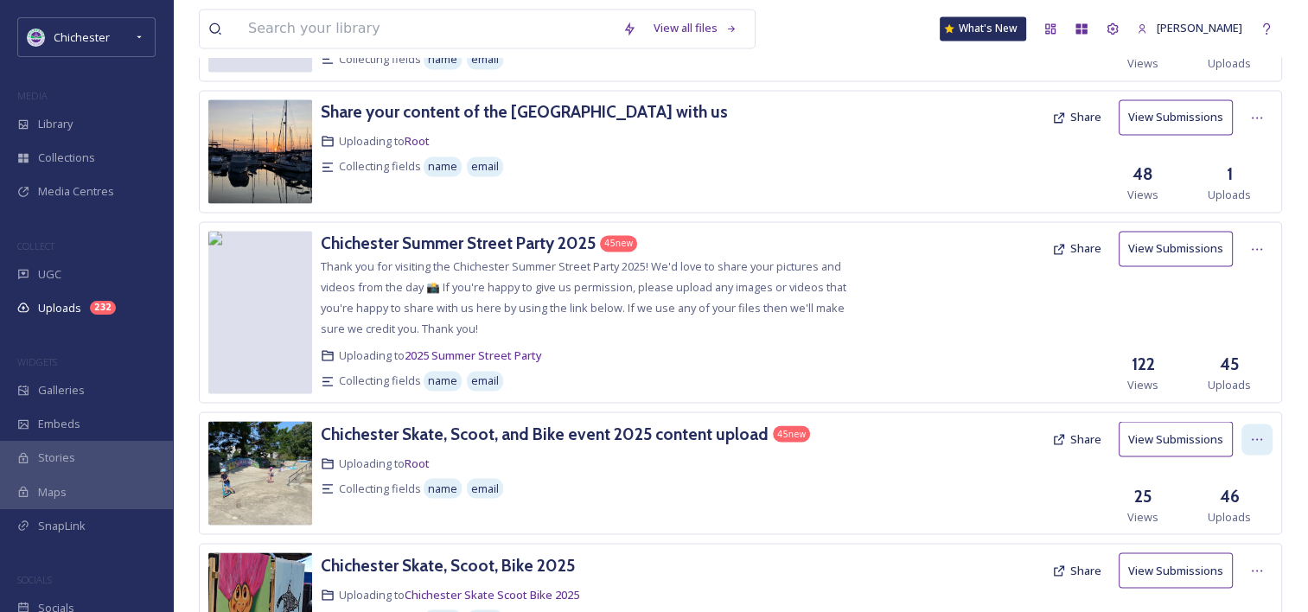
click at [1254, 424] on div at bounding box center [1256, 439] width 31 height 31
click at [1258, 494] on div "Edit" at bounding box center [1239, 511] width 66 height 34
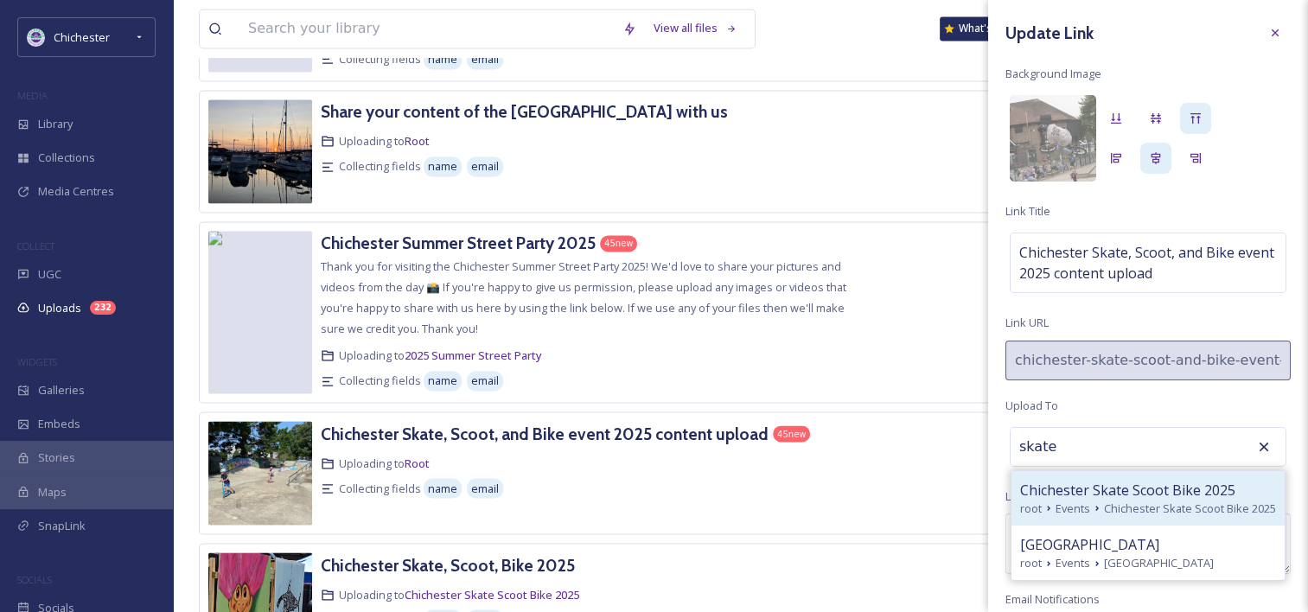
click at [1162, 500] on div "root Events Chichester Skate Scoot Bike 2025" at bounding box center [1148, 508] width 256 height 16
type input "Chichester Skate Scoot Bike 2025"
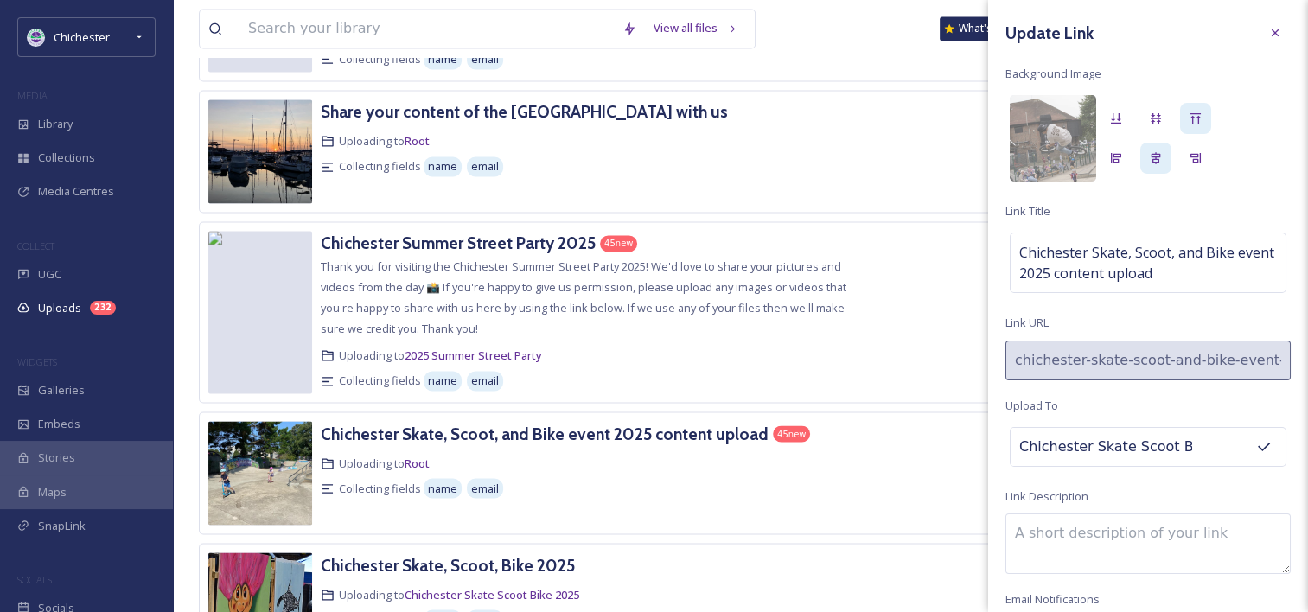
scroll to position [121, 0]
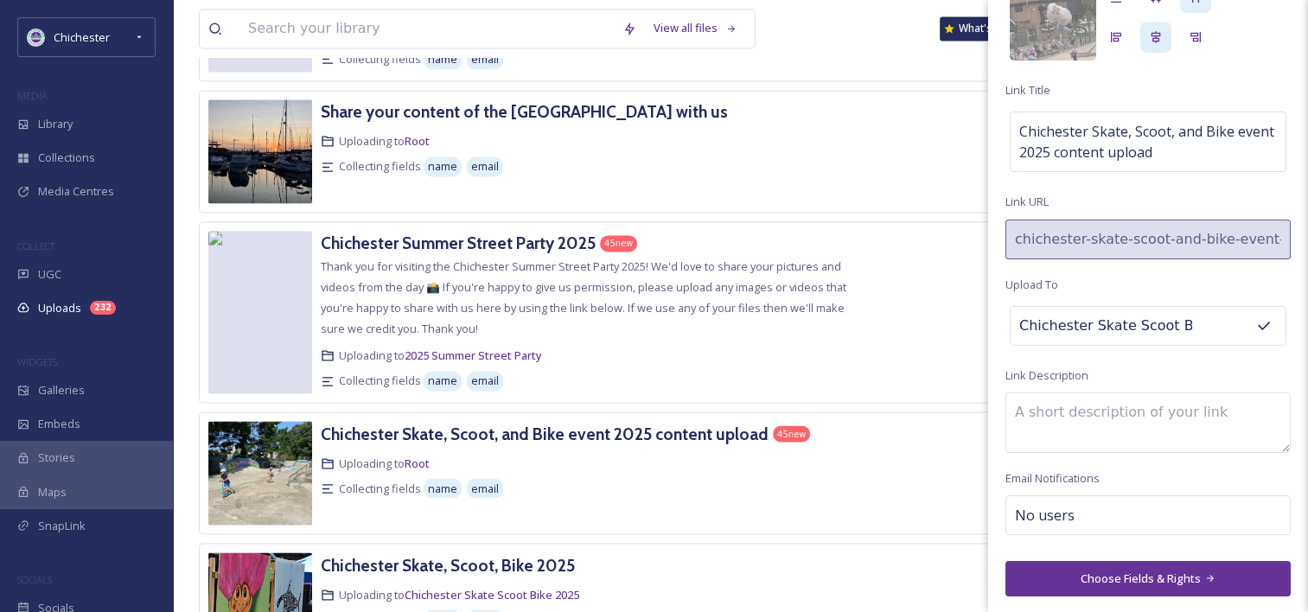
click at [1148, 576] on button "Choose Fields & Rights" at bounding box center [1147, 578] width 285 height 35
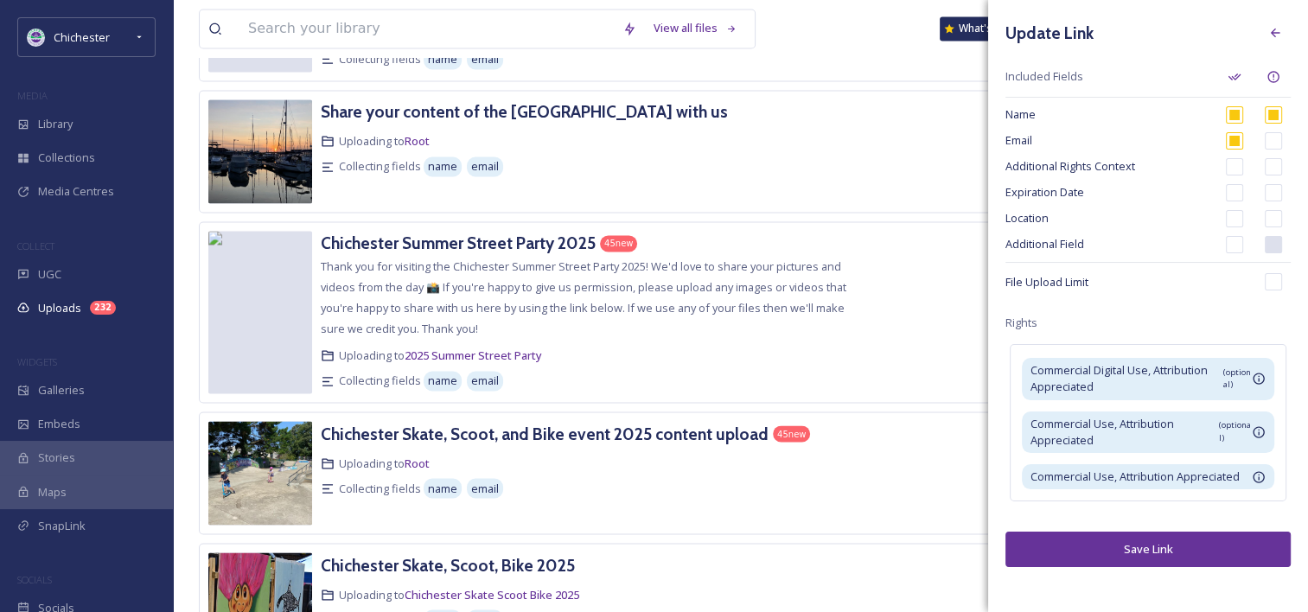
click at [1143, 555] on button "Save Link" at bounding box center [1147, 549] width 285 height 35
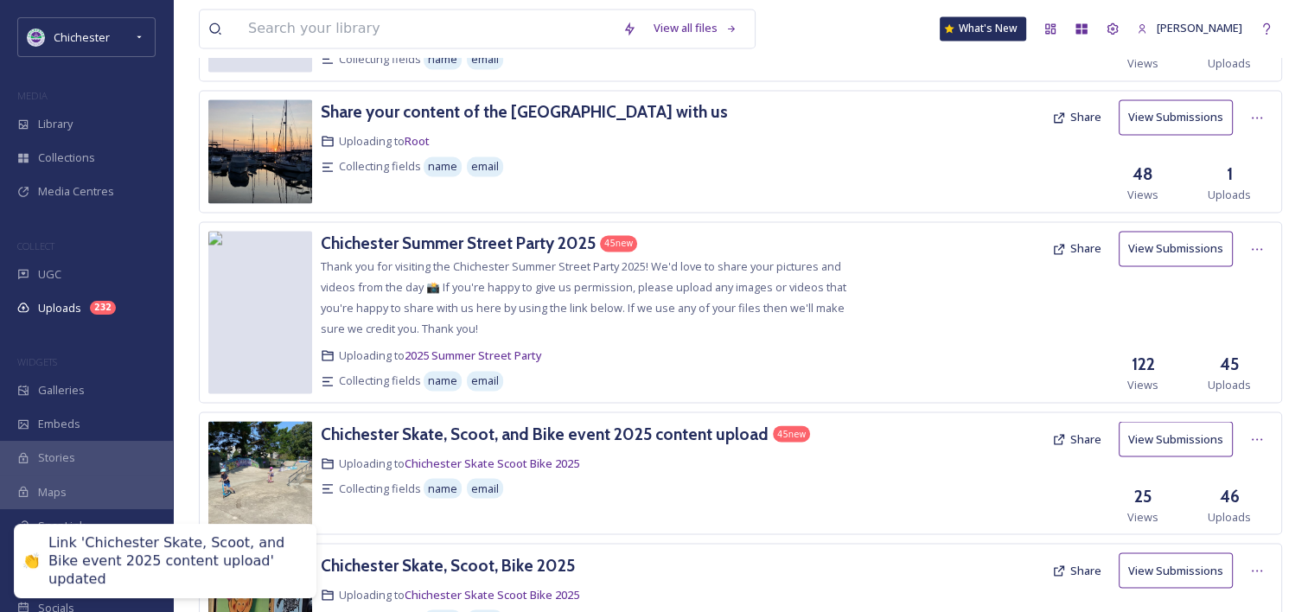
scroll to position [2930, 0]
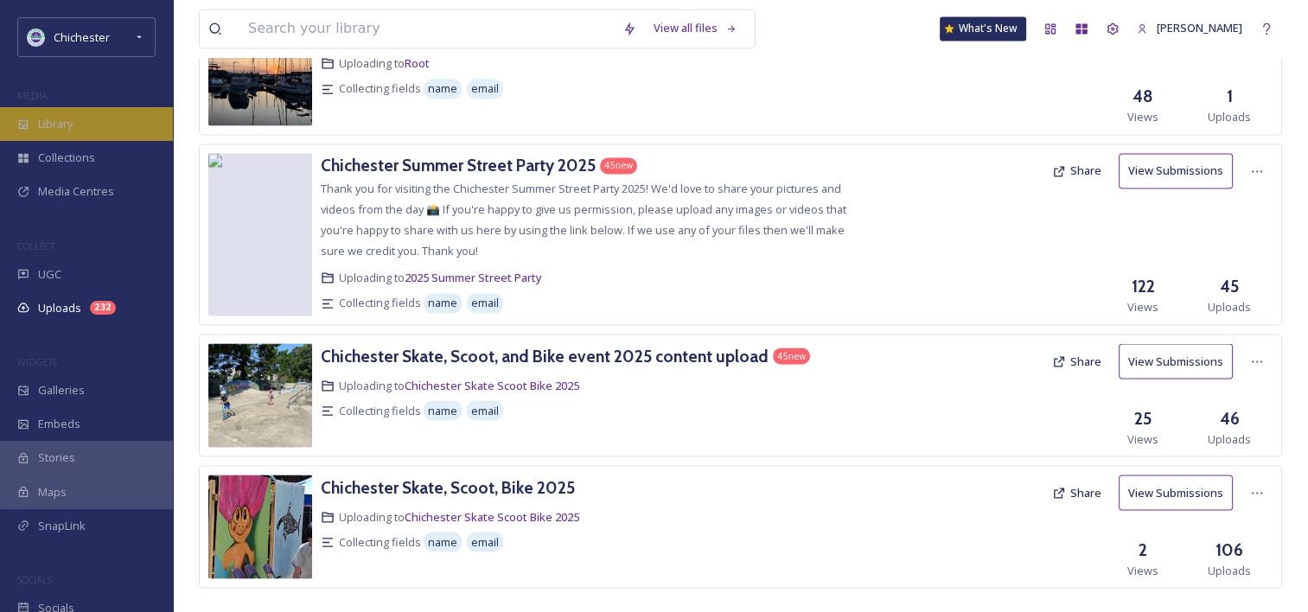
click at [83, 133] on div "Library" at bounding box center [86, 124] width 173 height 34
